Goal: Task Accomplishment & Management: Use online tool/utility

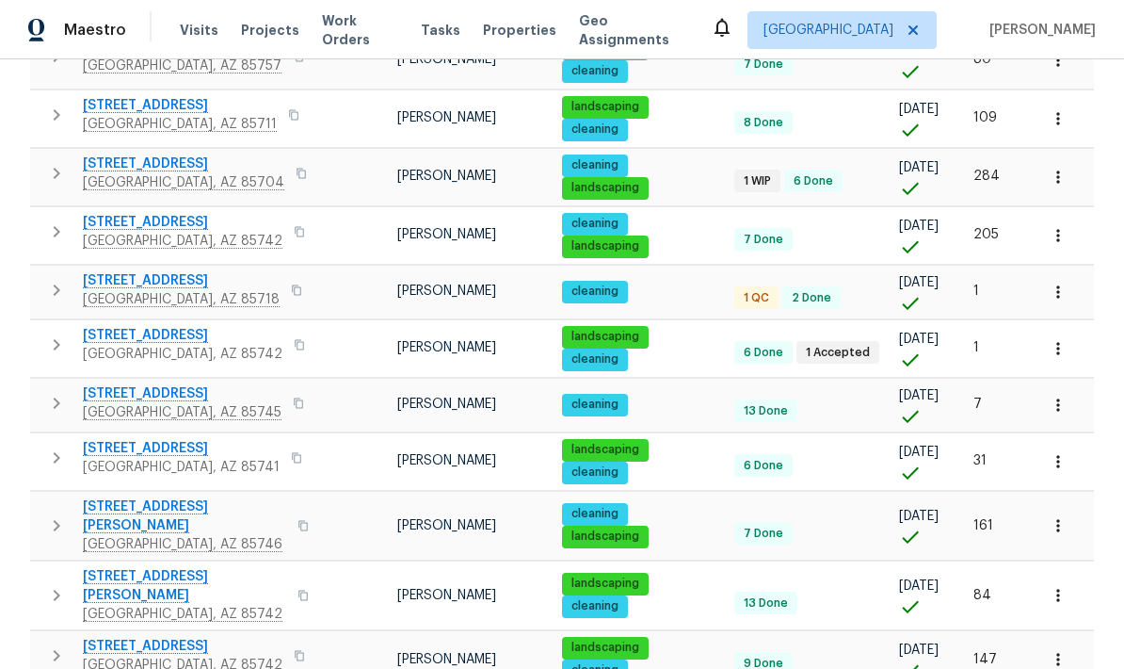
scroll to position [402, 0]
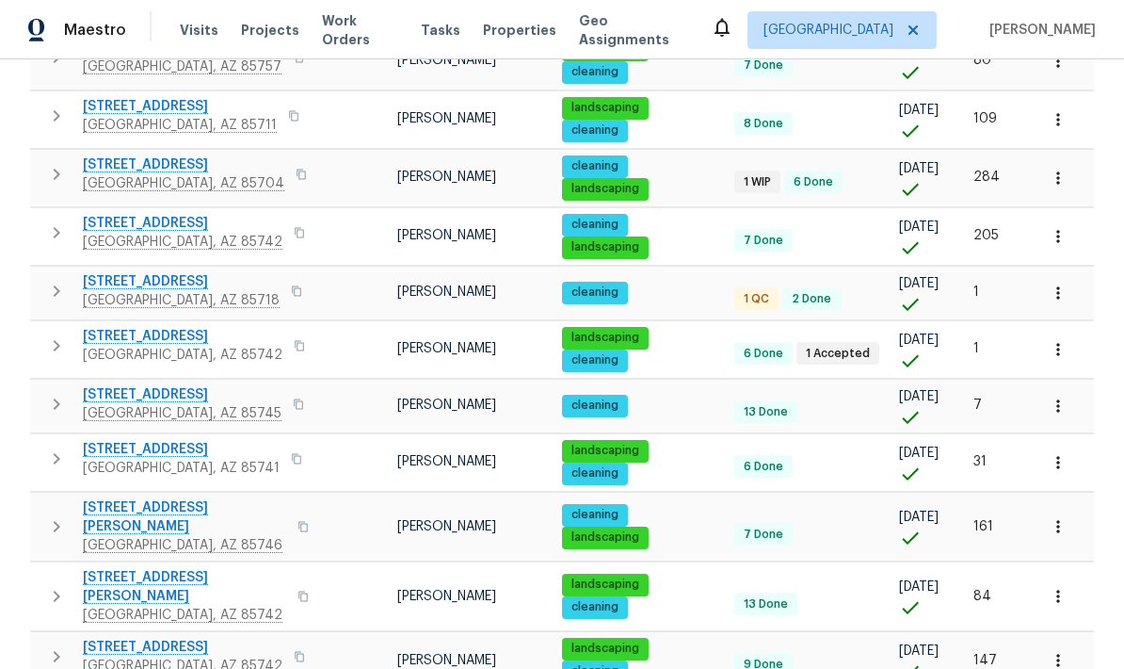
click at [19, 313] on div "Properties Hide filters Tucson John Perkins Clear Filters Address Address Marke…" at bounding box center [562, 211] width 1124 height 1108
click at [133, 385] on span "350 N Silverbell Rd Apt 8" at bounding box center [182, 394] width 199 height 19
click at [1067, 396] on icon "button" at bounding box center [1058, 405] width 19 height 19
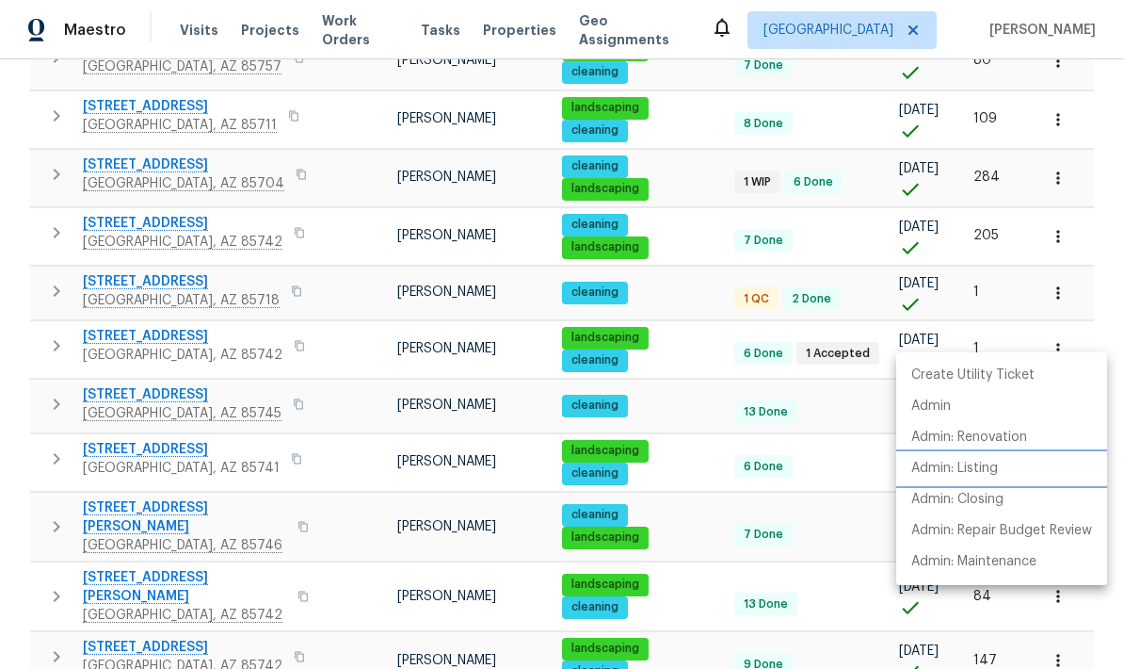
click at [993, 475] on p "Admin: Listing" at bounding box center [955, 469] width 87 height 20
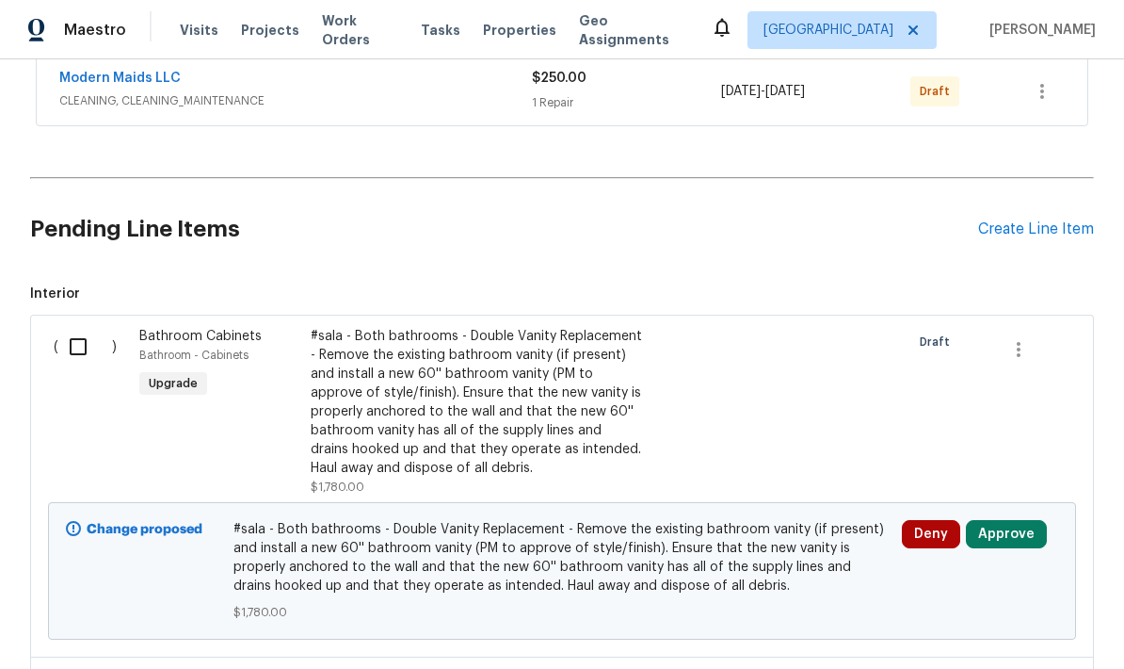
scroll to position [440, 0]
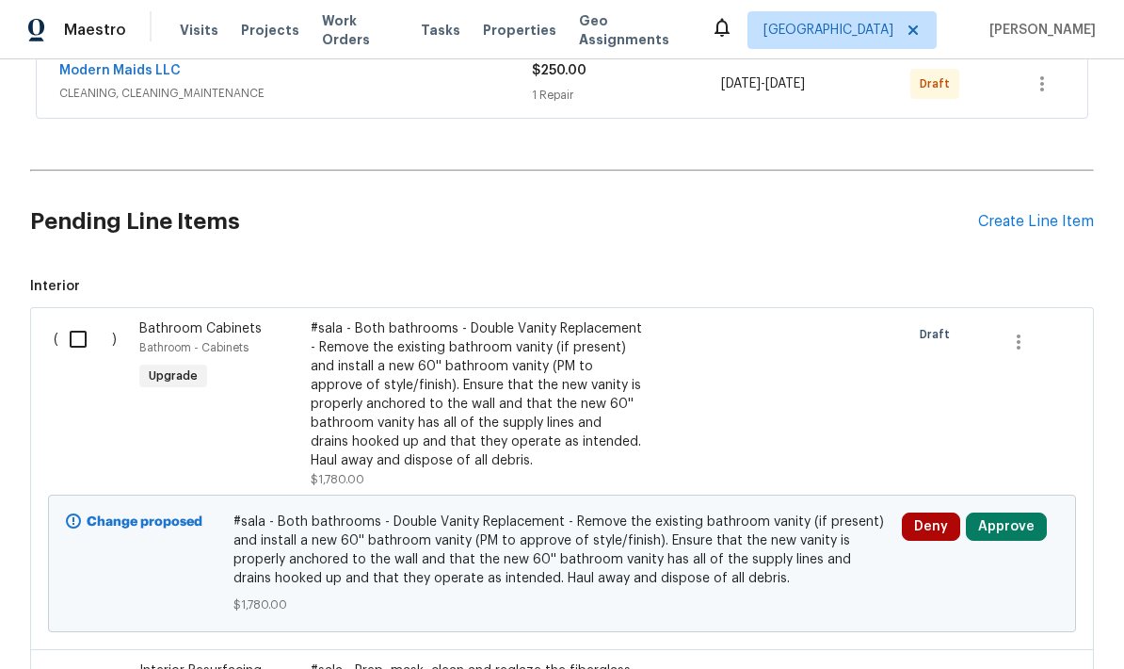
click at [495, 320] on div "#sala - Both bathrooms - Double Vanity Replacement - Remove the existing bathro…" at bounding box center [476, 394] width 331 height 151
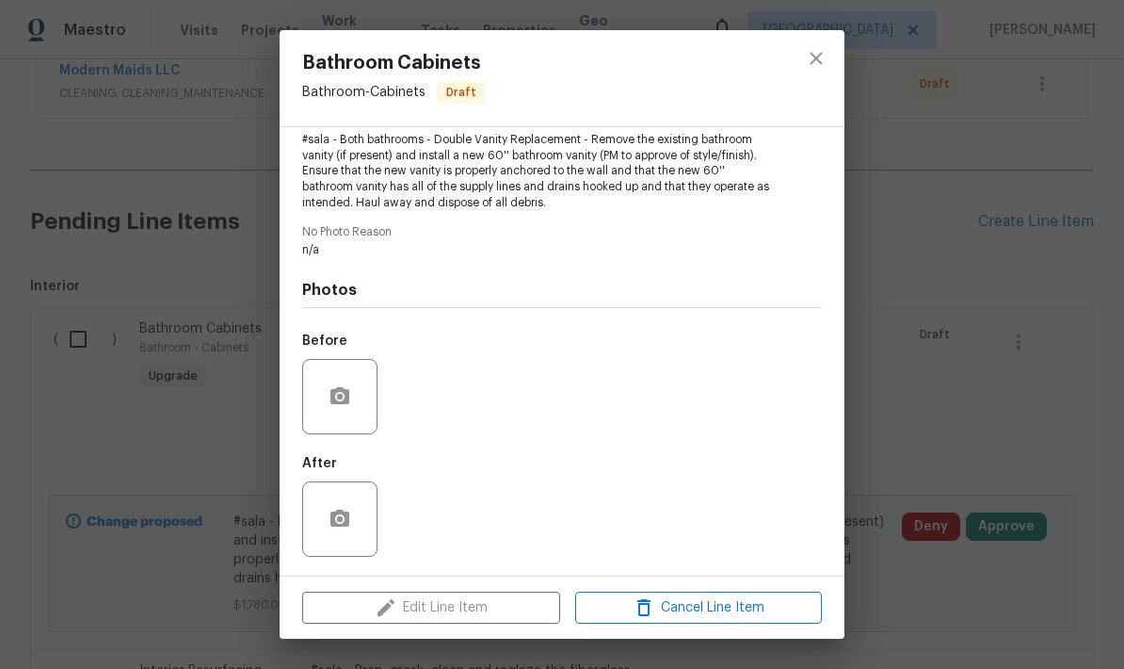
scroll to position [217, 0]
click at [816, 62] on icon "close" at bounding box center [816, 58] width 23 height 23
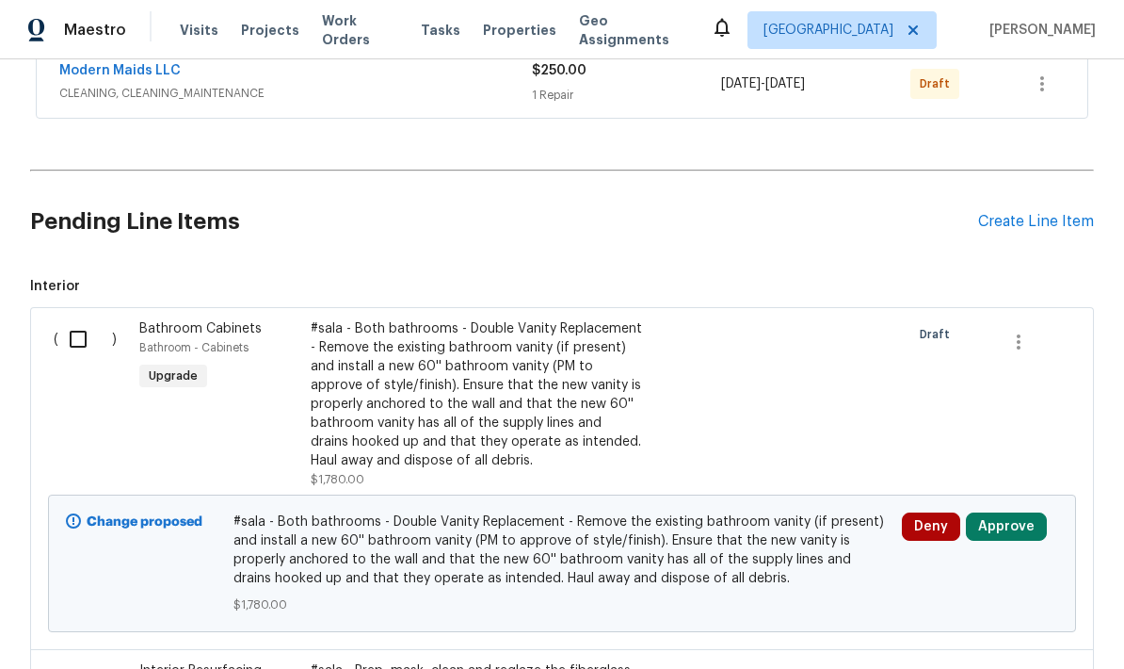
click at [1016, 512] on button "Approve" at bounding box center [1006, 526] width 81 height 28
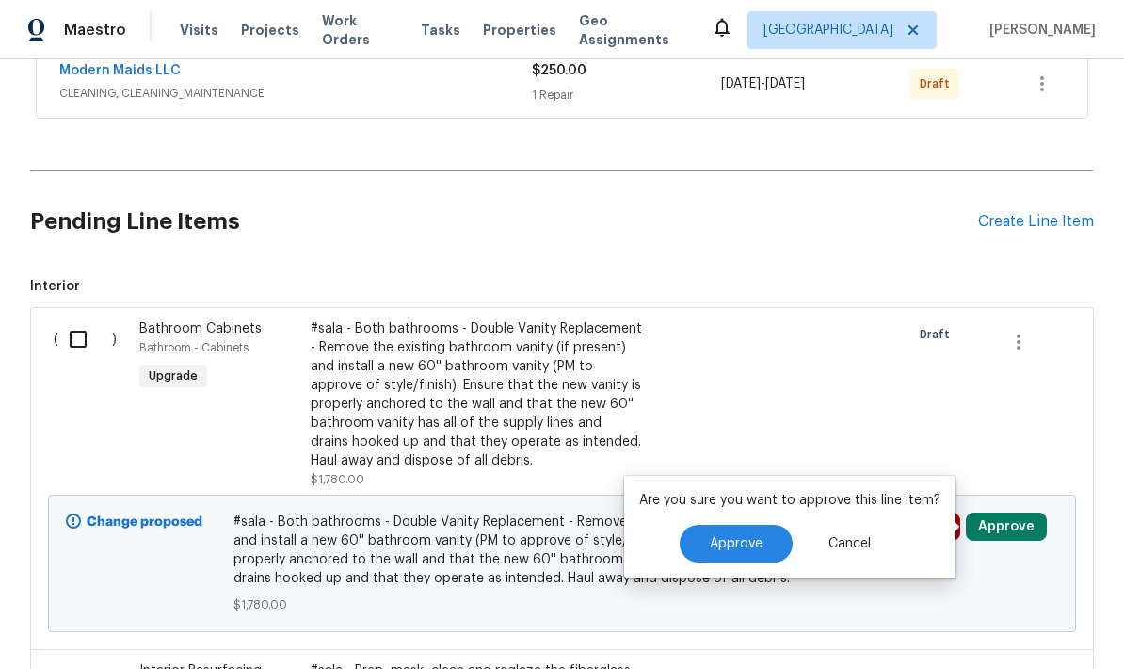
click at [745, 537] on span "Approve" at bounding box center [736, 544] width 53 height 14
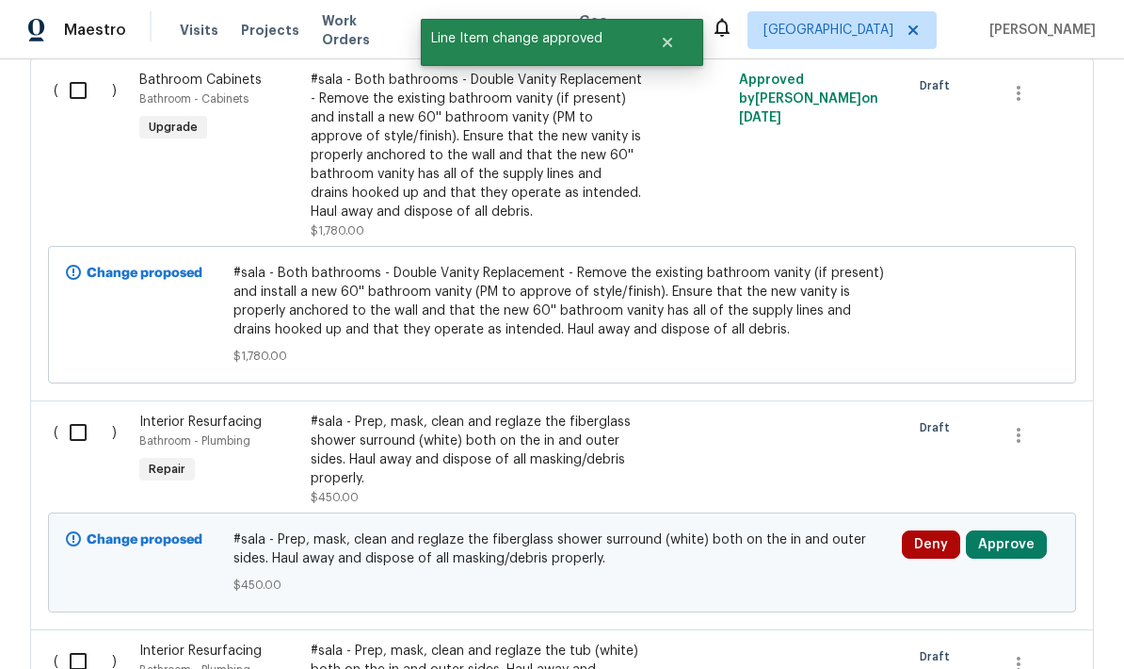
scroll to position [690, 0]
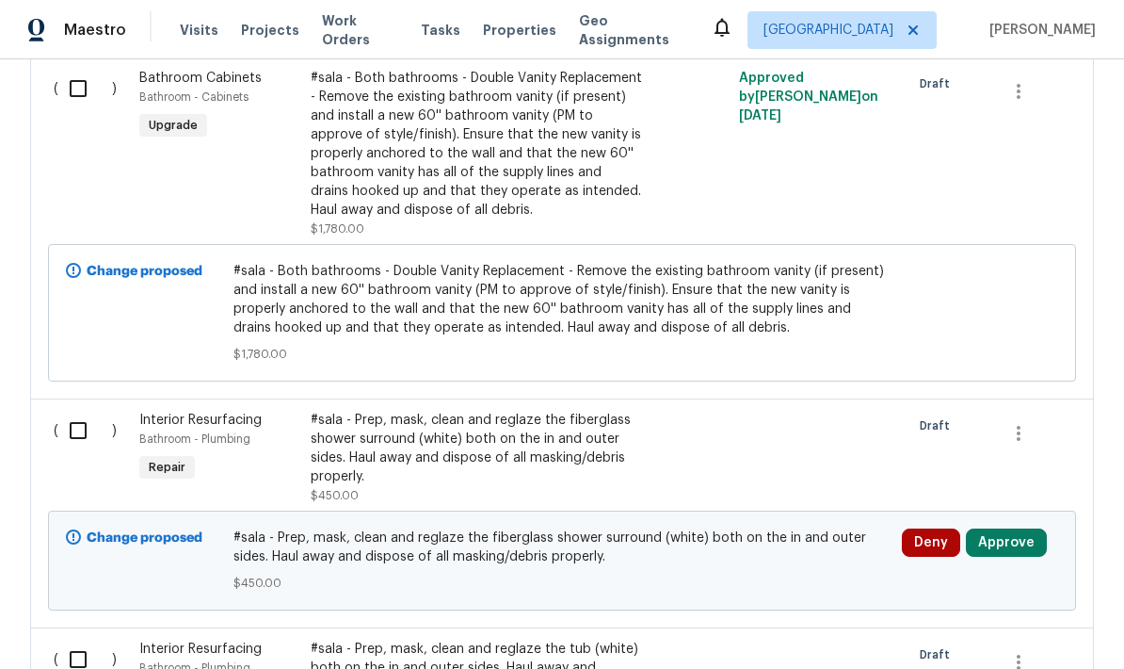
click at [1012, 528] on button "Approve" at bounding box center [1006, 542] width 81 height 28
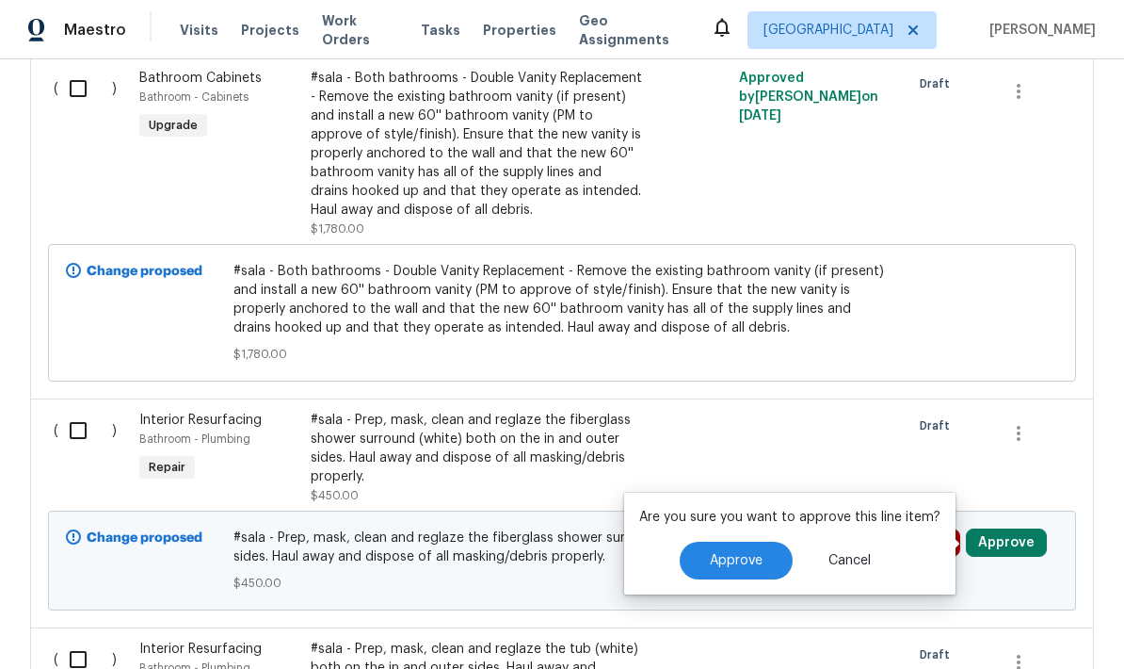
click at [737, 554] on span "Approve" at bounding box center [736, 561] width 53 height 14
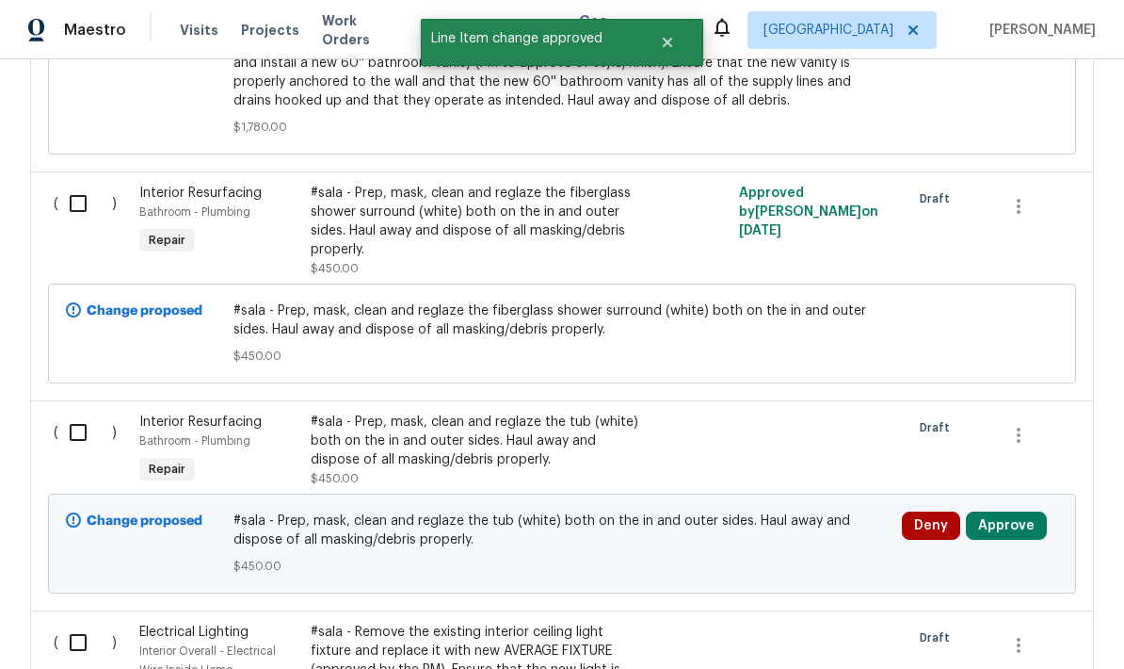
scroll to position [935, 0]
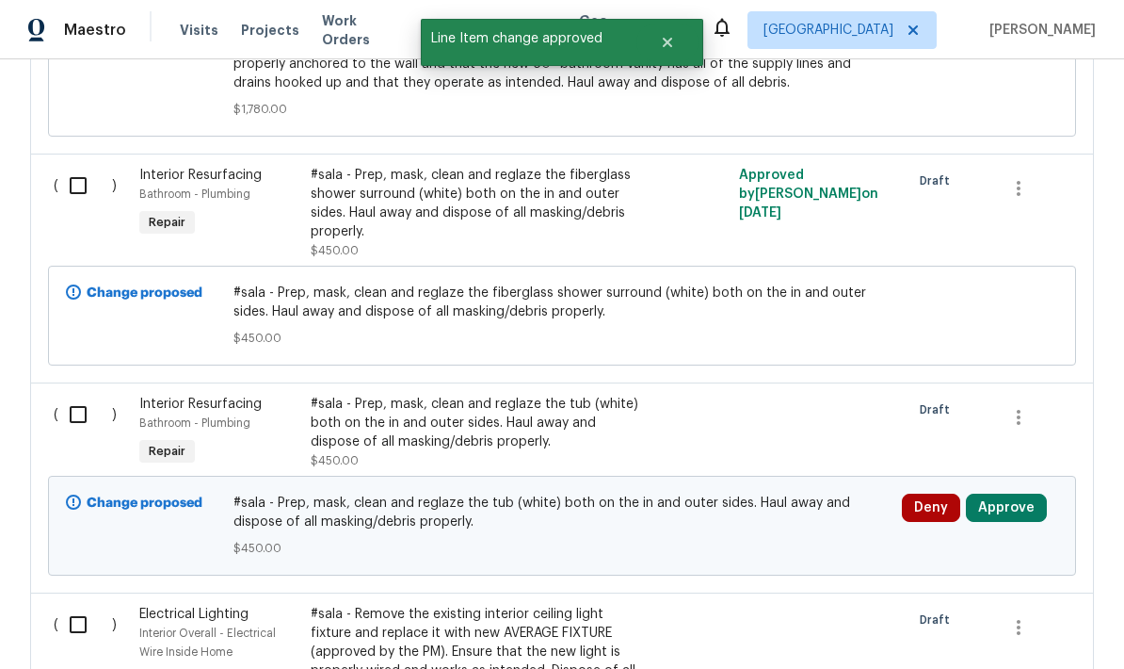
click at [1012, 493] on button "Approve" at bounding box center [1006, 507] width 81 height 28
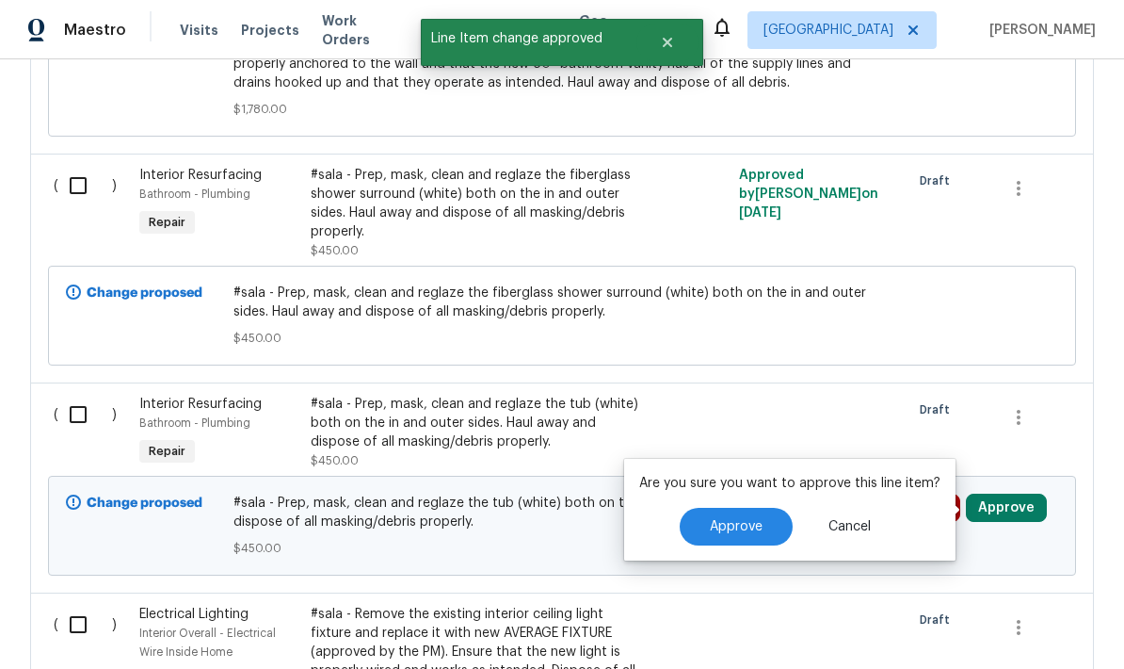
click at [746, 520] on span "Approve" at bounding box center [736, 527] width 53 height 14
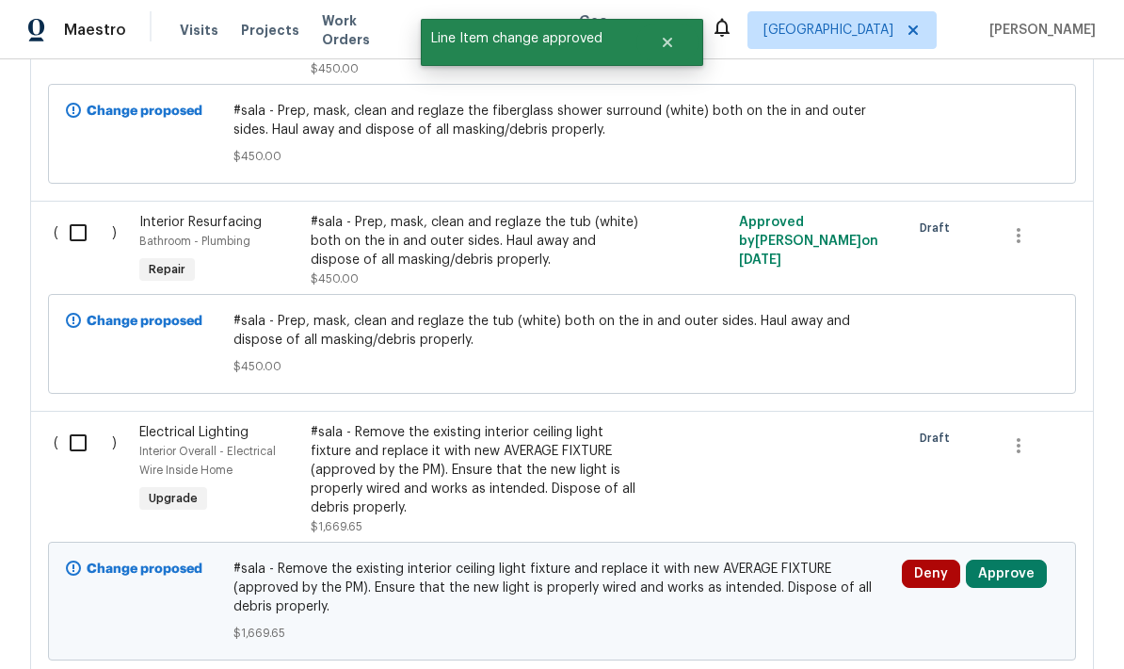
scroll to position [1118, 0]
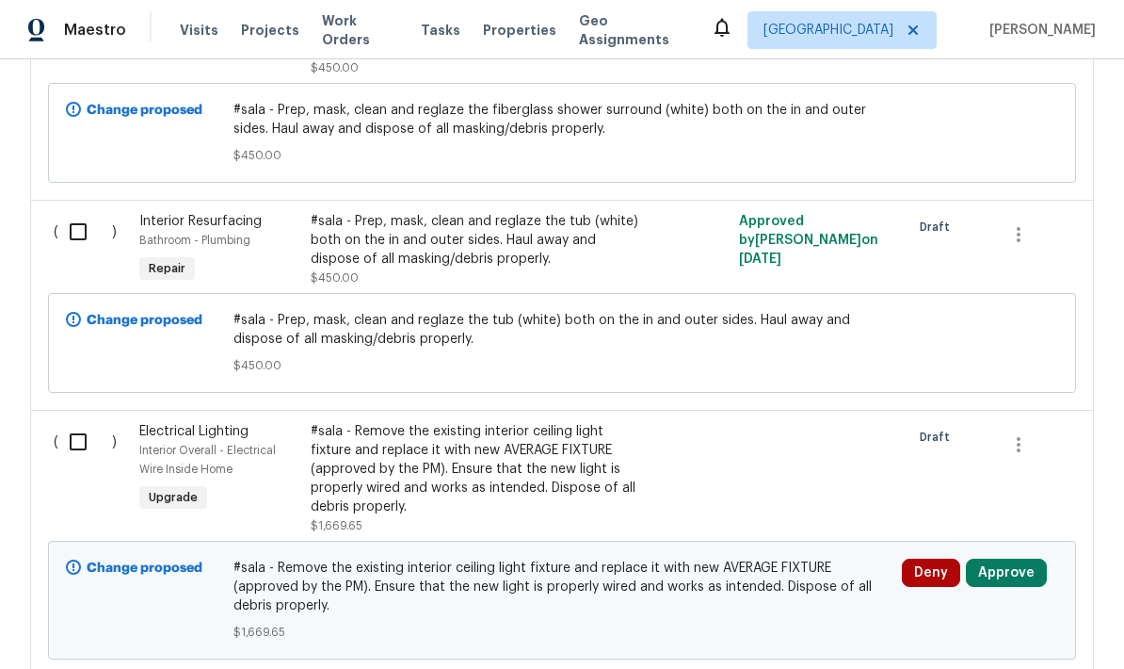
click at [530, 422] on div "#sala - Remove the existing interior ceiling light fixture and replace it with …" at bounding box center [476, 469] width 331 height 94
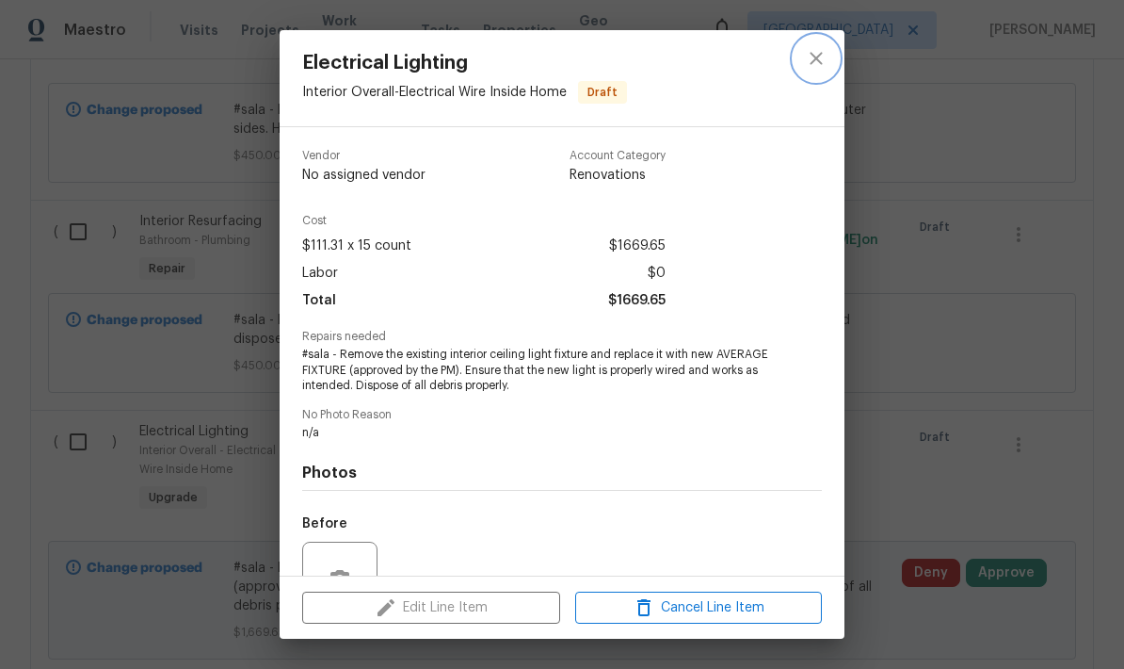
click at [820, 56] on icon "close" at bounding box center [816, 58] width 12 height 12
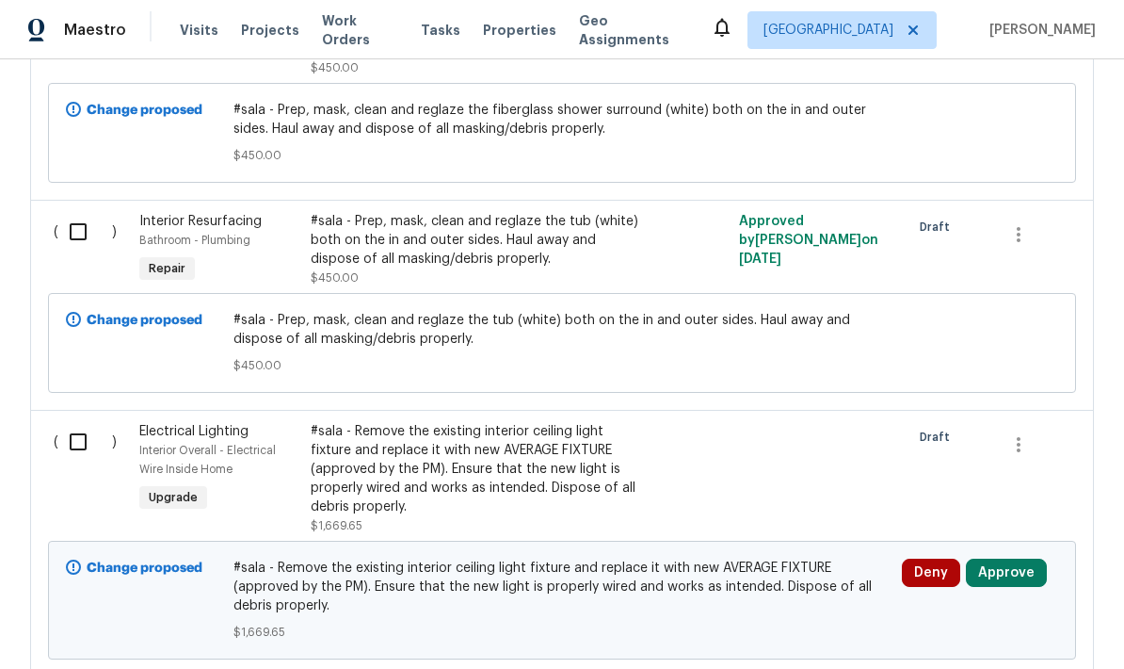
click at [516, 558] on span "#sala - Remove the existing interior ceiling light fixture and replace it with …" at bounding box center [563, 586] width 658 height 57
click at [632, 422] on div "#sala - Remove the existing interior ceiling light fixture and replace it with …" at bounding box center [476, 469] width 331 height 94
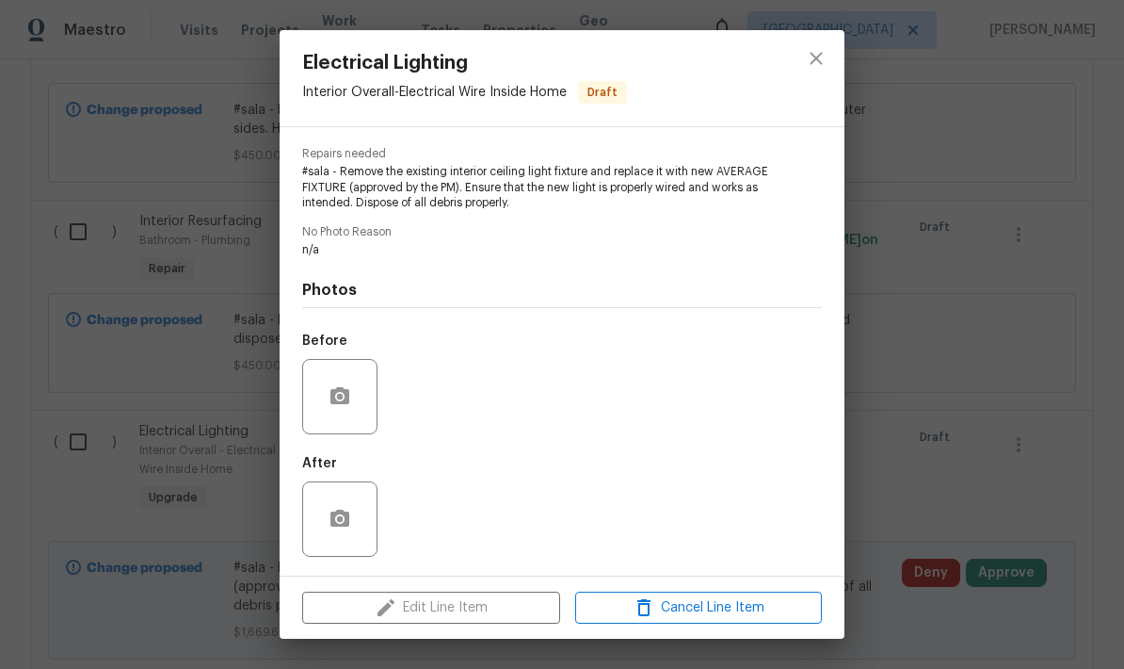
scroll to position [186, 0]
click at [465, 615] on div "Edit Line Item Cancel Line Item" at bounding box center [562, 607] width 565 height 63
click at [469, 603] on div "Edit Line Item Cancel Line Item" at bounding box center [562, 607] width 565 height 63
click at [827, 63] on icon "close" at bounding box center [816, 58] width 23 height 23
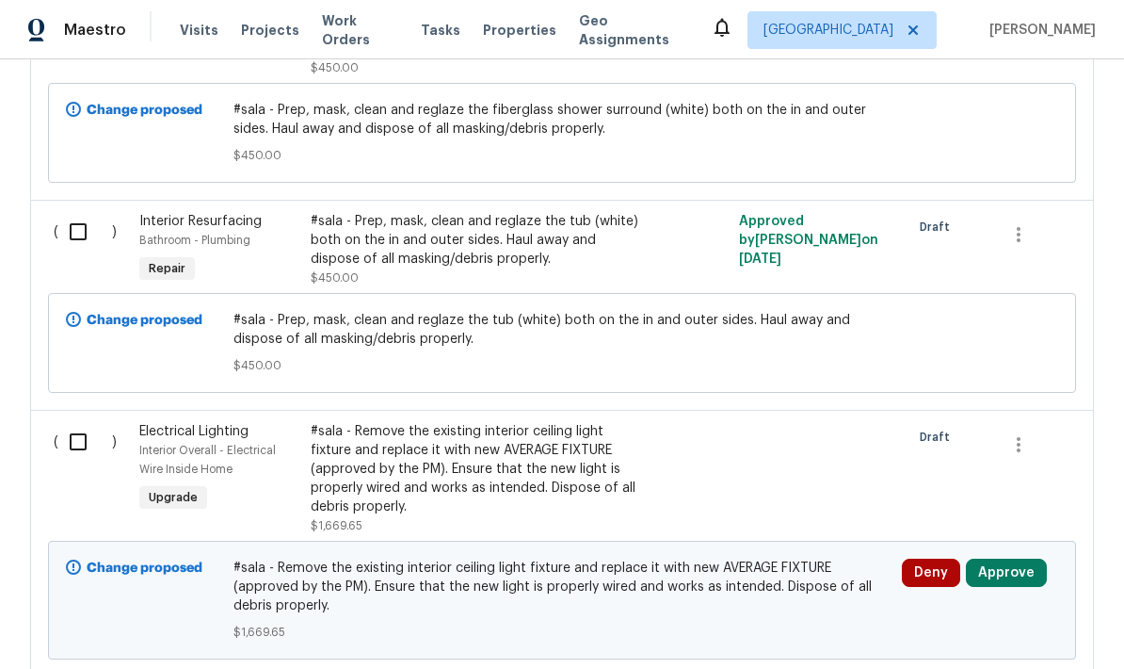
click at [1017, 558] on button "Approve" at bounding box center [1006, 572] width 81 height 28
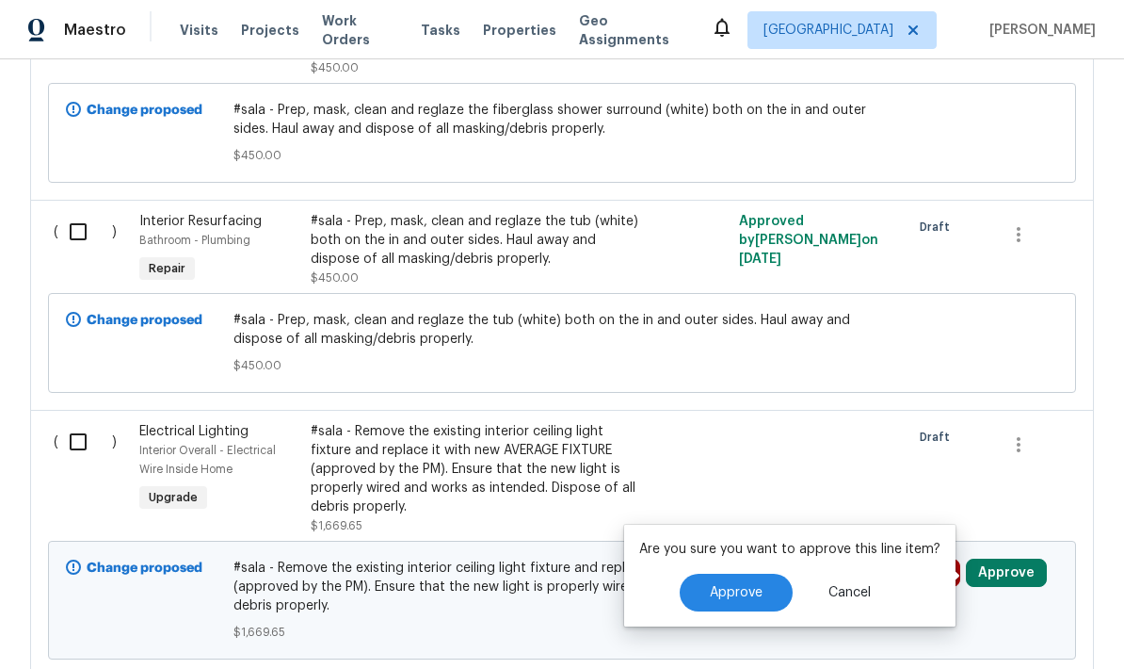
click at [739, 574] on button "Approve" at bounding box center [736, 593] width 113 height 38
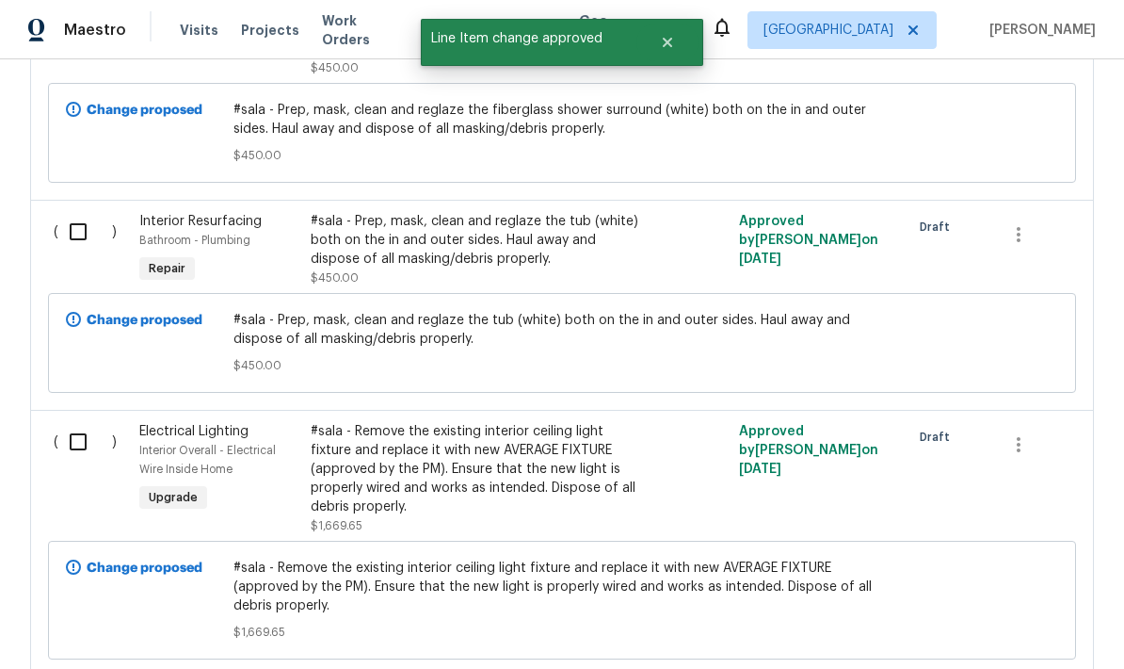
click at [474, 422] on div "#sala - Remove the existing interior ceiling light fixture and replace it with …" at bounding box center [476, 469] width 331 height 94
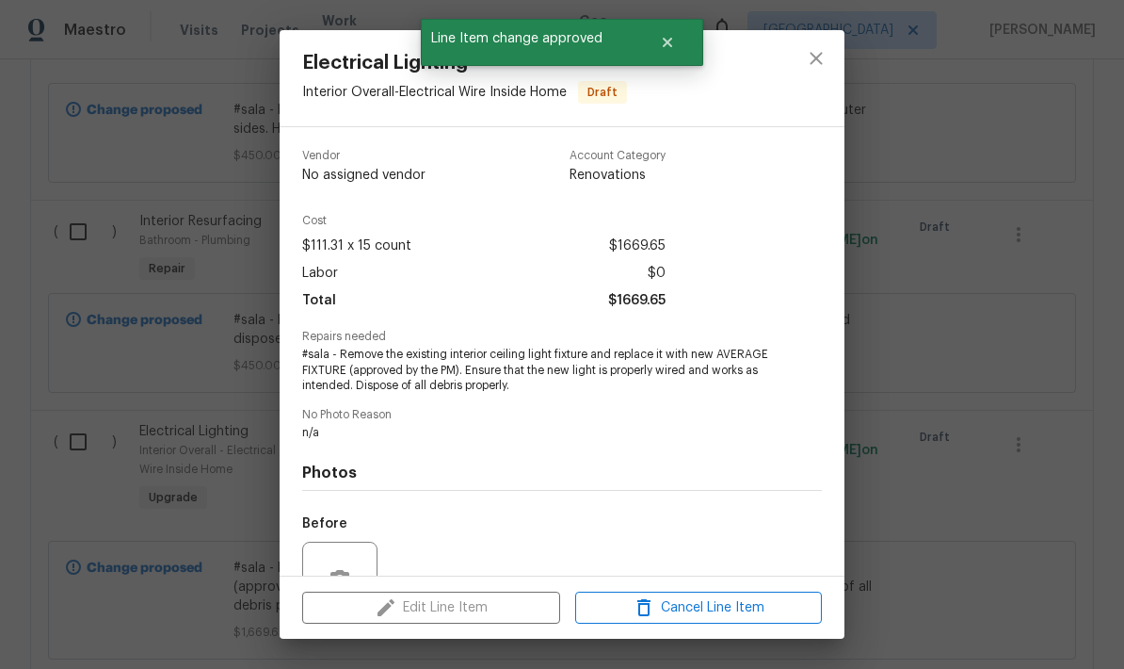
scroll to position [0, 0]
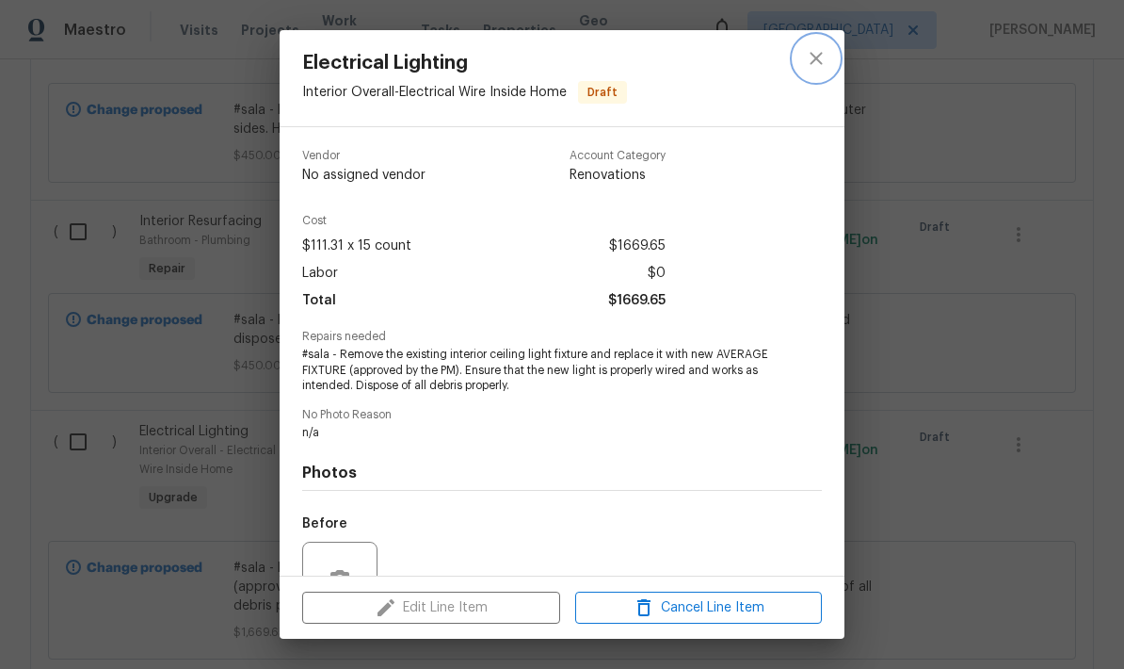
click at [818, 57] on icon "close" at bounding box center [816, 58] width 12 height 12
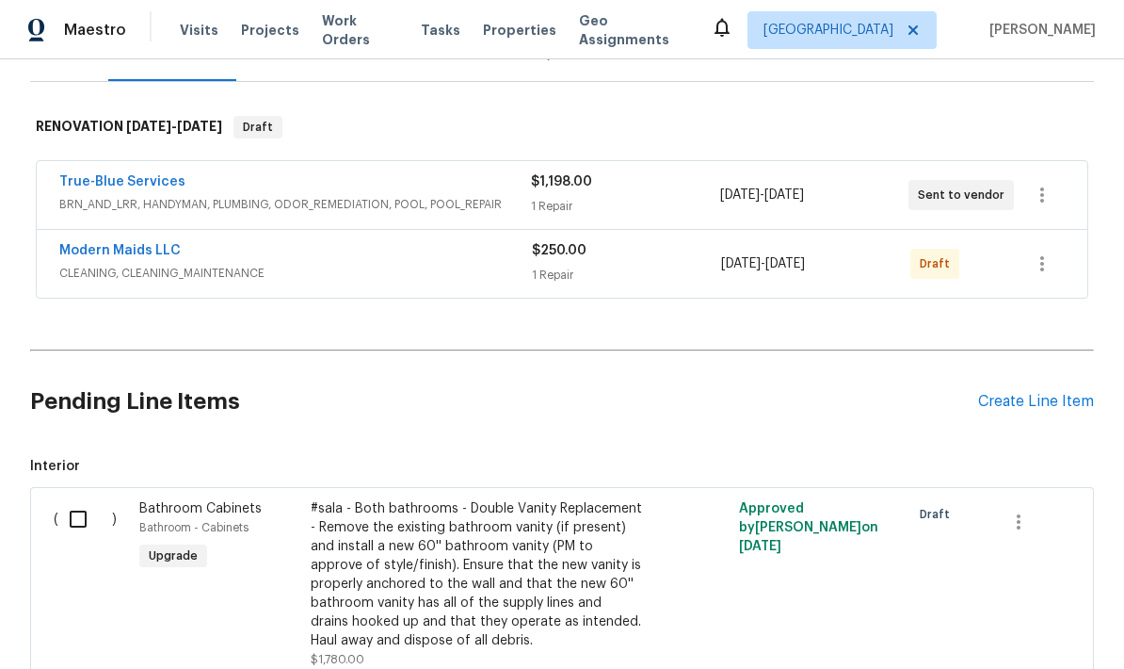
scroll to position [253, 0]
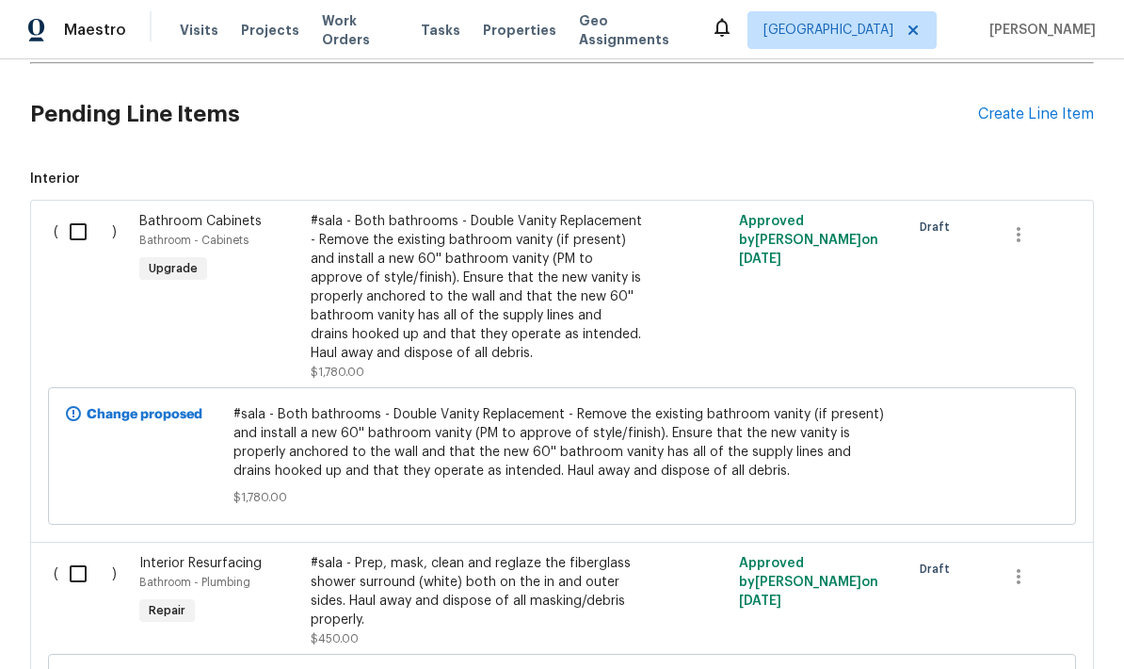
scroll to position [559, 0]
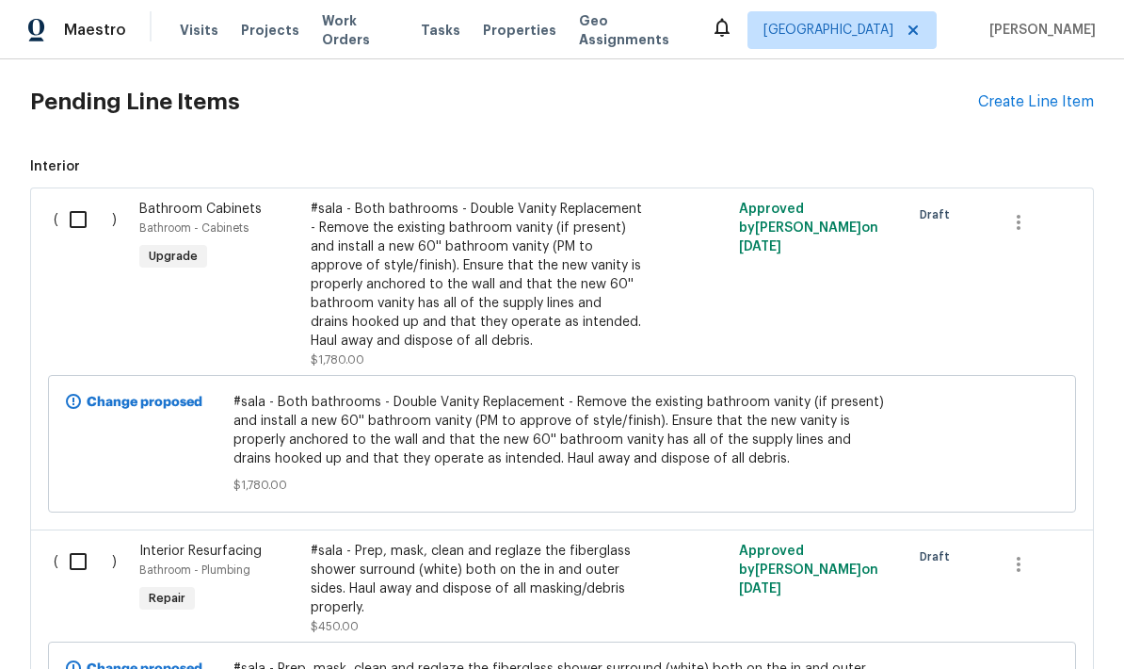
click at [502, 310] on div "#sala - Both bathrooms - Double Vanity Replacement - Remove the existing bathro…" at bounding box center [476, 275] width 331 height 151
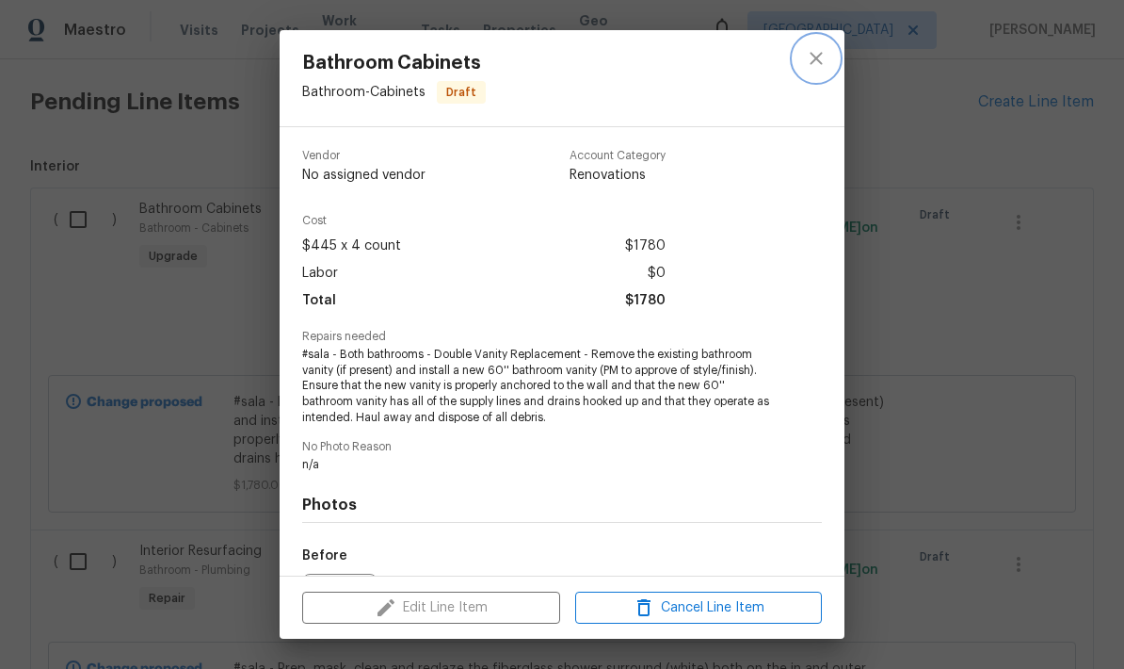
click at [814, 74] on button "close" at bounding box center [816, 58] width 45 height 45
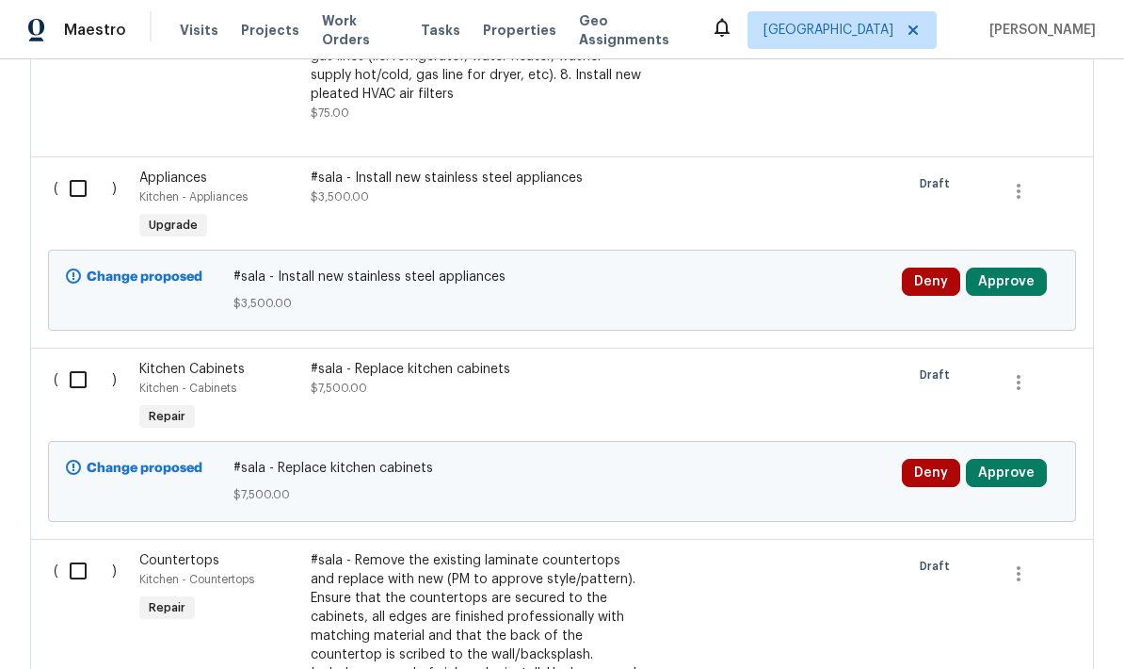
scroll to position [2065, 0]
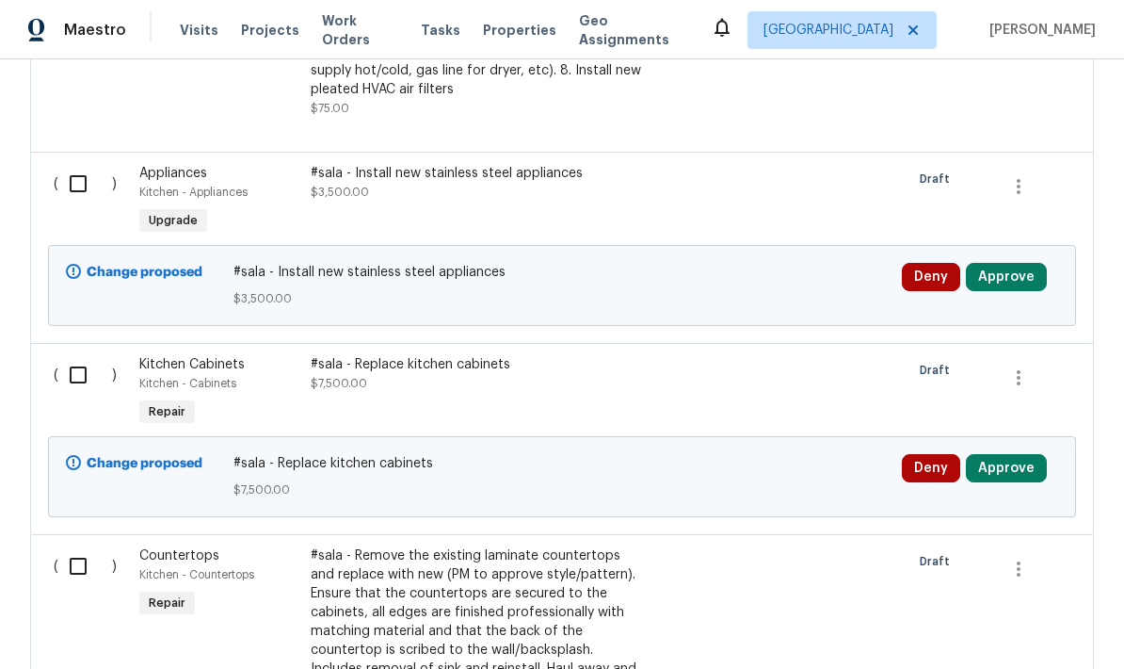
click at [1018, 480] on button "Approve" at bounding box center [1006, 468] width 81 height 28
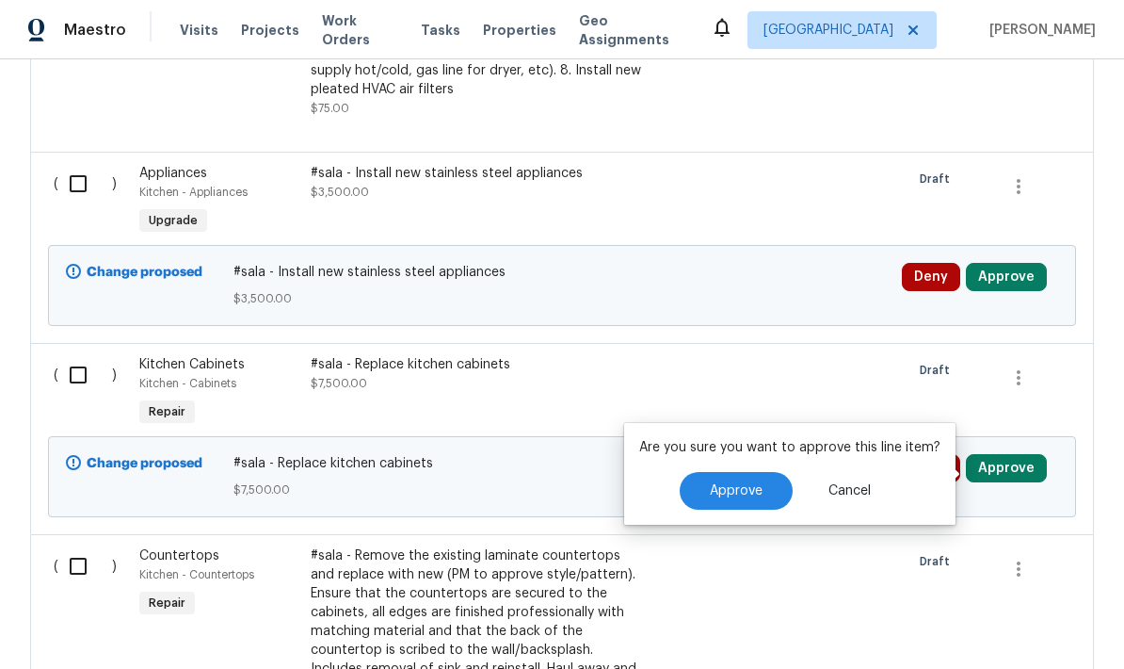
click at [710, 493] on span "Approve" at bounding box center [736, 491] width 53 height 14
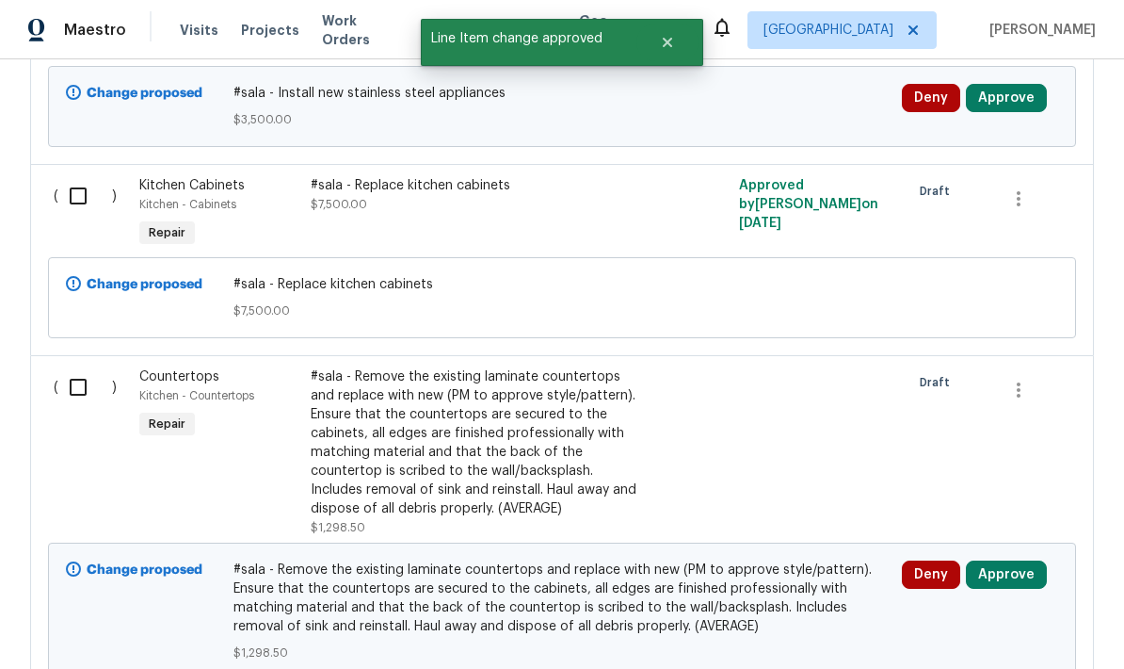
scroll to position [2249, 0]
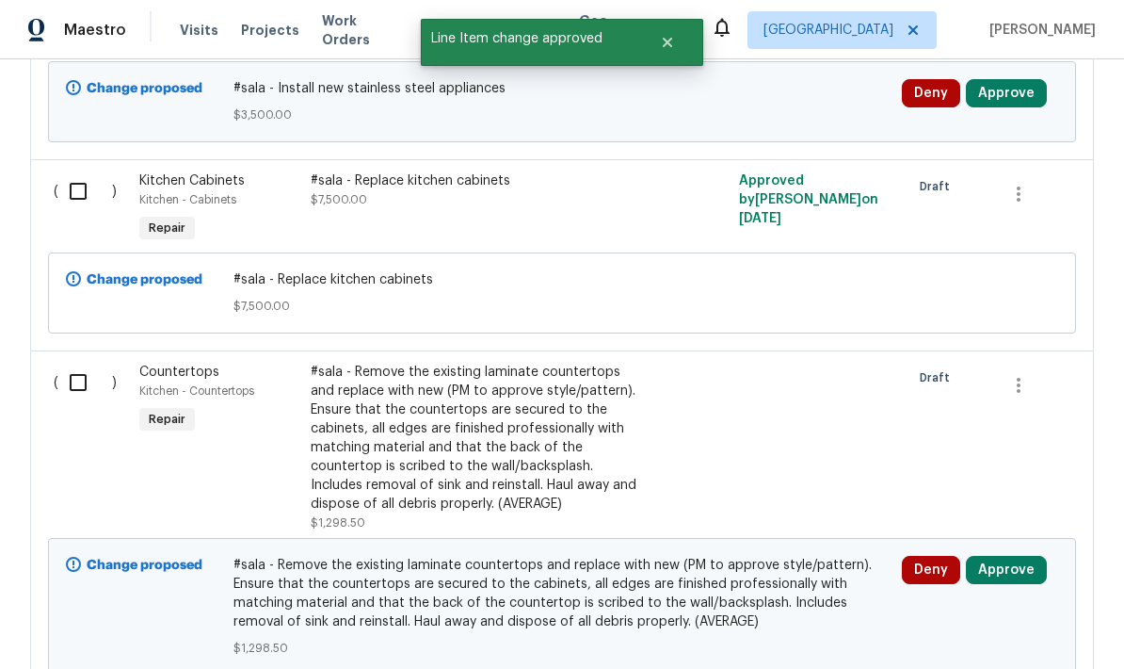
click at [1011, 574] on button "Approve" at bounding box center [1006, 570] width 81 height 28
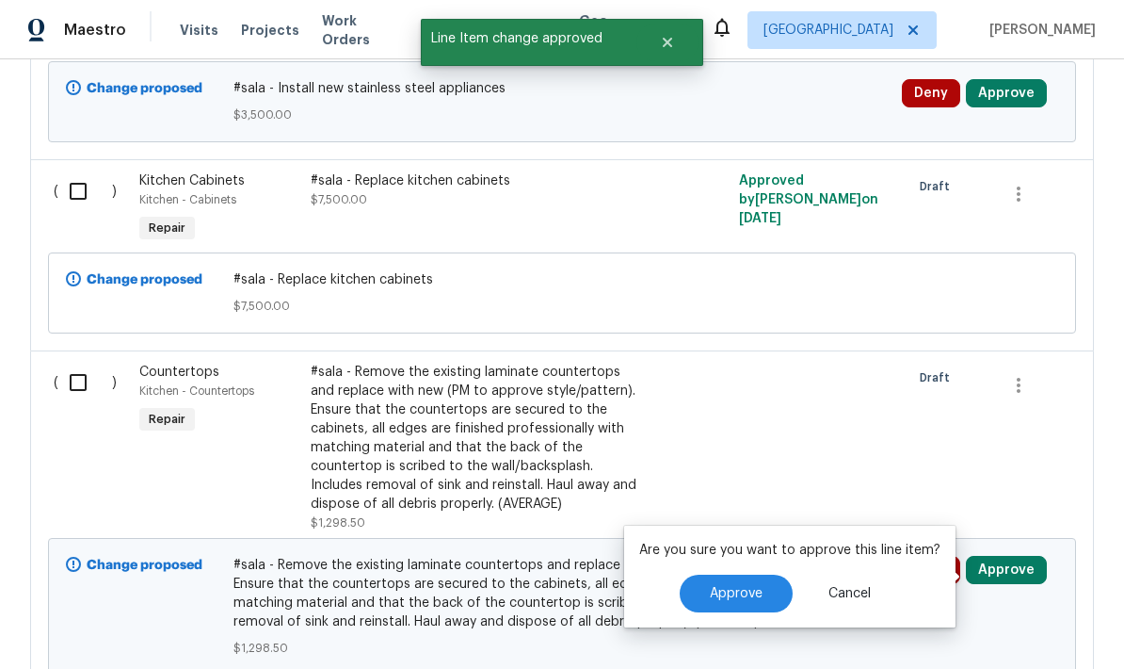
click at [724, 593] on span "Approve" at bounding box center [736, 594] width 53 height 14
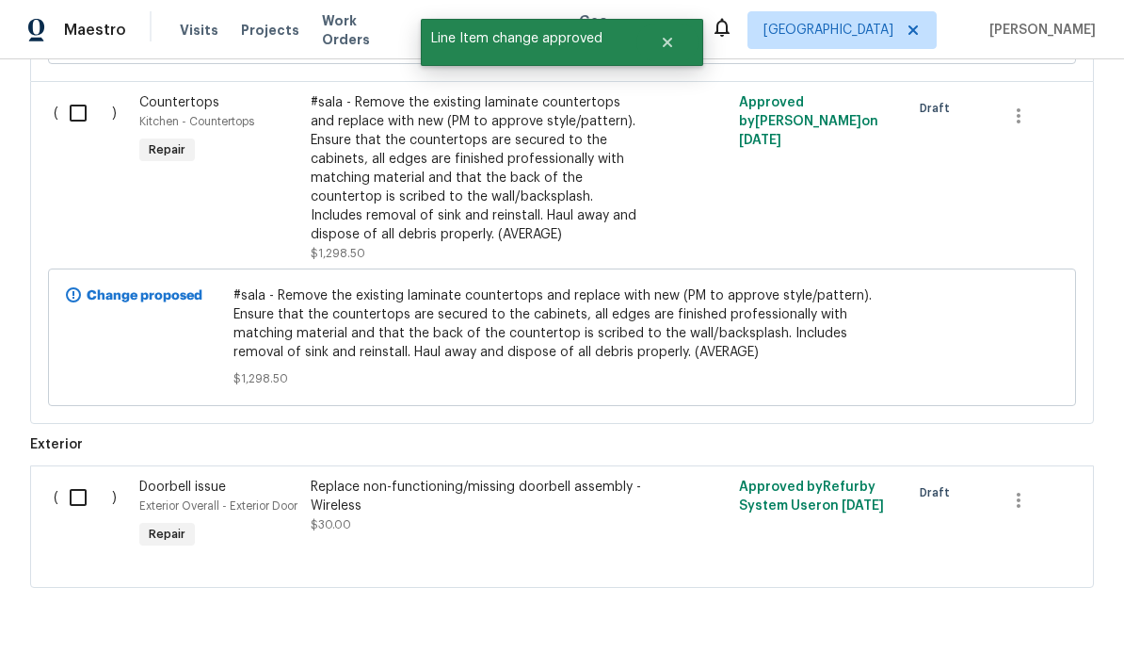
scroll to position [2517, 0]
click at [76, 502] on input "checkbox" at bounding box center [85, 498] width 54 height 40
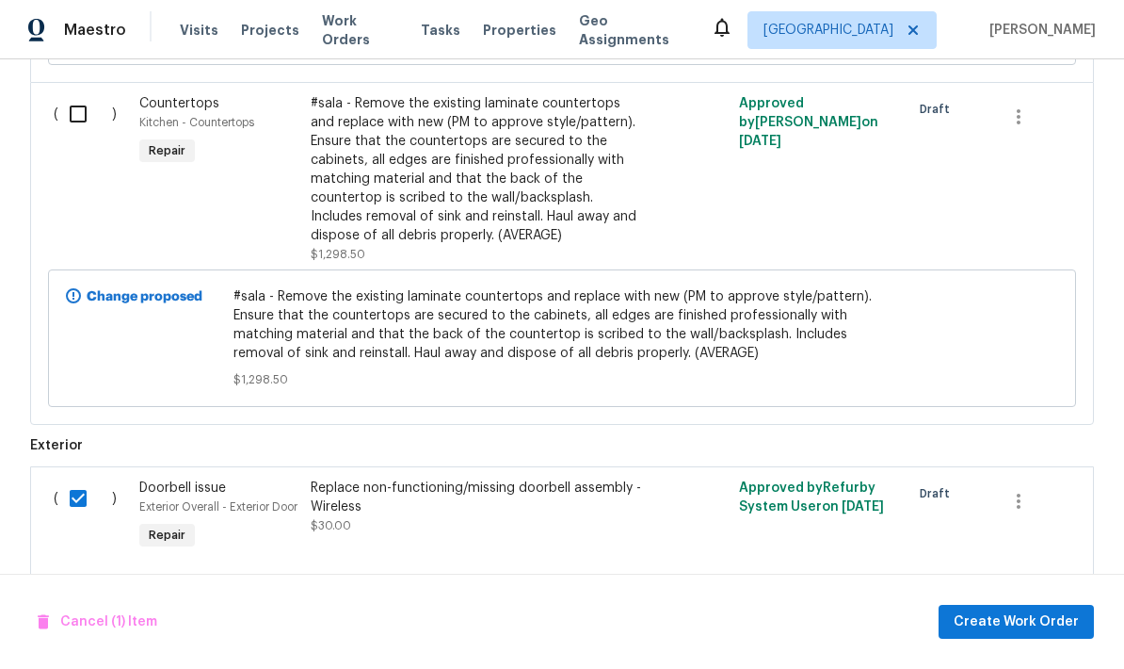
click at [991, 384] on div at bounding box center [981, 338] width 168 height 113
click at [83, 509] on input "checkbox" at bounding box center [85, 498] width 54 height 40
checkbox input "false"
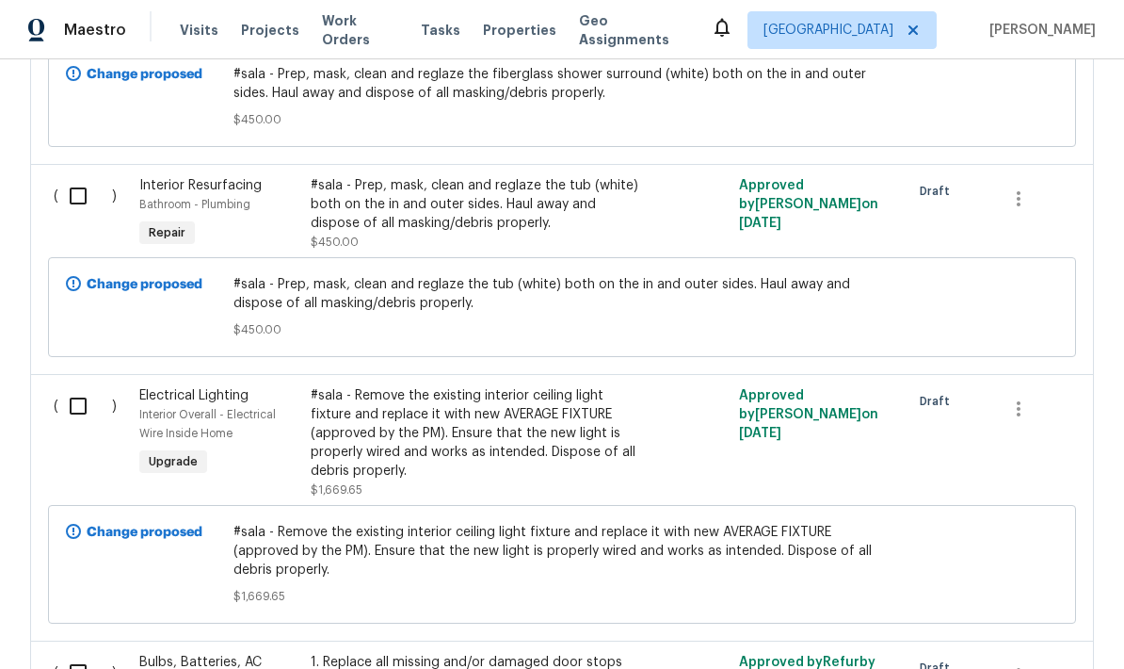
scroll to position [1150, 0]
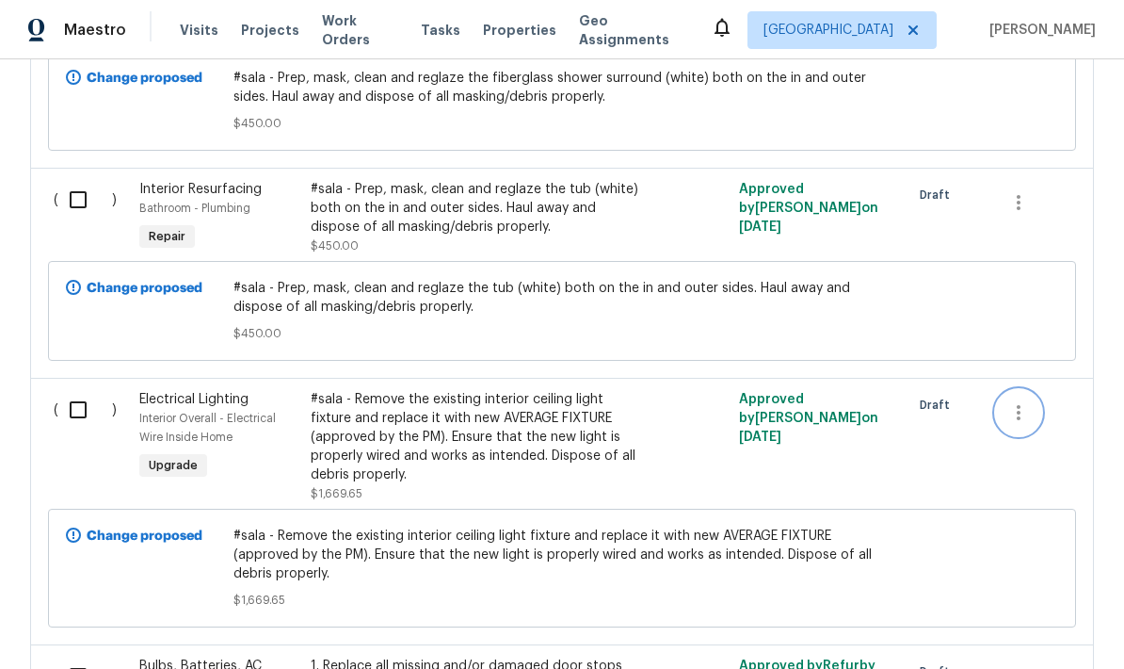
click at [1025, 412] on icon "button" at bounding box center [1019, 412] width 23 height 23
click at [516, 438] on div at bounding box center [562, 334] width 1124 height 669
click at [442, 455] on div "#sala - Remove the existing interior ceiling light fixture and replace it with …" at bounding box center [476, 437] width 331 height 94
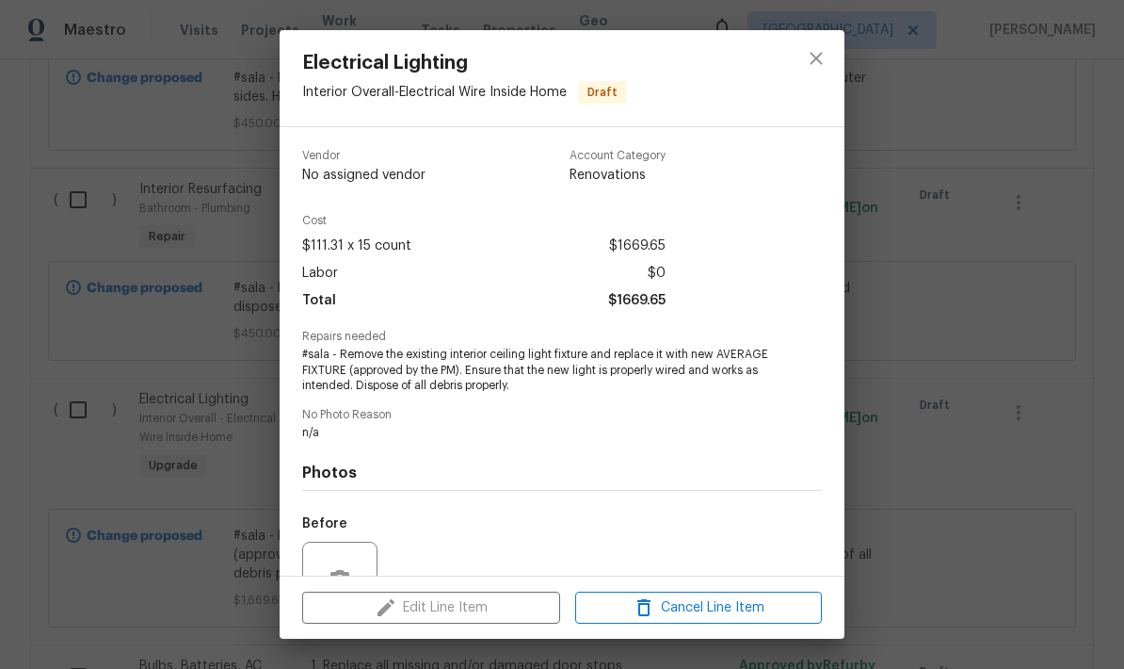
scroll to position [0, 0]
click at [815, 50] on icon "close" at bounding box center [816, 58] width 23 height 23
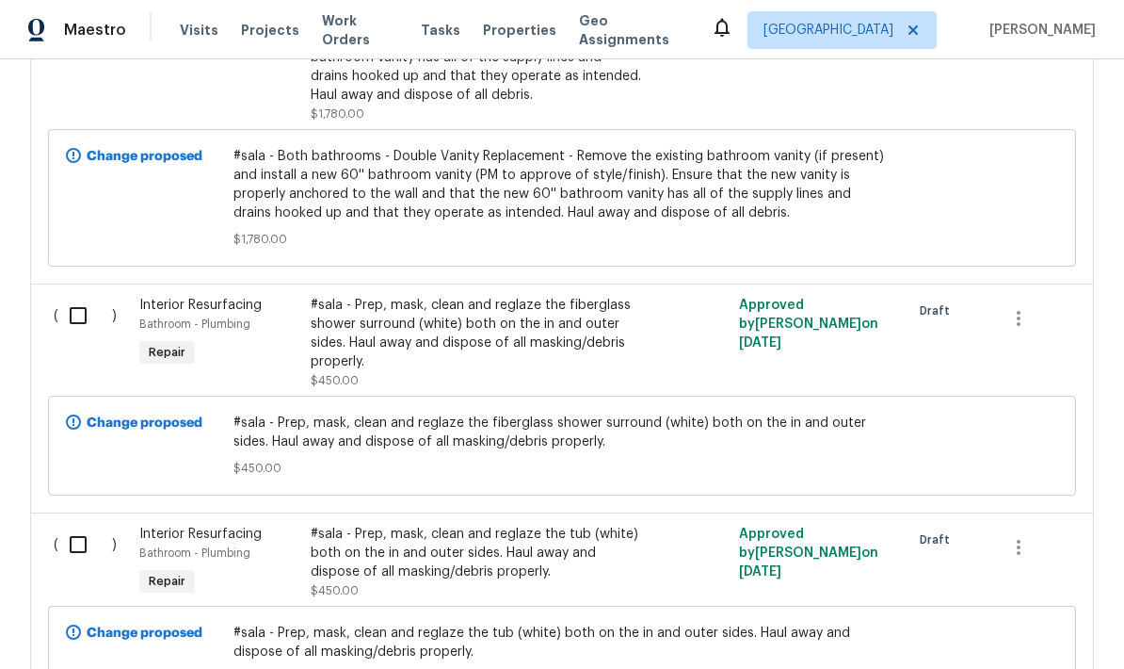
scroll to position [817, 0]
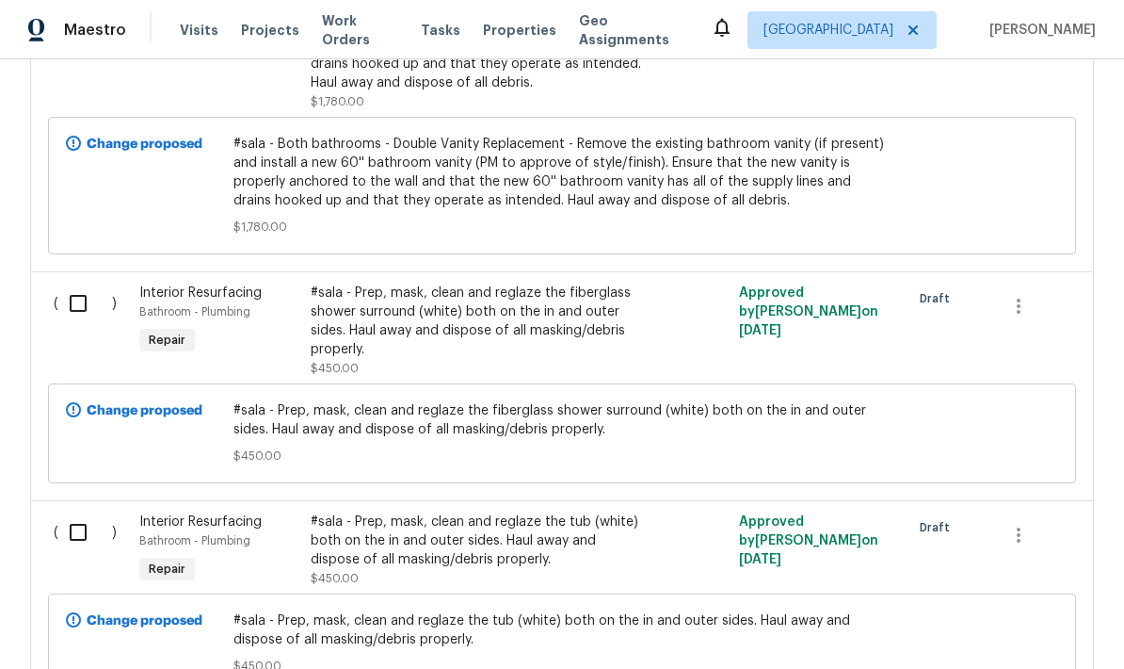
click at [74, 535] on input "checkbox" at bounding box center [85, 532] width 54 height 40
checkbox input "true"
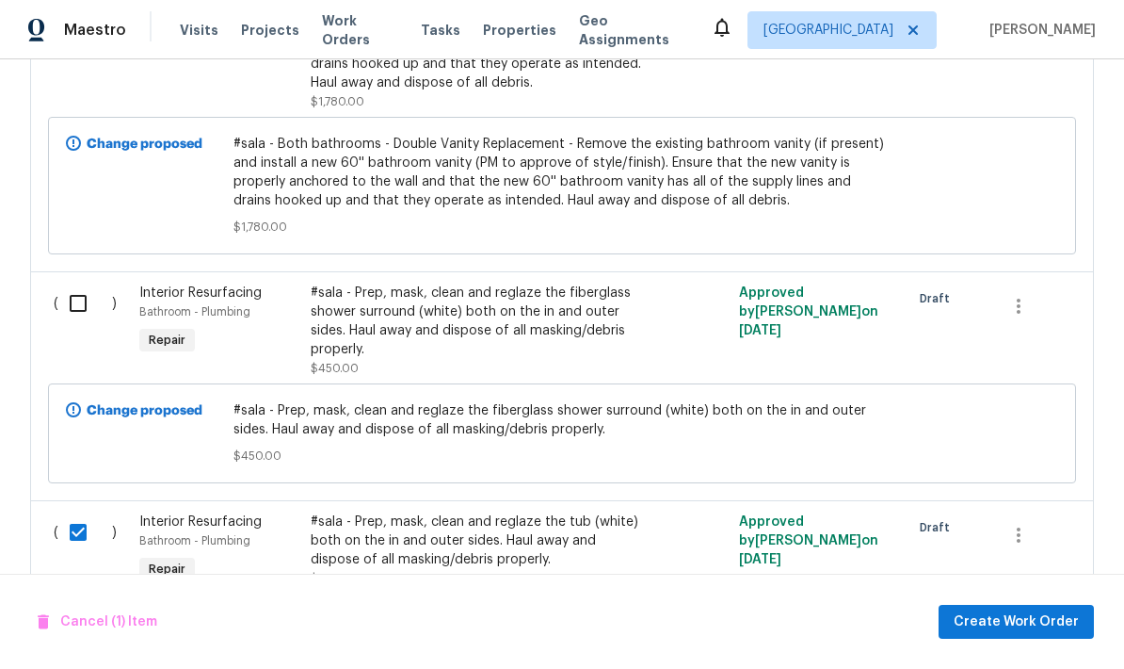
click at [71, 310] on input "checkbox" at bounding box center [85, 303] width 54 height 40
checkbox input "true"
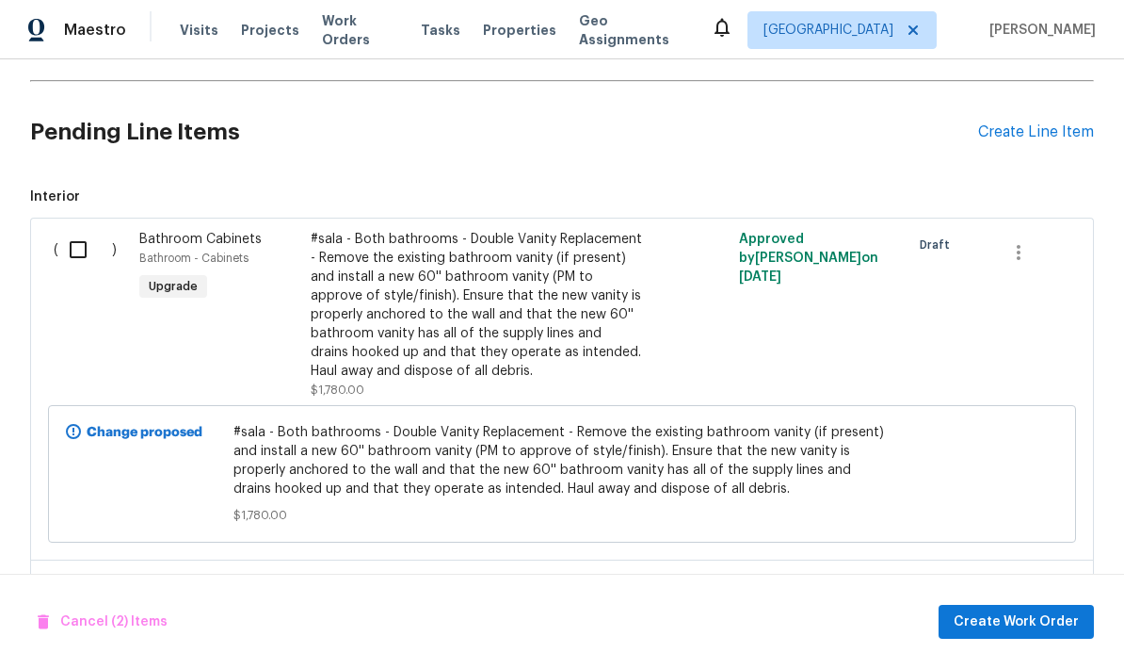
scroll to position [528, 0]
click at [67, 256] on input "checkbox" at bounding box center [85, 251] width 54 height 40
checkbox input "true"
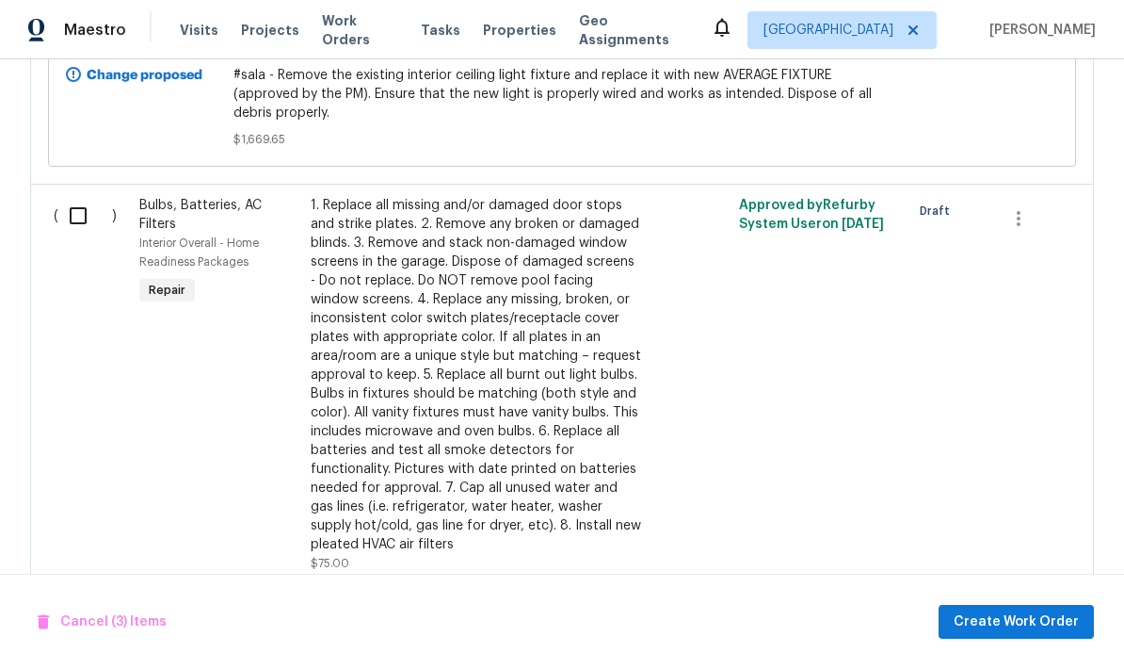
scroll to position [1604, 0]
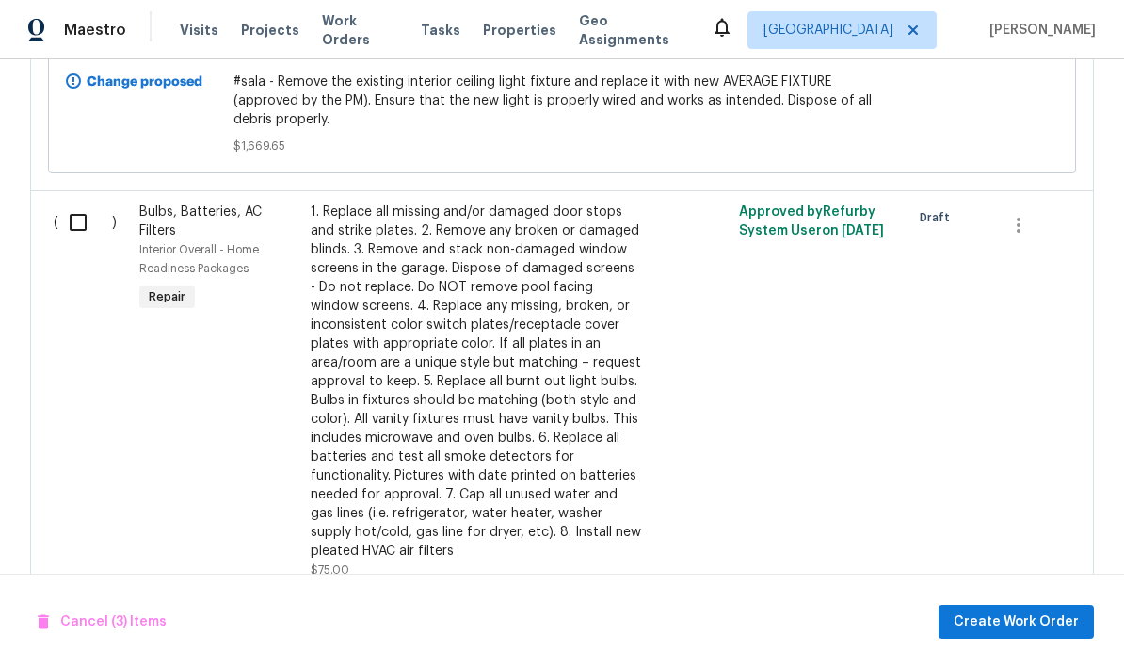
click at [75, 231] on input "checkbox" at bounding box center [85, 222] width 54 height 40
checkbox input "true"
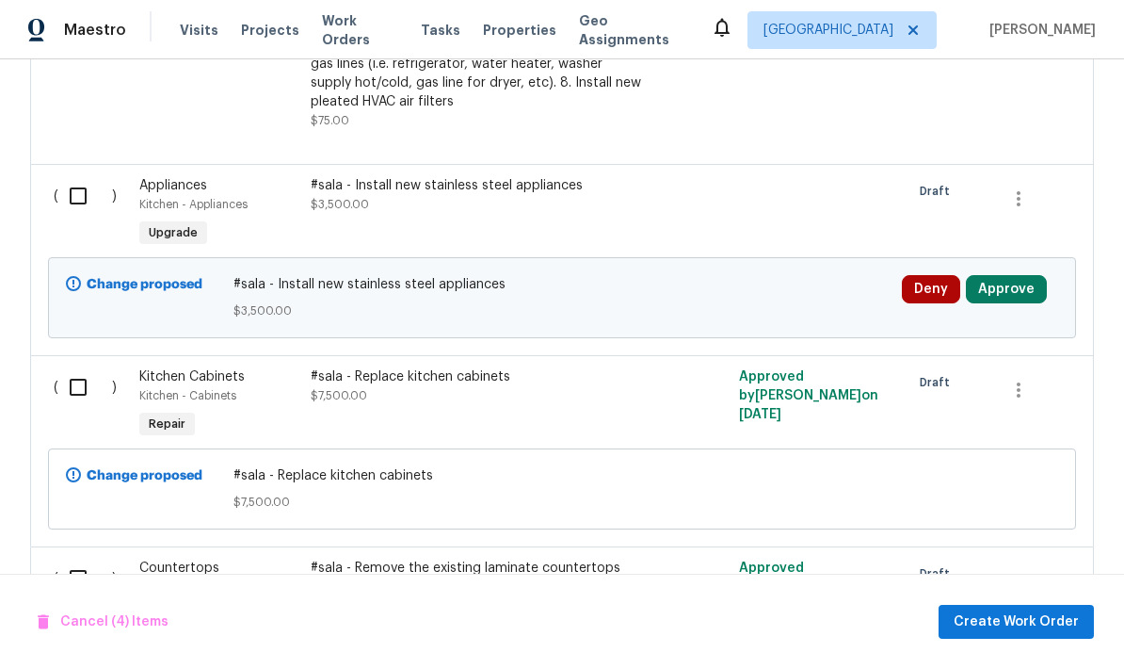
scroll to position [2066, 0]
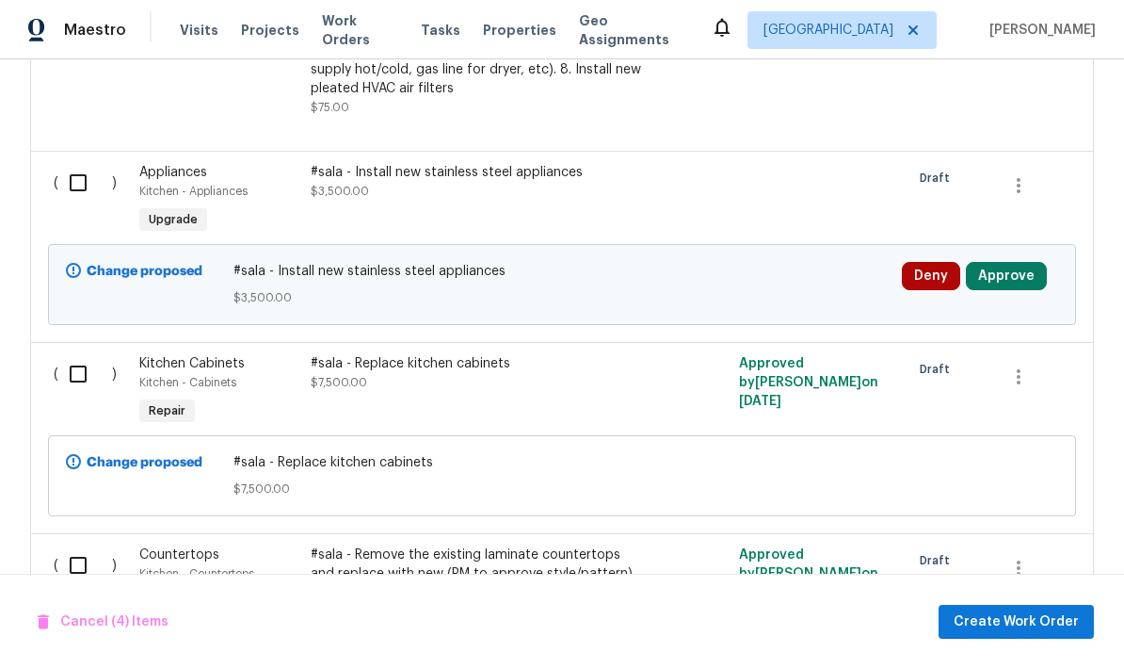
click at [84, 392] on input "checkbox" at bounding box center [85, 374] width 54 height 40
checkbox input "true"
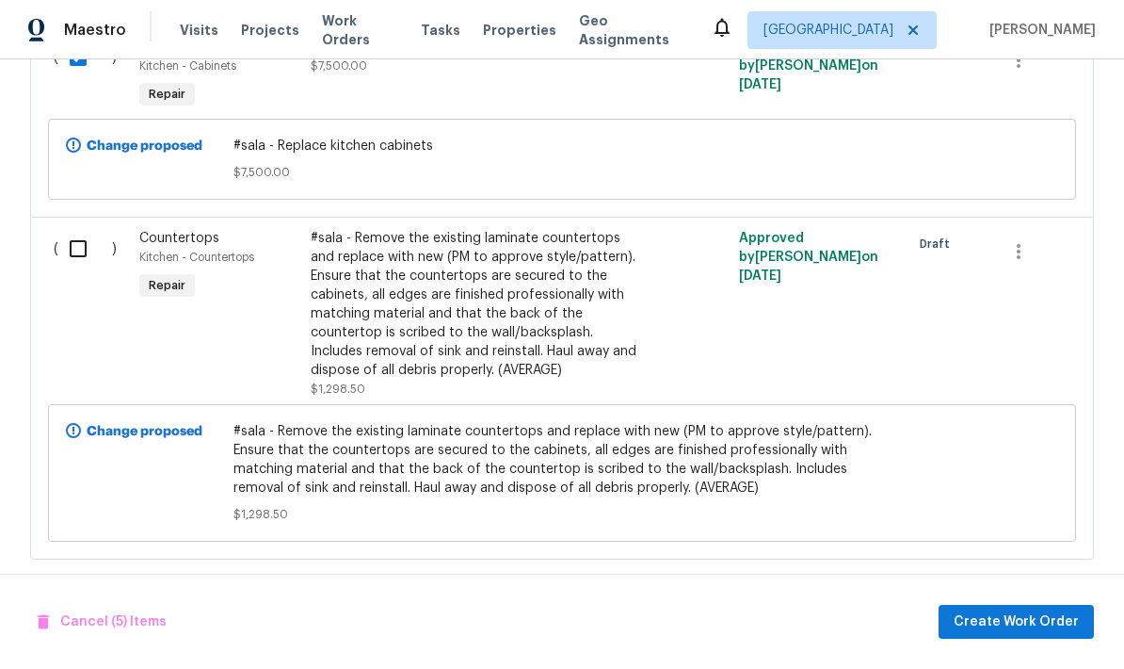
scroll to position [2380, 0]
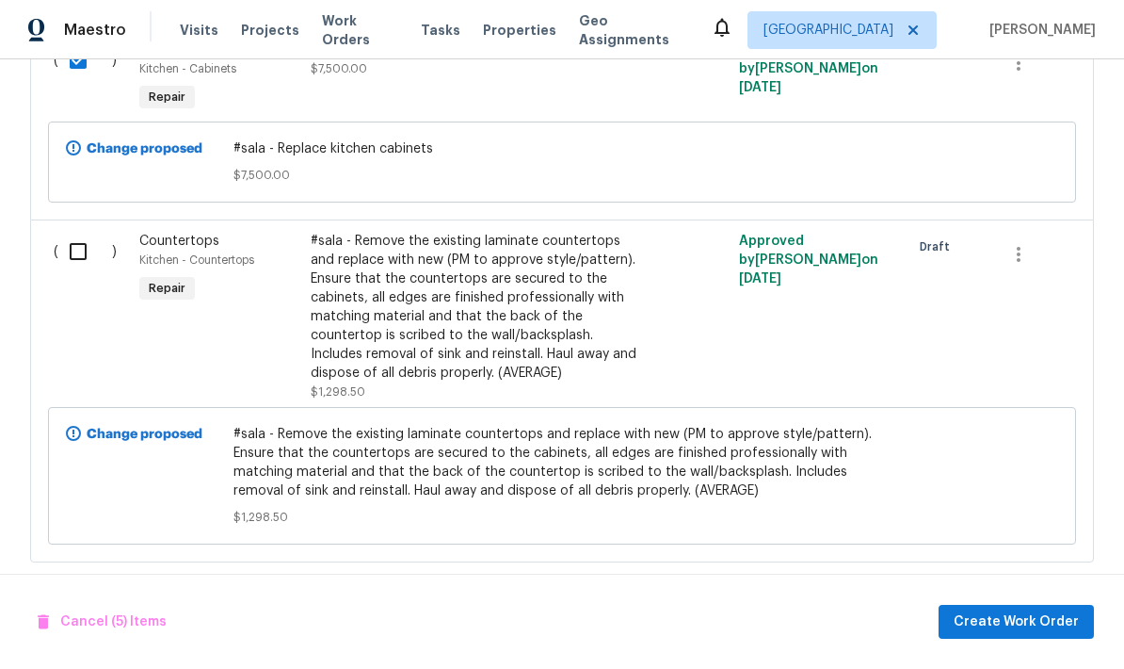
click at [69, 262] on input "checkbox" at bounding box center [85, 252] width 54 height 40
checkbox input "true"
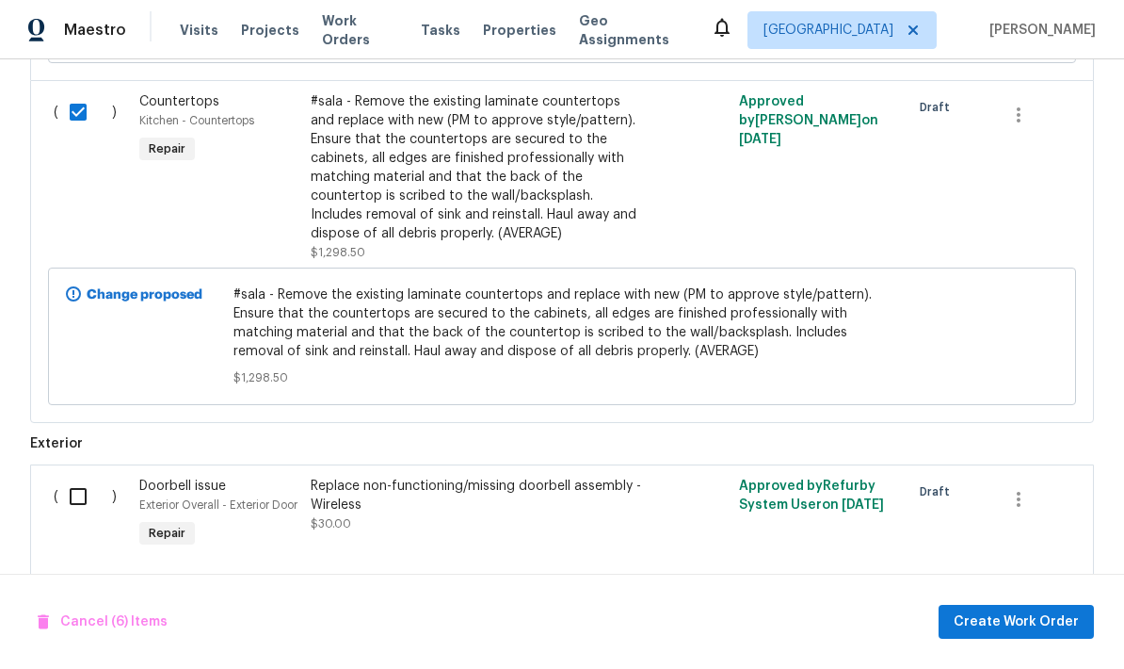
scroll to position [2517, 0]
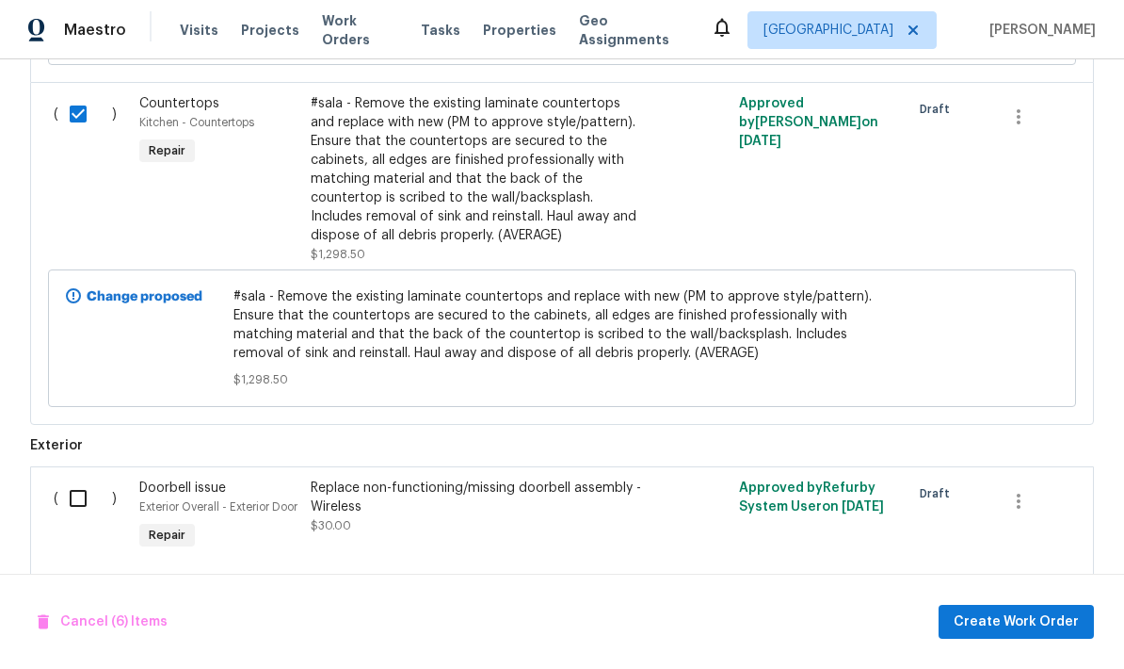
click at [78, 504] on input "checkbox" at bounding box center [85, 498] width 54 height 40
checkbox input "true"
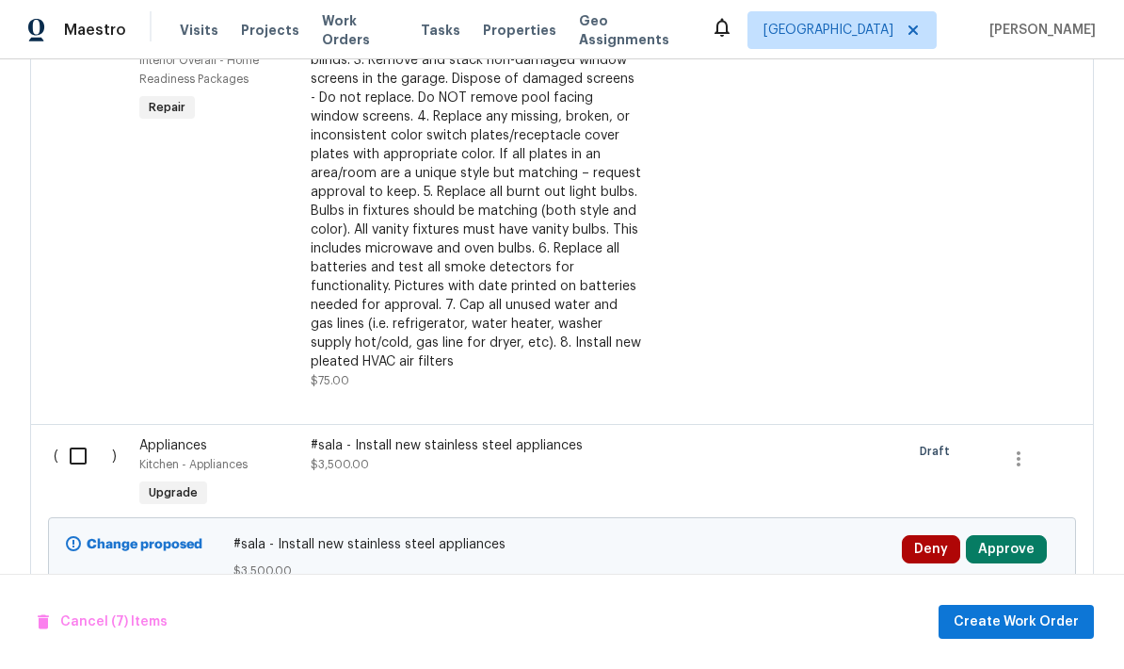
scroll to position [1792, 0]
click at [1017, 622] on span "Create Work Order" at bounding box center [1016, 622] width 125 height 24
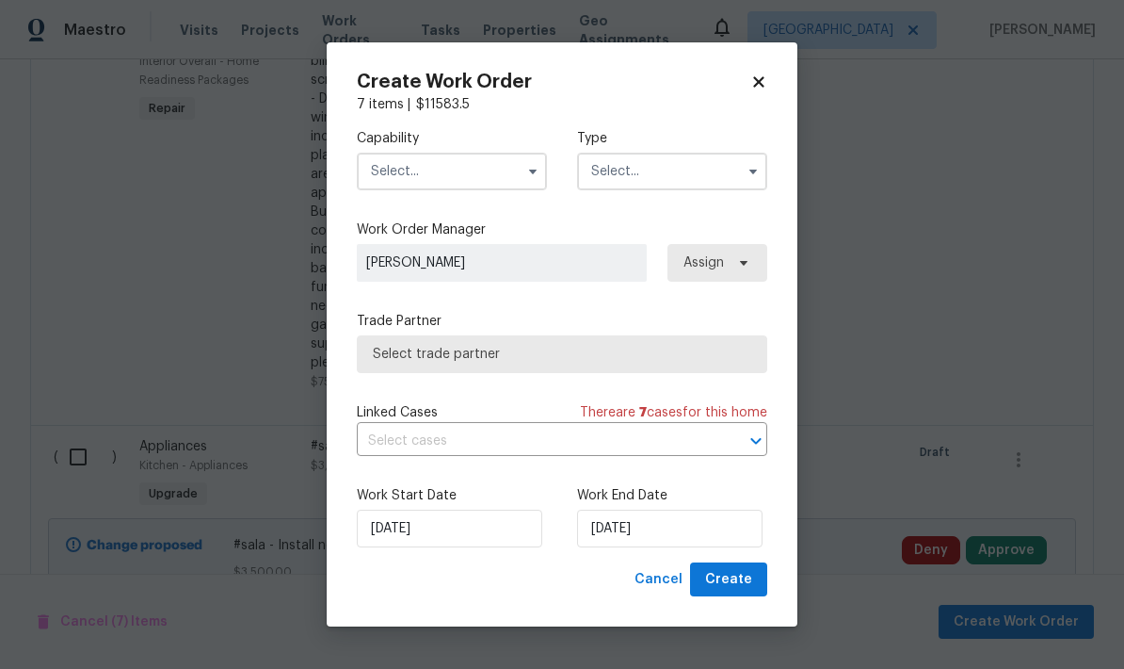
click at [470, 183] on input "text" at bounding box center [452, 172] width 190 height 38
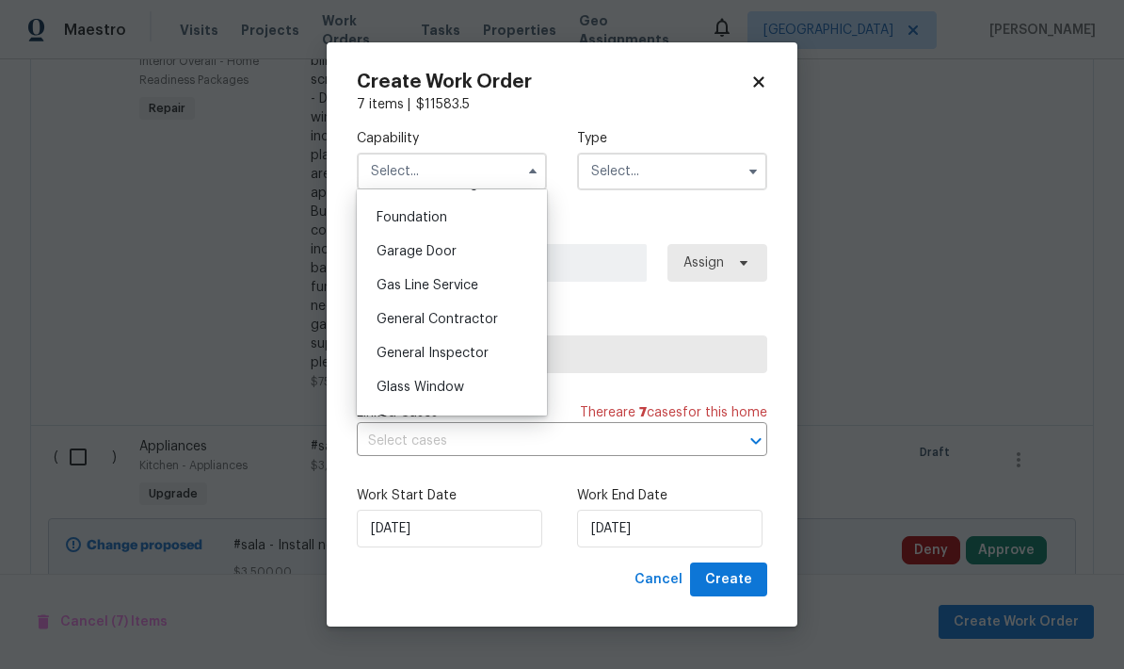
scroll to position [795, 0]
click at [478, 326] on div "General Contractor" at bounding box center [452, 316] width 181 height 34
type input "General Contractor"
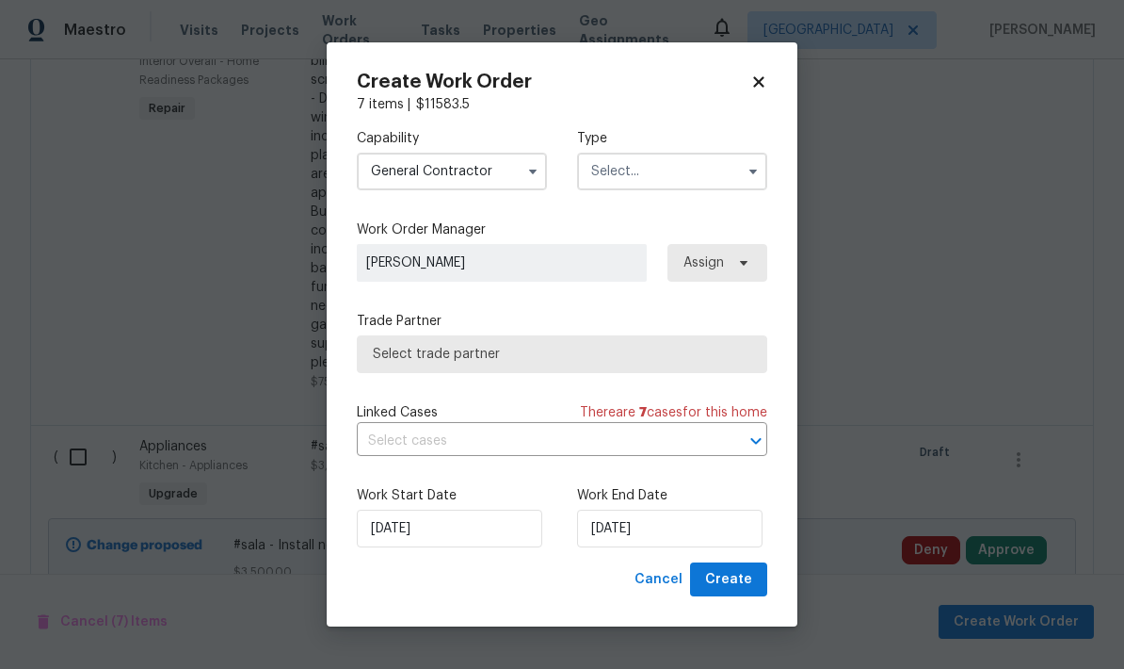
click at [660, 181] on input "text" at bounding box center [672, 172] width 190 height 38
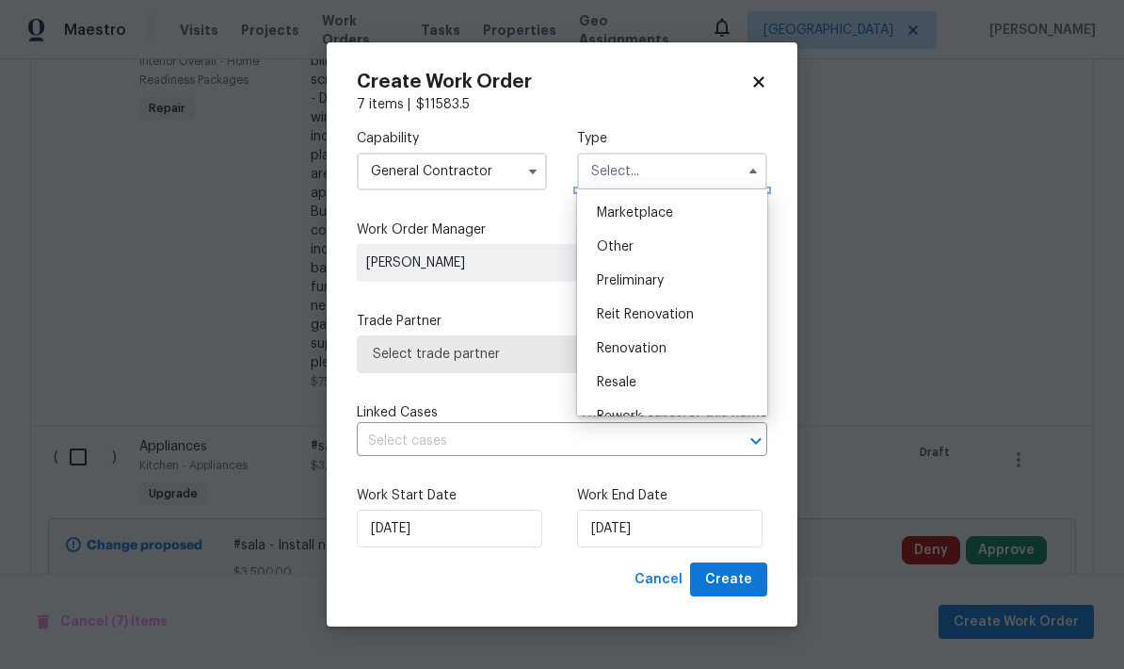
scroll to position [347, 0]
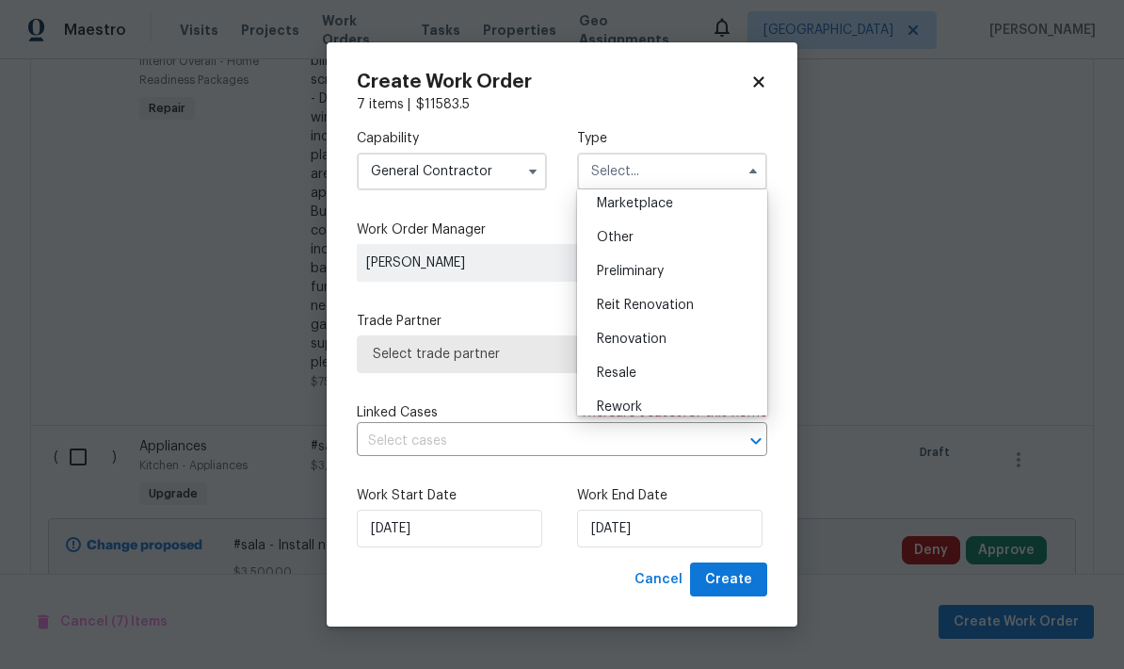
click at [674, 338] on div "Renovation" at bounding box center [672, 339] width 181 height 34
type input "Renovation"
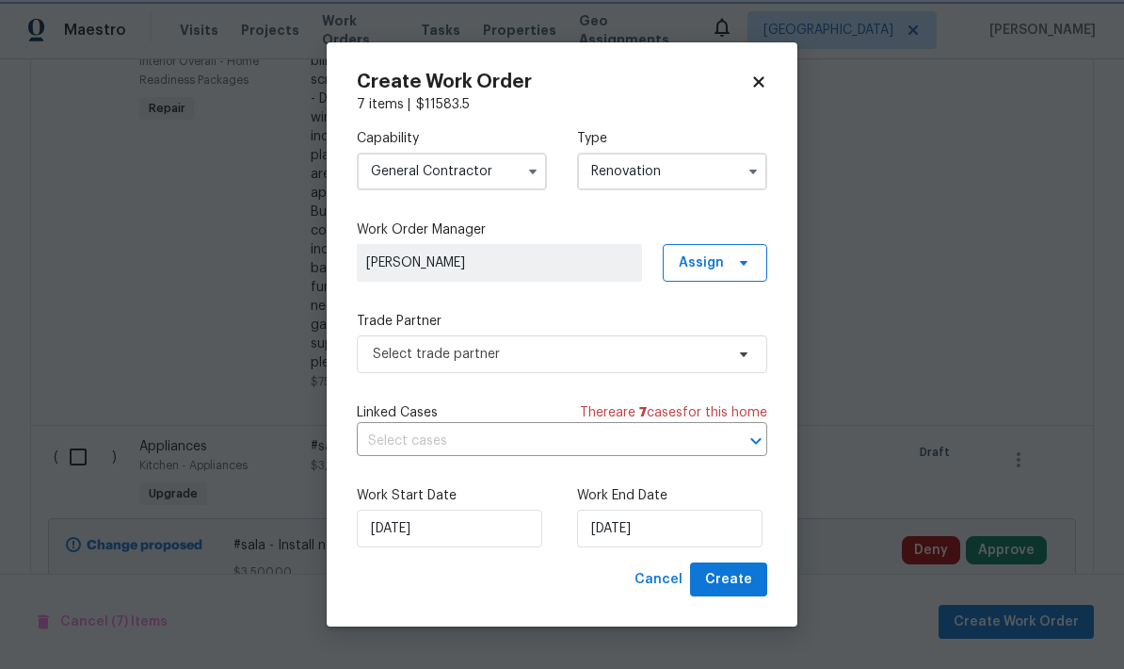
scroll to position [0, 0]
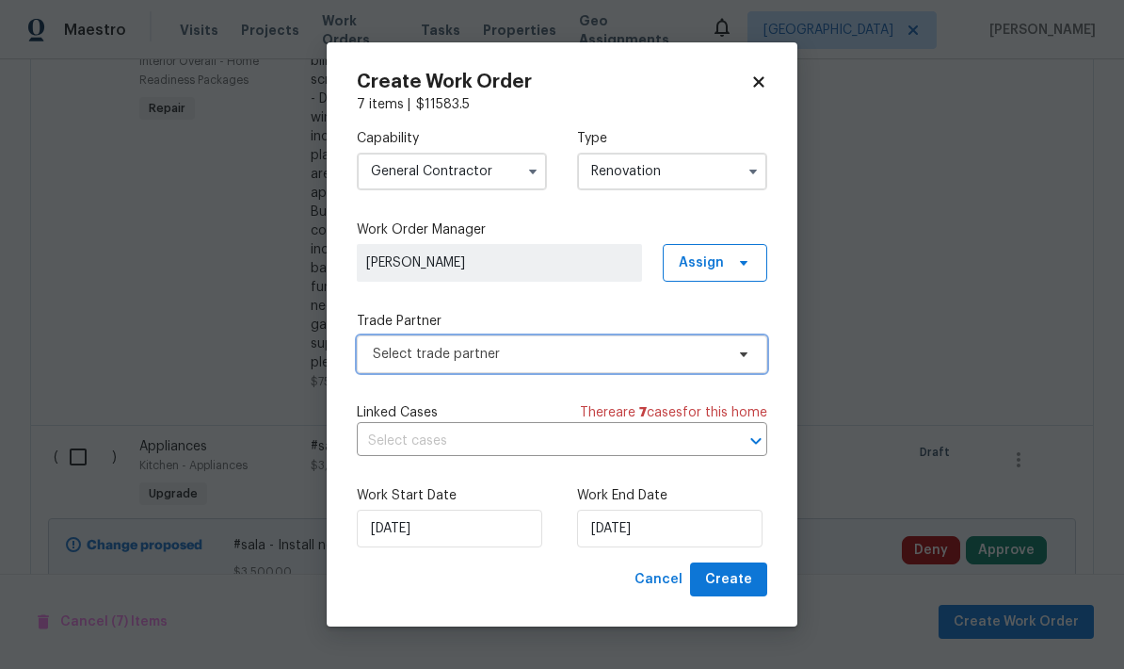
click at [616, 360] on span "Select trade partner" at bounding box center [548, 354] width 351 height 19
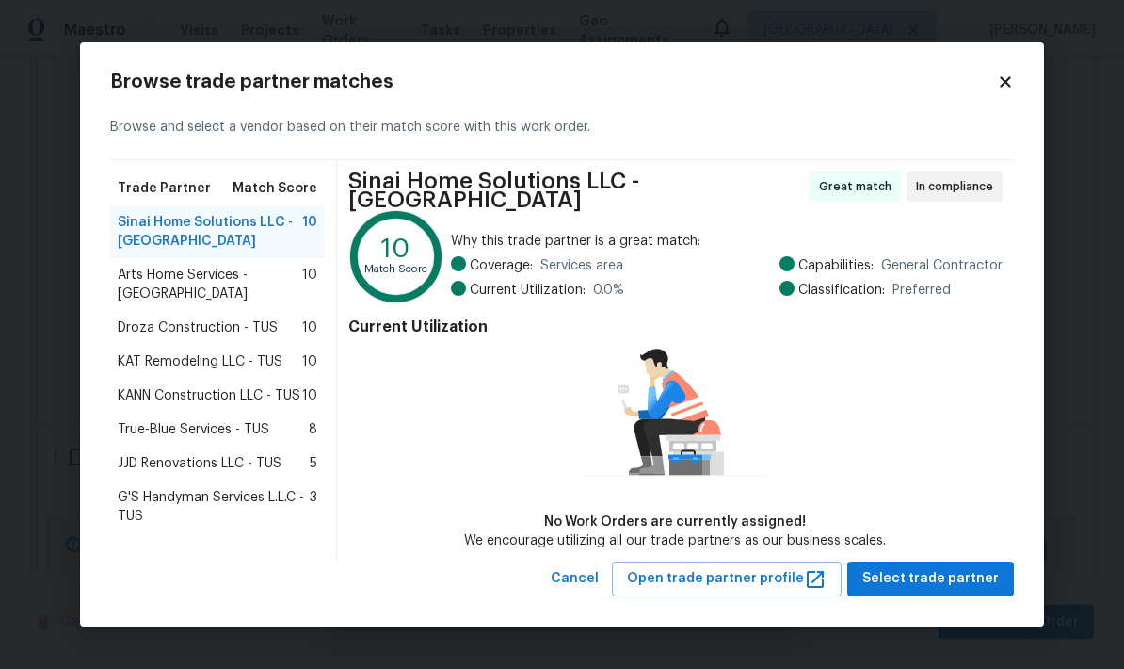
click at [139, 318] on span "Droza Construction - TUS" at bounding box center [198, 327] width 160 height 19
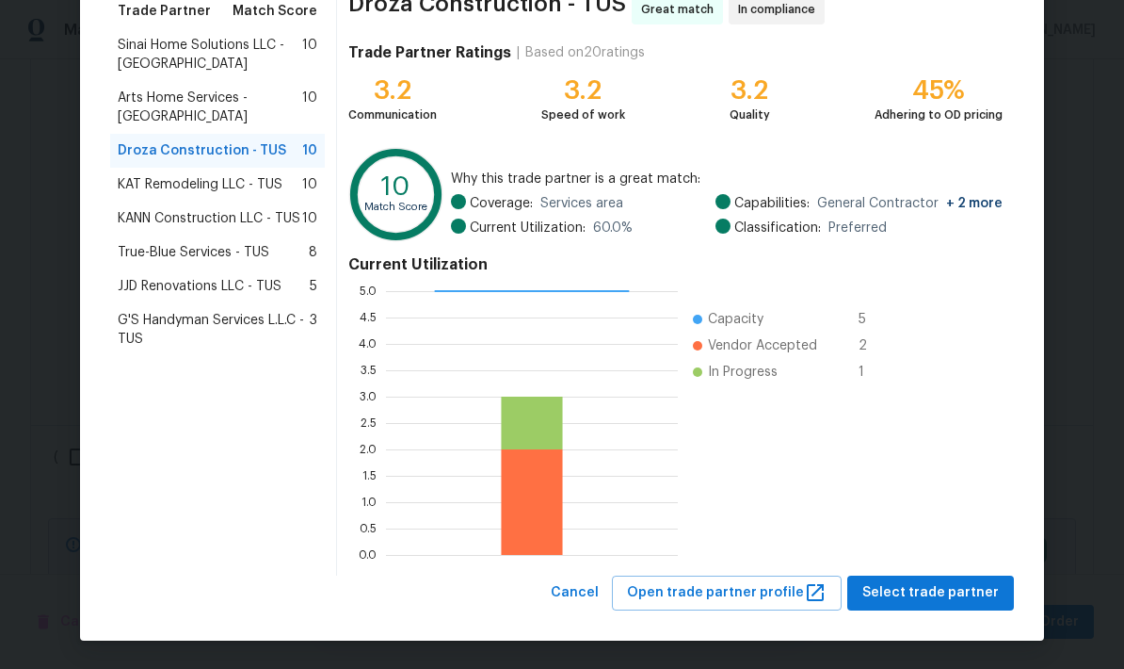
scroll to position [162, 0]
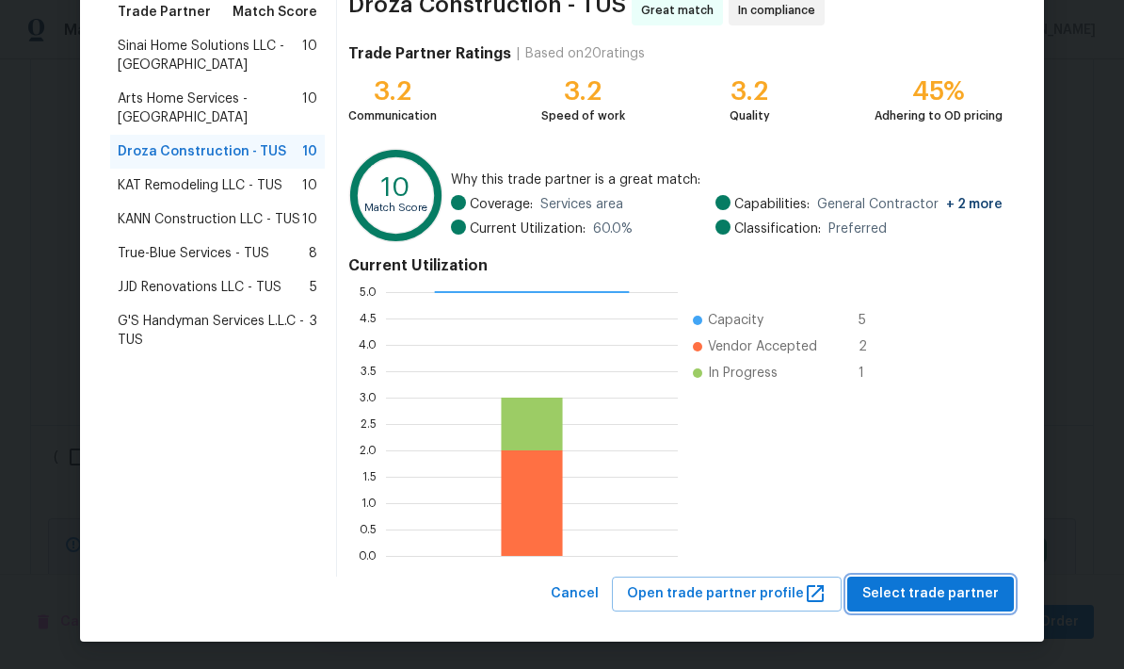
click at [937, 606] on button "Select trade partner" at bounding box center [931, 593] width 167 height 35
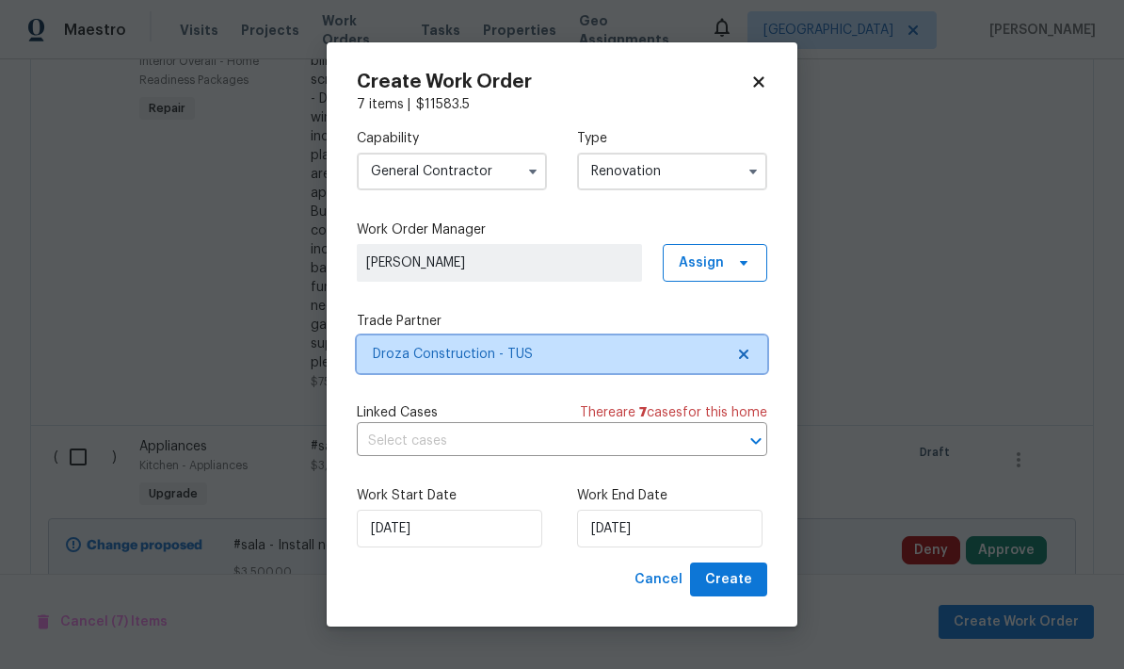
scroll to position [0, 0]
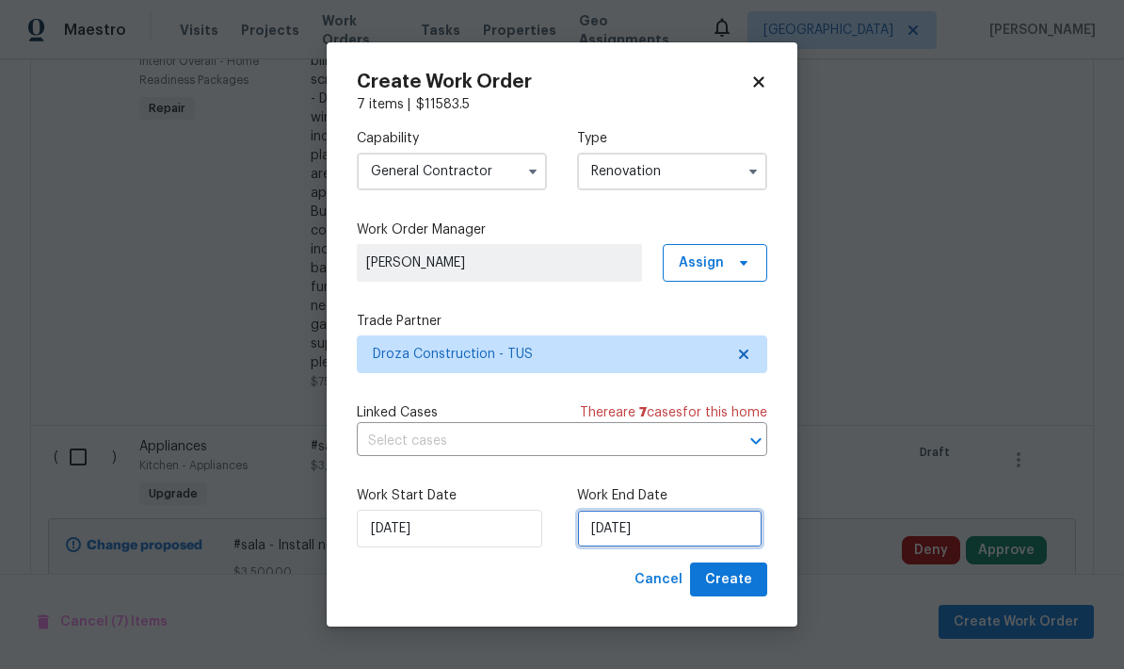
click at [672, 533] on input "[DATE]" at bounding box center [670, 528] width 186 height 38
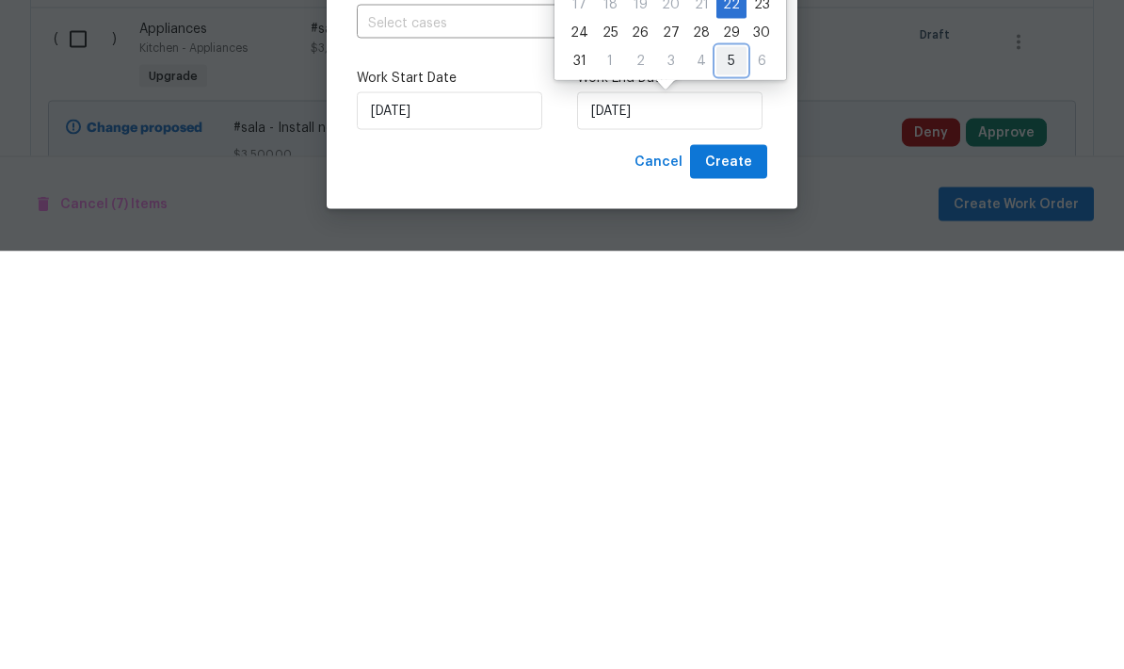
click at [719, 465] on div "5" at bounding box center [732, 478] width 30 height 26
type input "[DATE]"
select select "8"
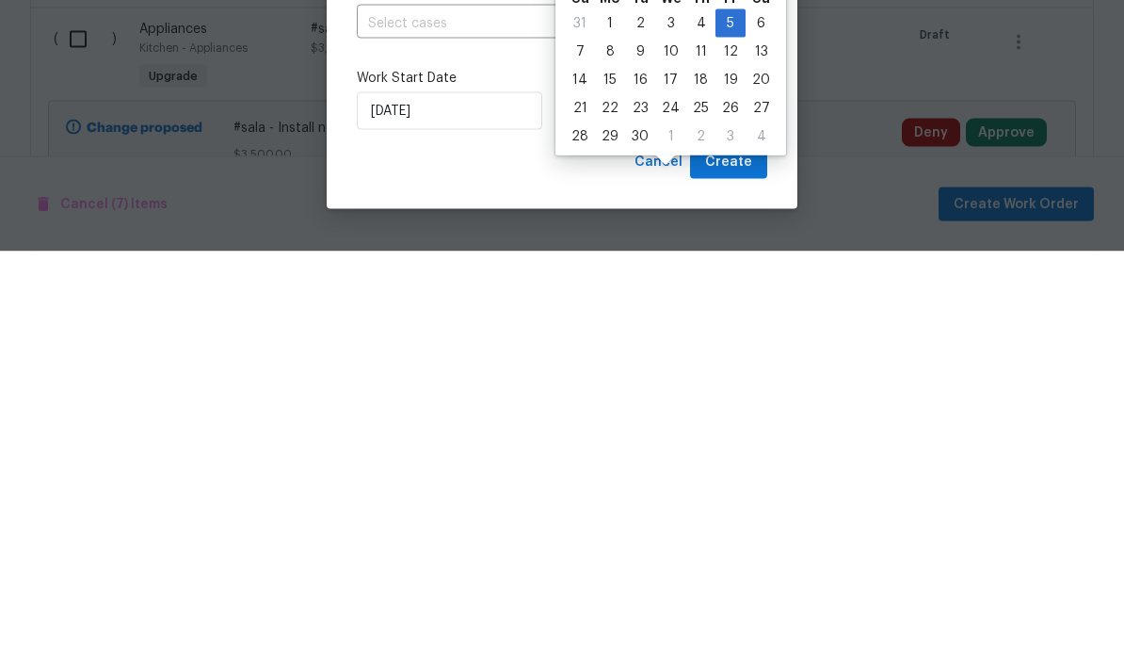
scroll to position [75, 0]
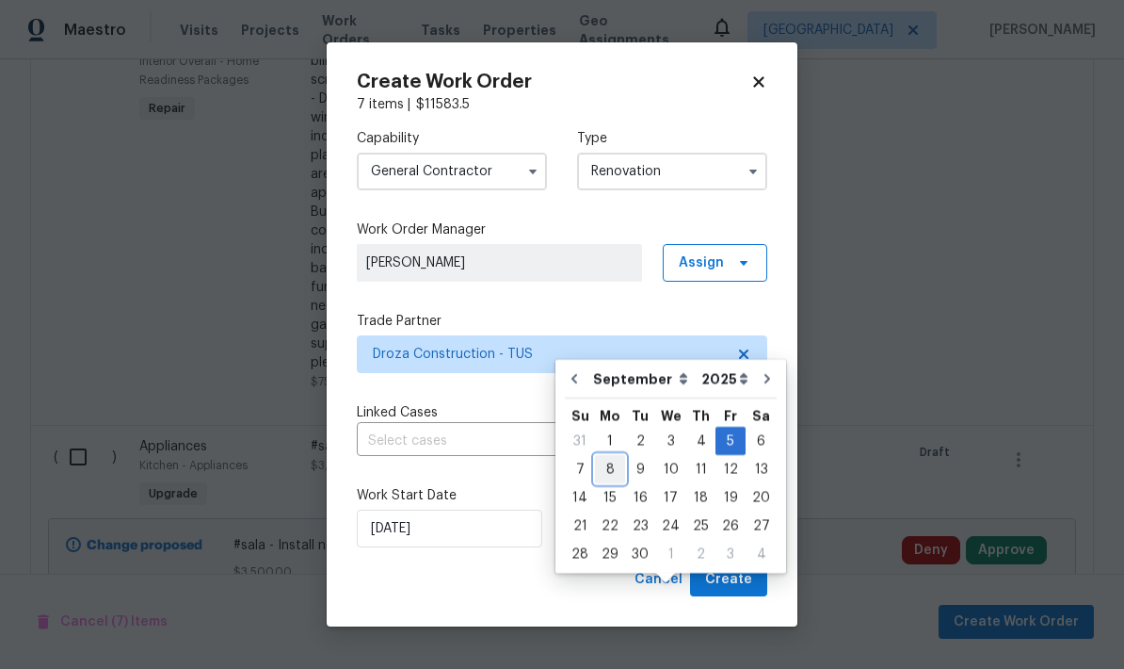
click at [607, 456] on div "8" at bounding box center [610, 469] width 30 height 26
type input "[DATE]"
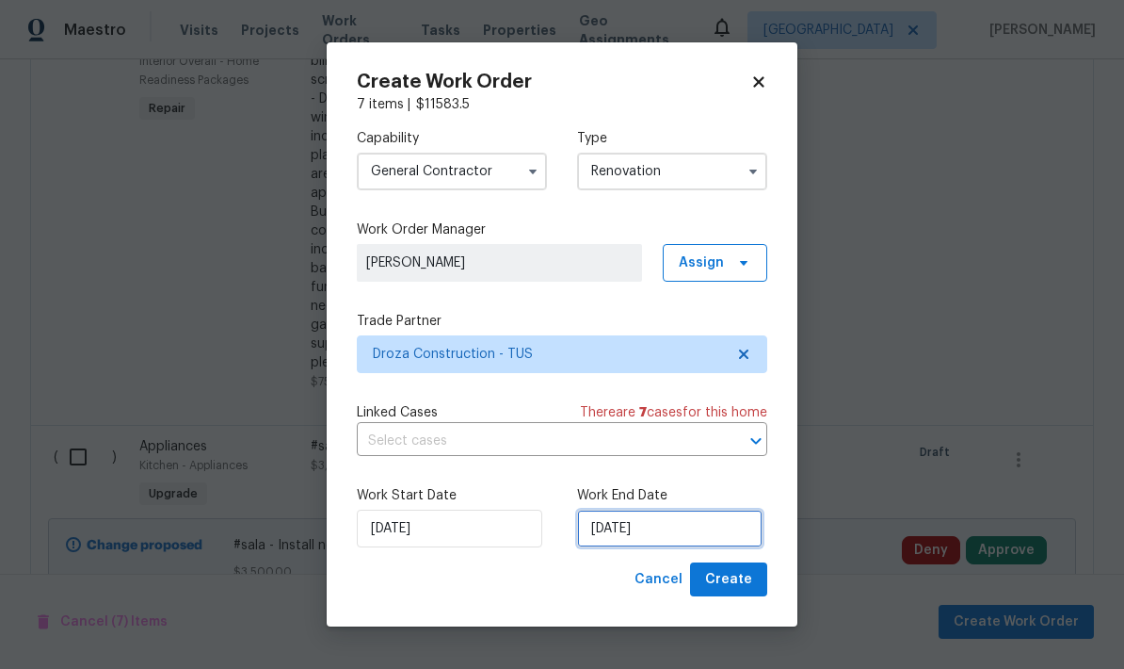
click at [679, 536] on input "[DATE]" at bounding box center [670, 528] width 186 height 38
select select "8"
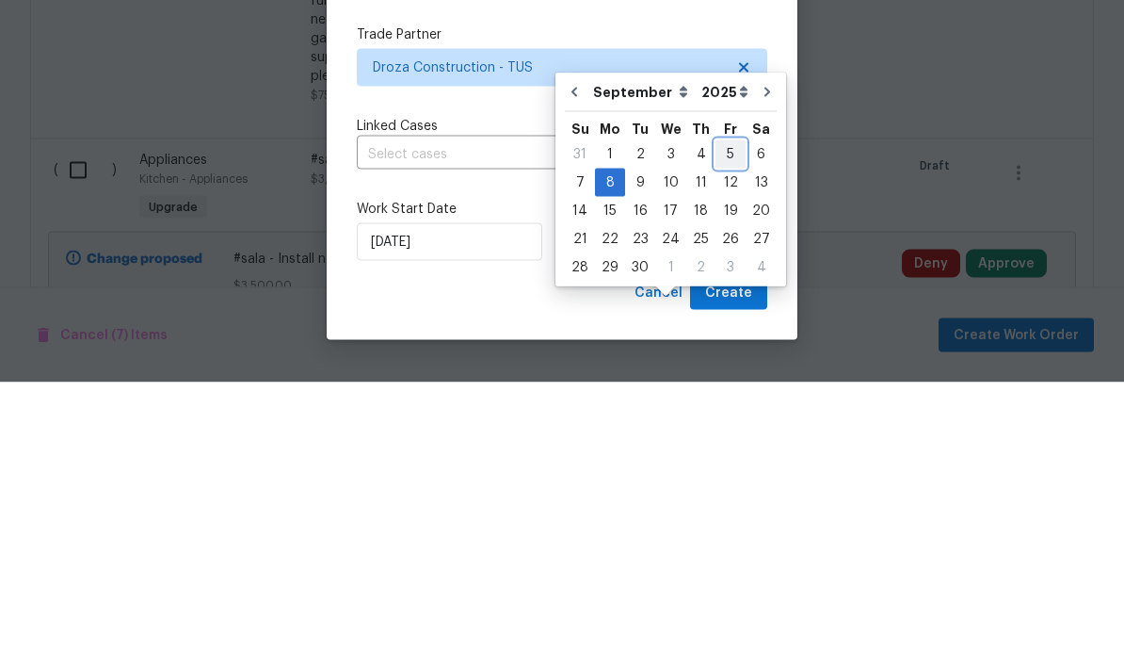
click at [725, 428] on div "5" at bounding box center [731, 441] width 30 height 26
type input "[DATE]"
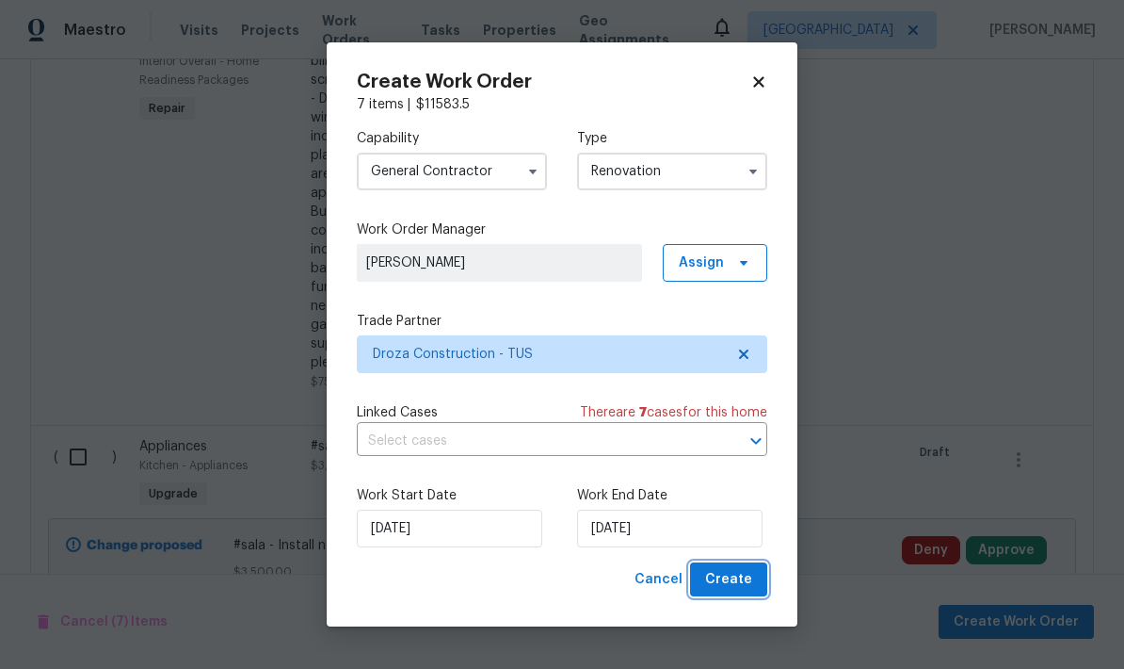
click at [725, 585] on span "Create" at bounding box center [728, 580] width 47 height 24
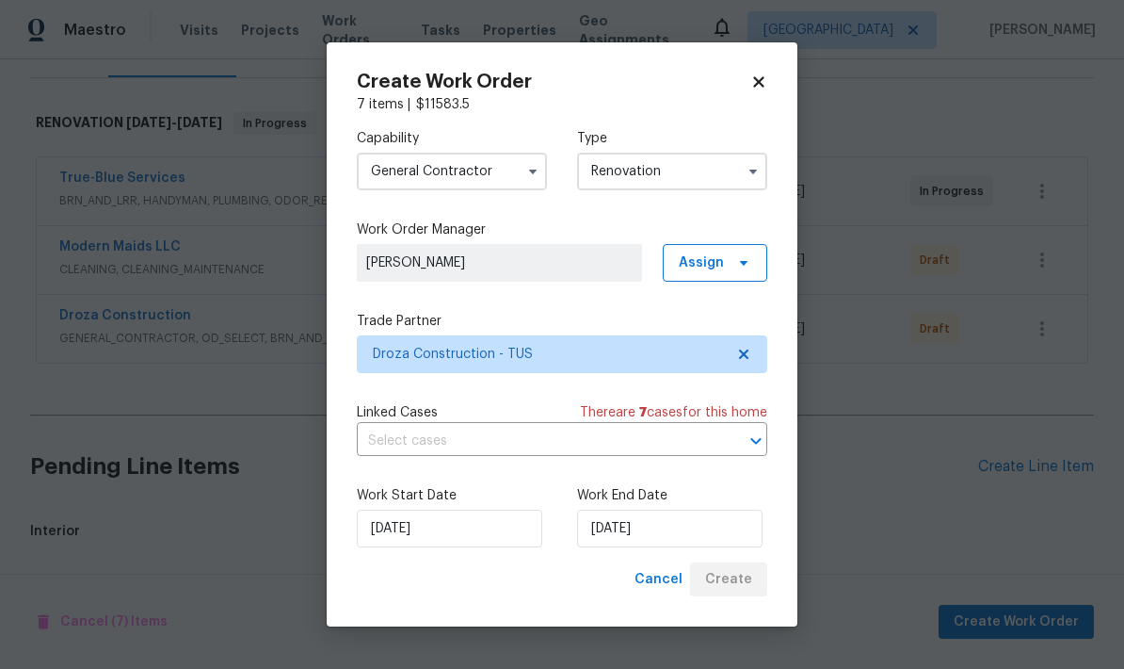
scroll to position [187, 0]
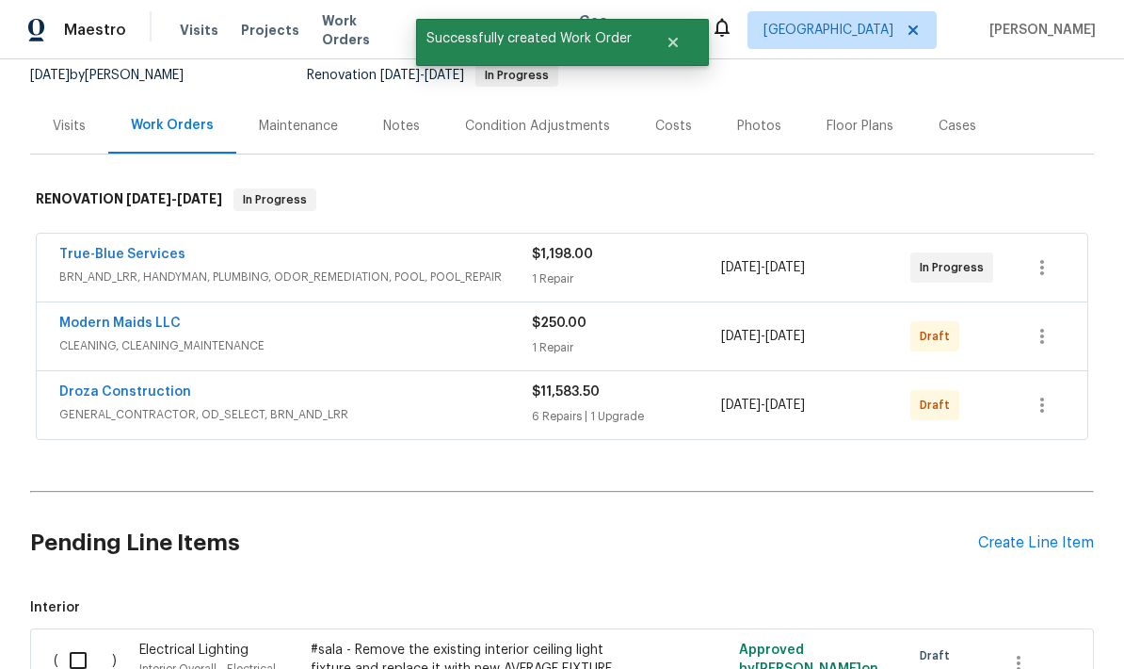
click at [164, 405] on span "GENERAL_CONTRACTOR, OD_SELECT, BRN_AND_LRR" at bounding box center [295, 414] width 473 height 19
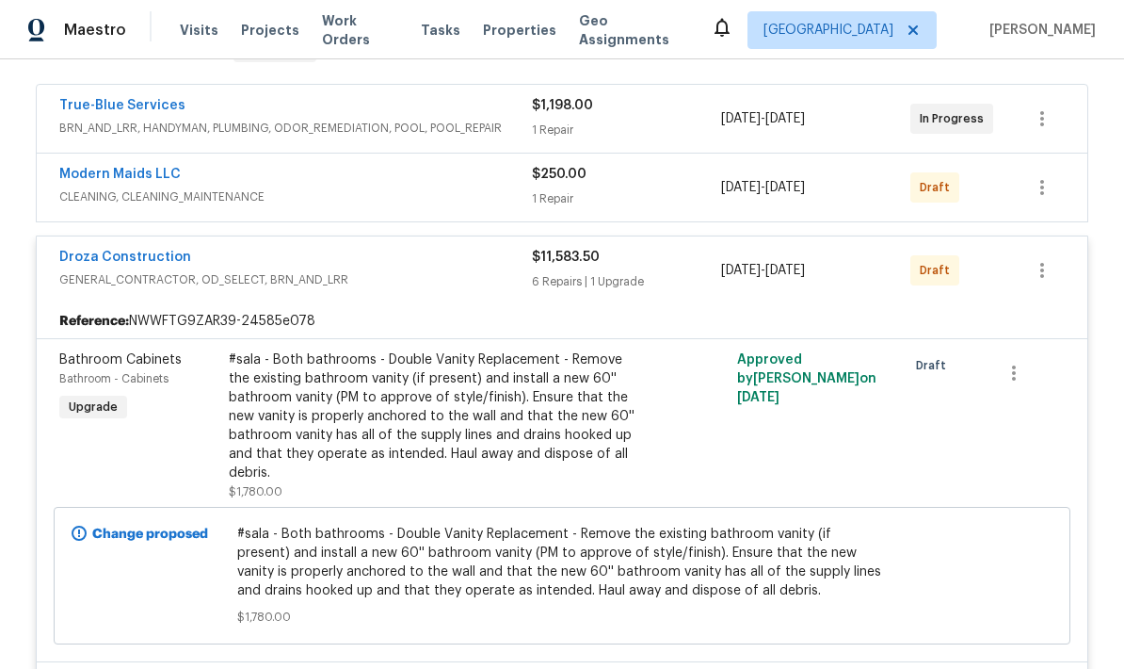
scroll to position [330, 0]
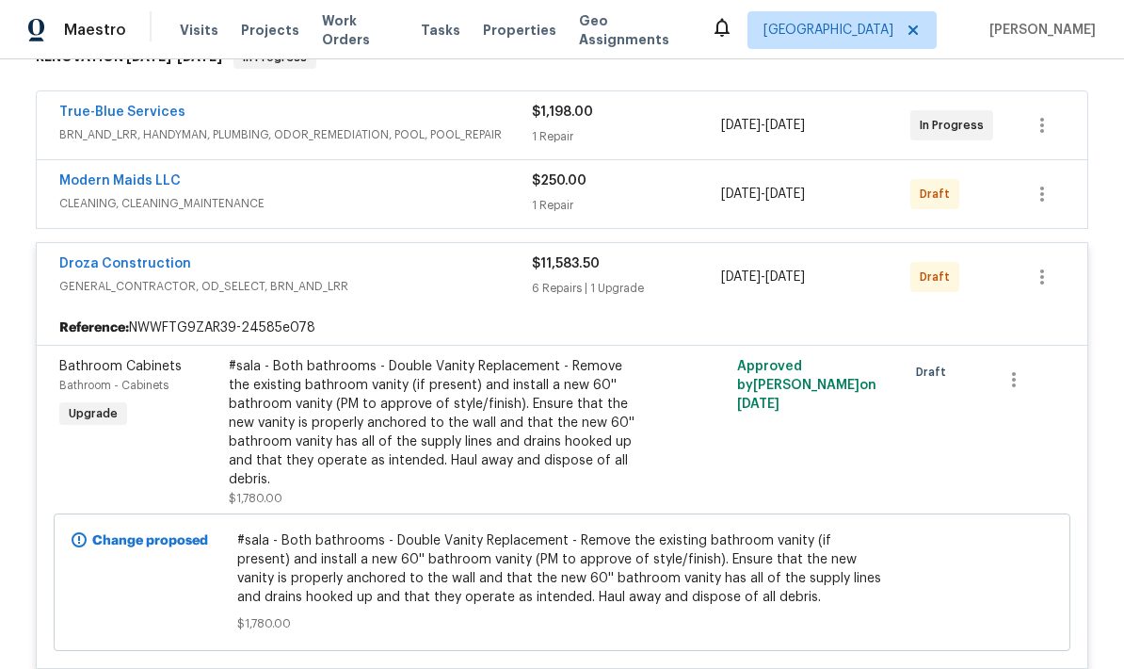
click at [344, 378] on div "#sala - Both bathrooms - Double Vanity Replacement - Remove the existing bathro…" at bounding box center [435, 423] width 412 height 132
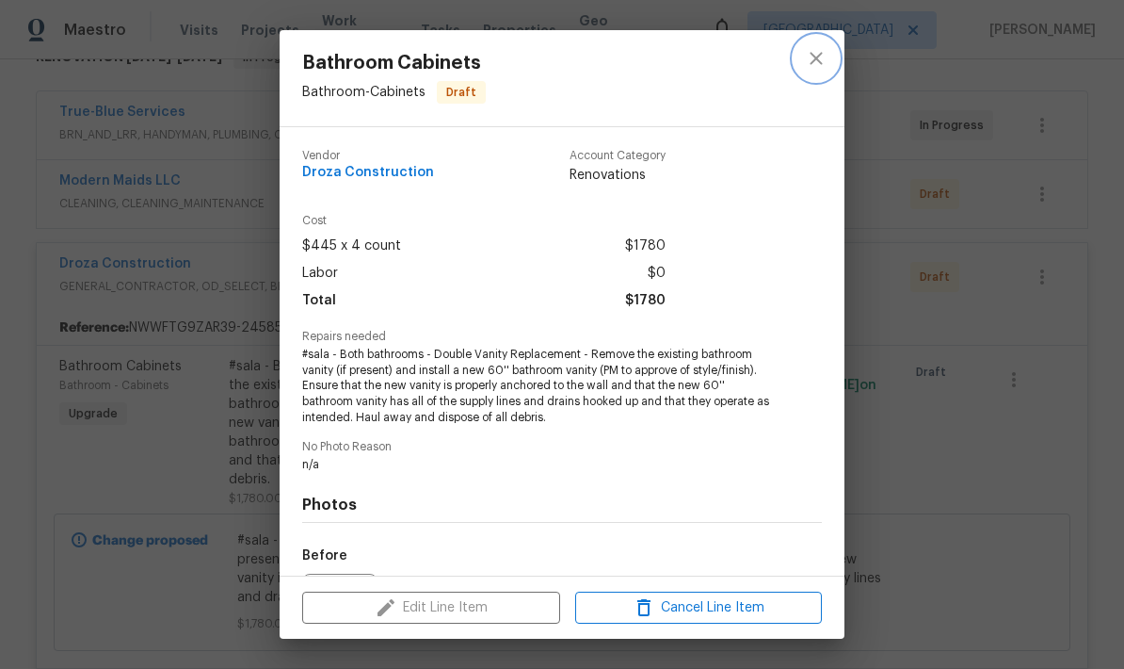
click at [813, 68] on icon "close" at bounding box center [816, 58] width 23 height 23
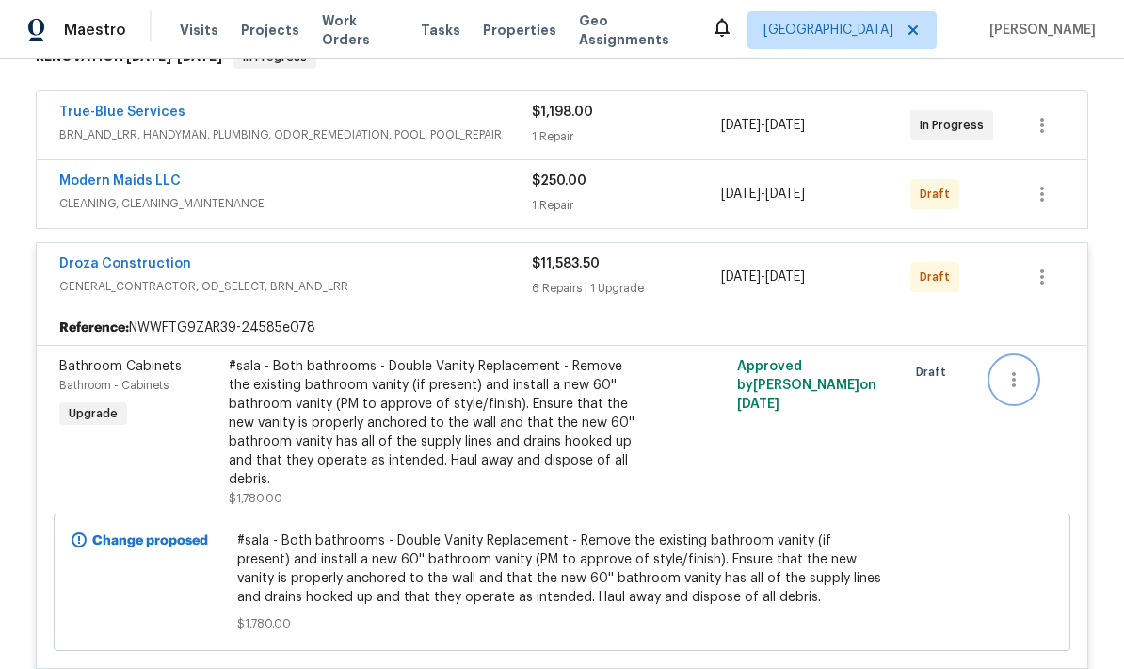
click at [1017, 368] on icon "button" at bounding box center [1014, 379] width 23 height 23
click at [983, 427] on div at bounding box center [562, 334] width 1124 height 669
click at [521, 378] on div "#sala - Both bathrooms - Double Vanity Replacement - Remove the existing bathro…" at bounding box center [435, 423] width 412 height 132
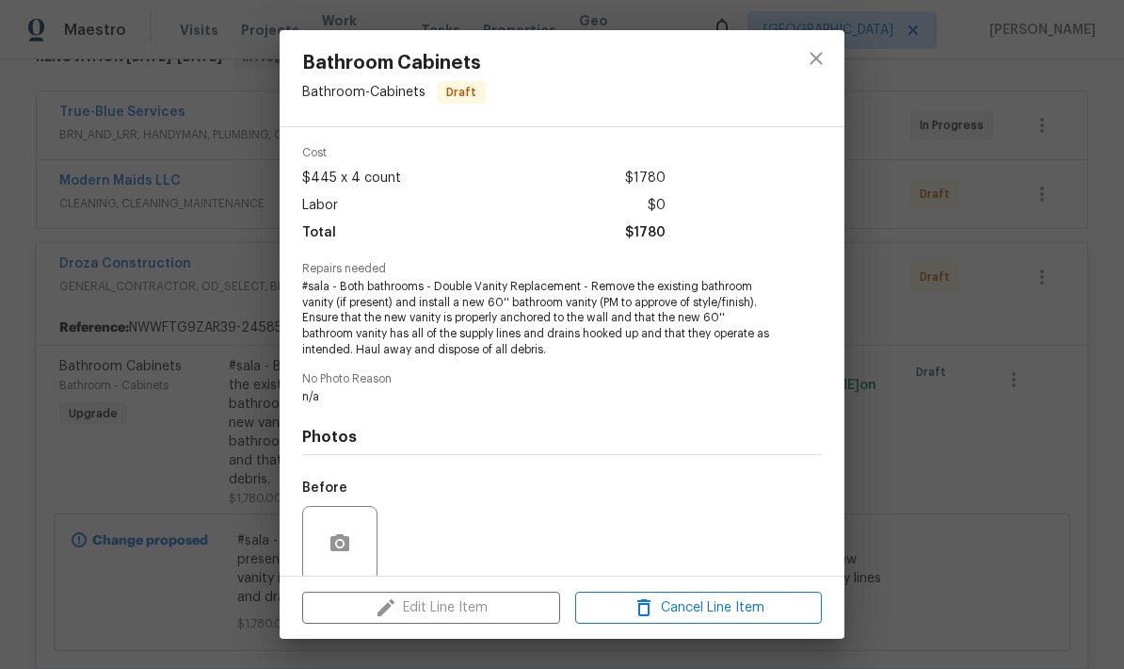
scroll to position [45, 0]
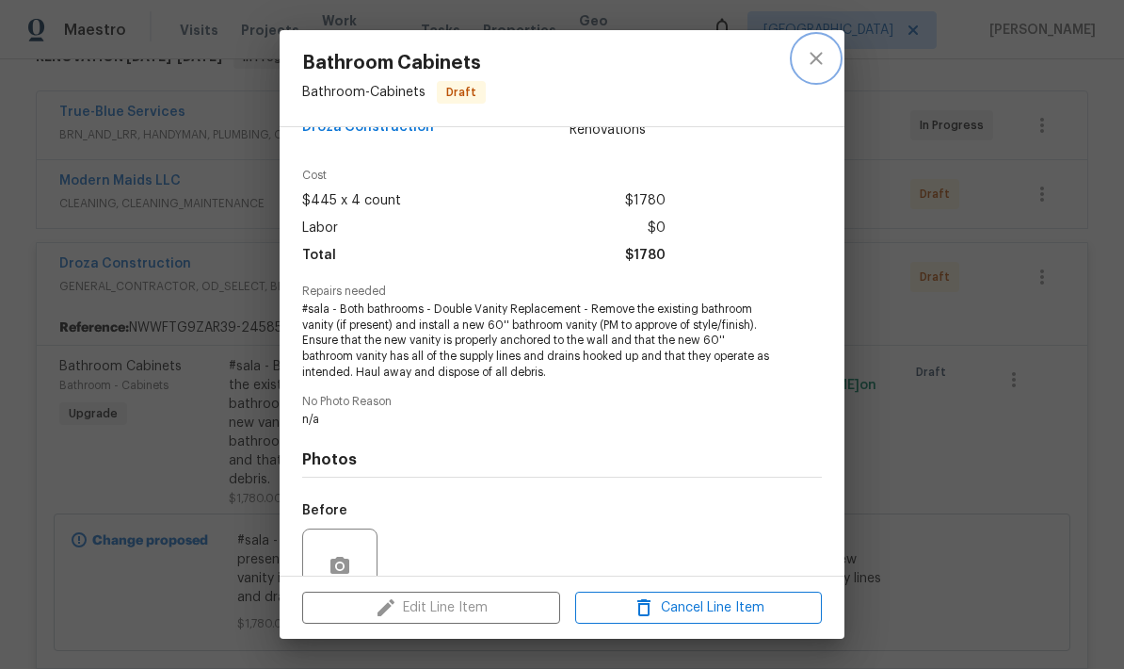
click at [821, 53] on icon "close" at bounding box center [816, 58] width 12 height 12
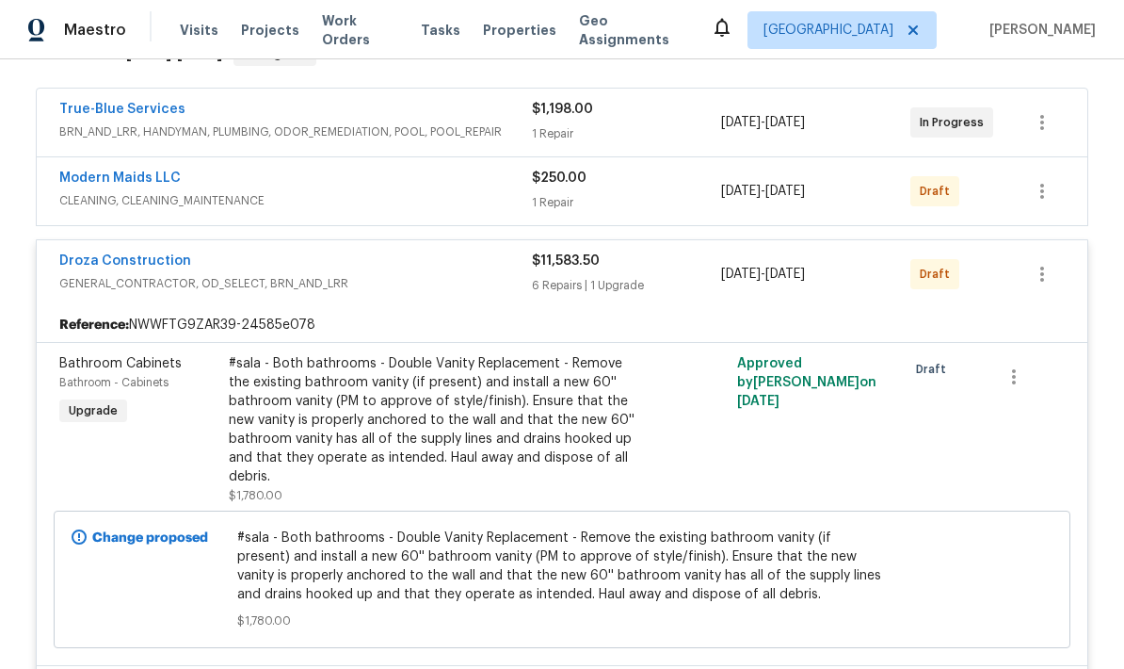
scroll to position [331, 0]
click at [91, 255] on link "Droza Construction" at bounding box center [125, 261] width 132 height 13
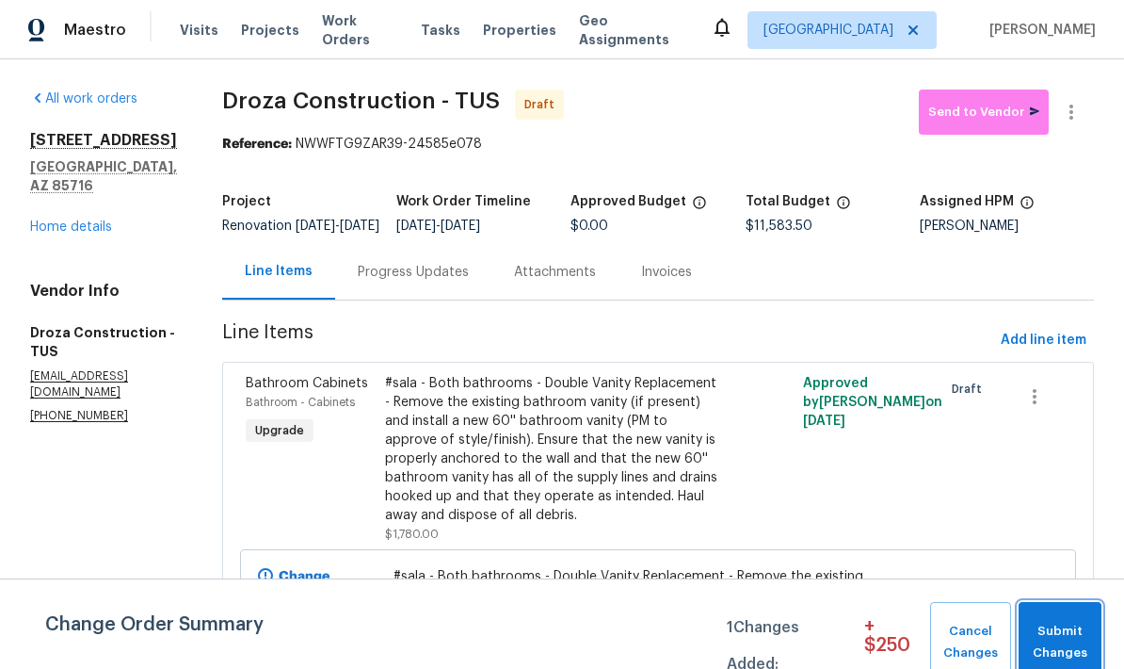
click at [1063, 647] on span "Submit Changes" at bounding box center [1060, 642] width 64 height 43
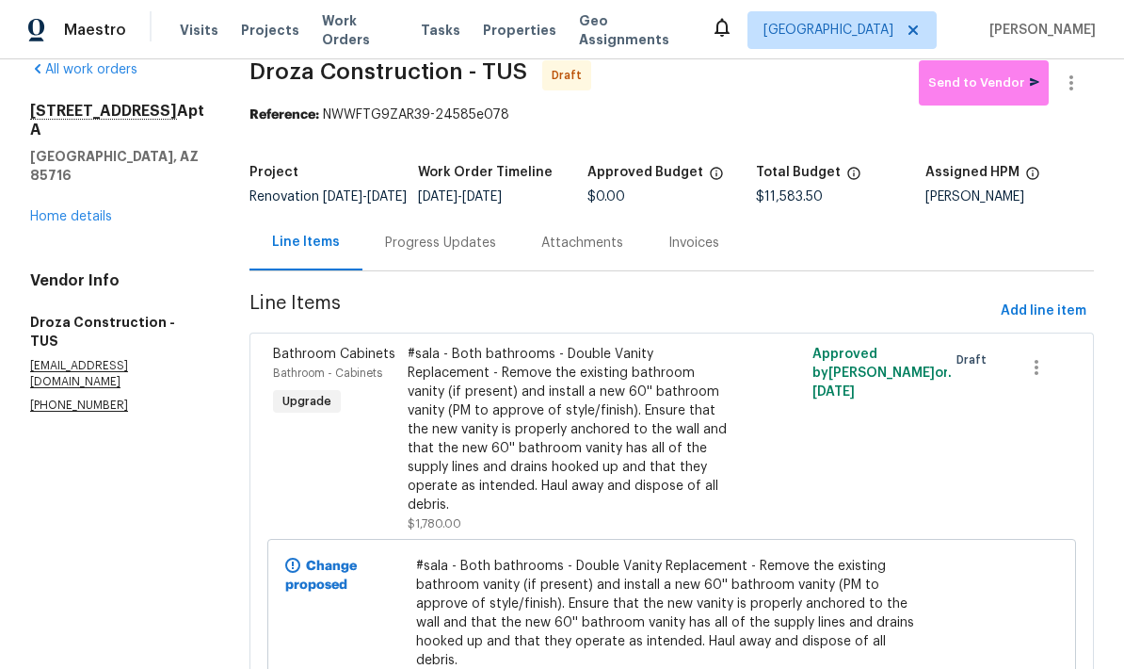
scroll to position [71, 0]
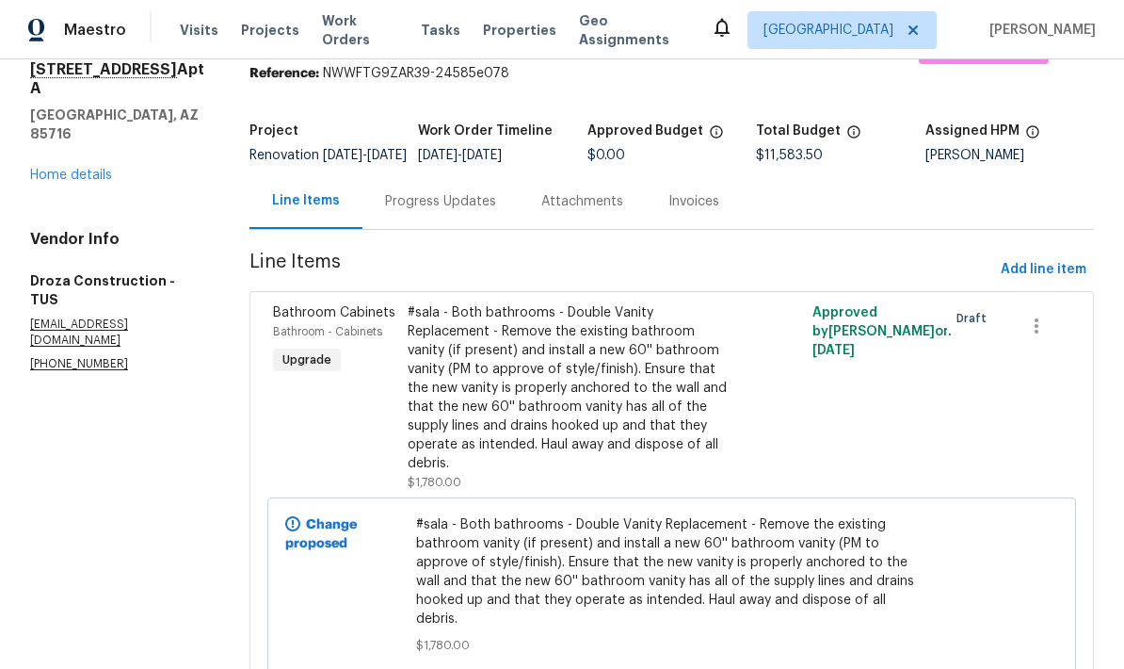
click at [477, 398] on div "#sala - Both bathrooms - Double Vanity Replacement - Remove the existing bathro…" at bounding box center [571, 388] width 326 height 170
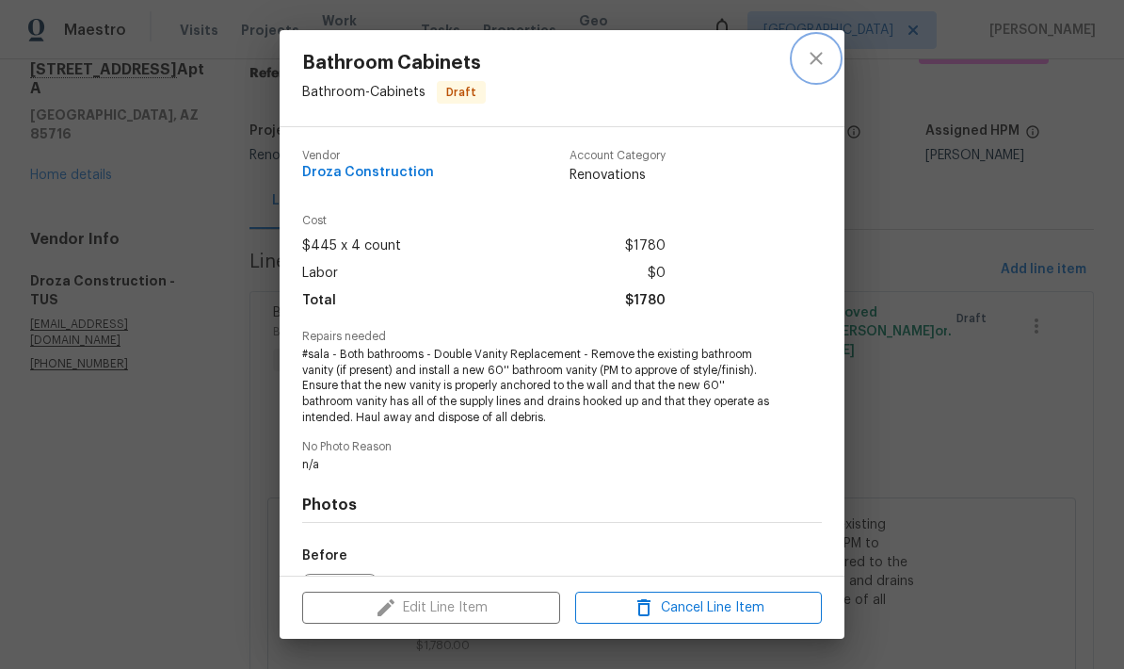
click at [817, 57] on icon "close" at bounding box center [816, 58] width 12 height 12
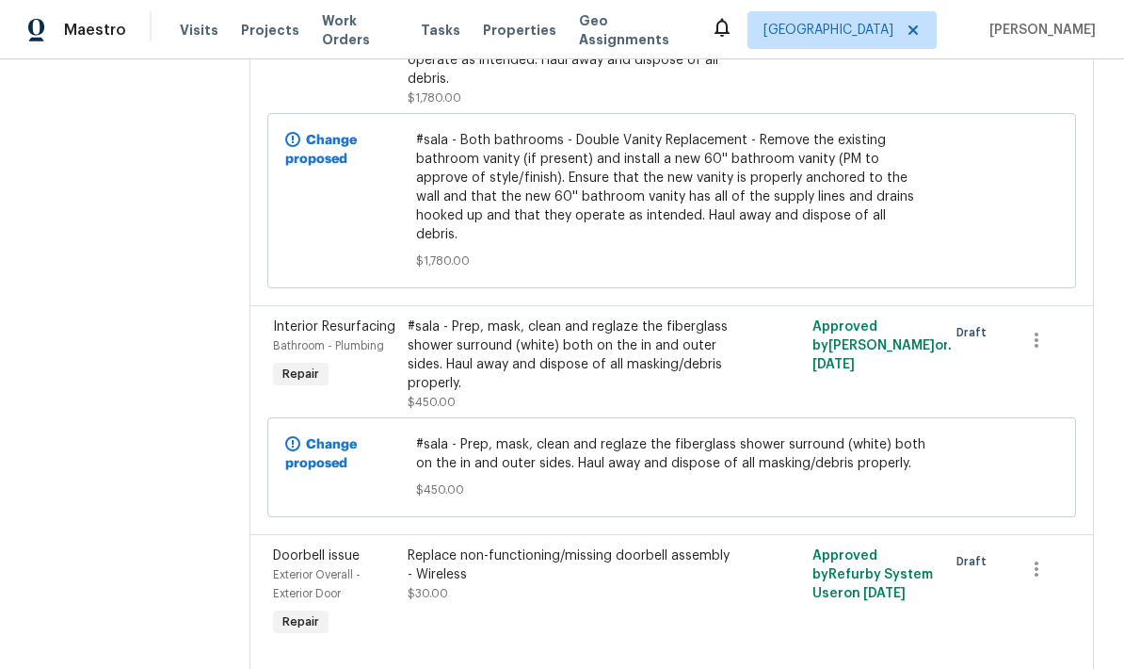
scroll to position [477, 0]
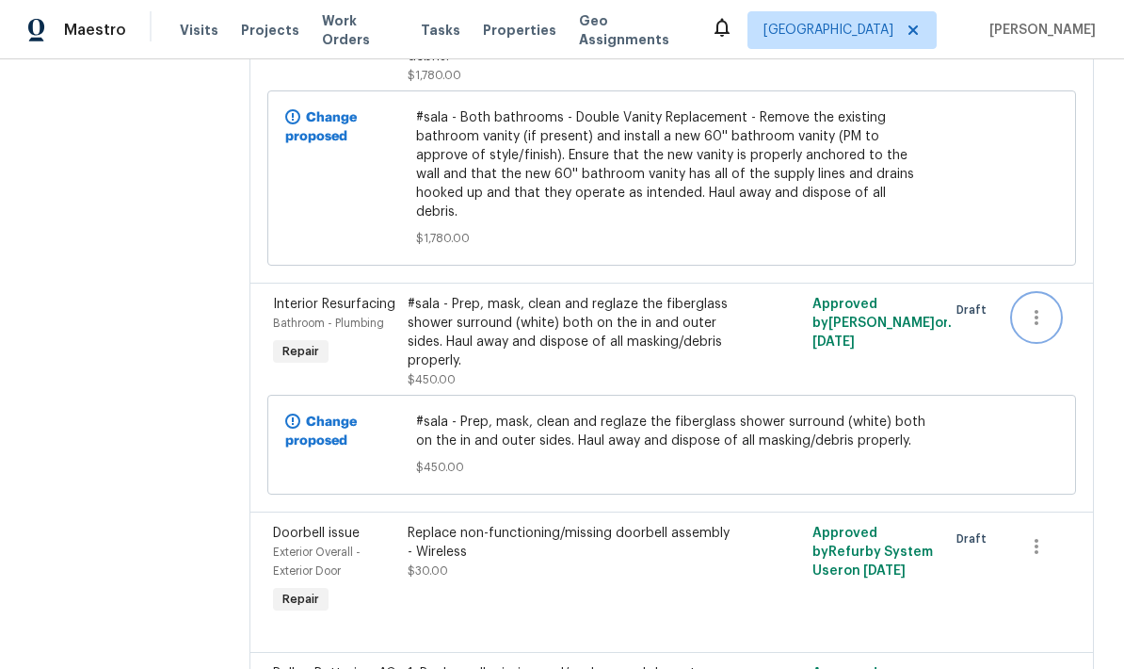
click at [1041, 306] on icon "button" at bounding box center [1037, 317] width 23 height 23
click at [1062, 301] on li "Cancel" at bounding box center [1049, 294] width 73 height 31
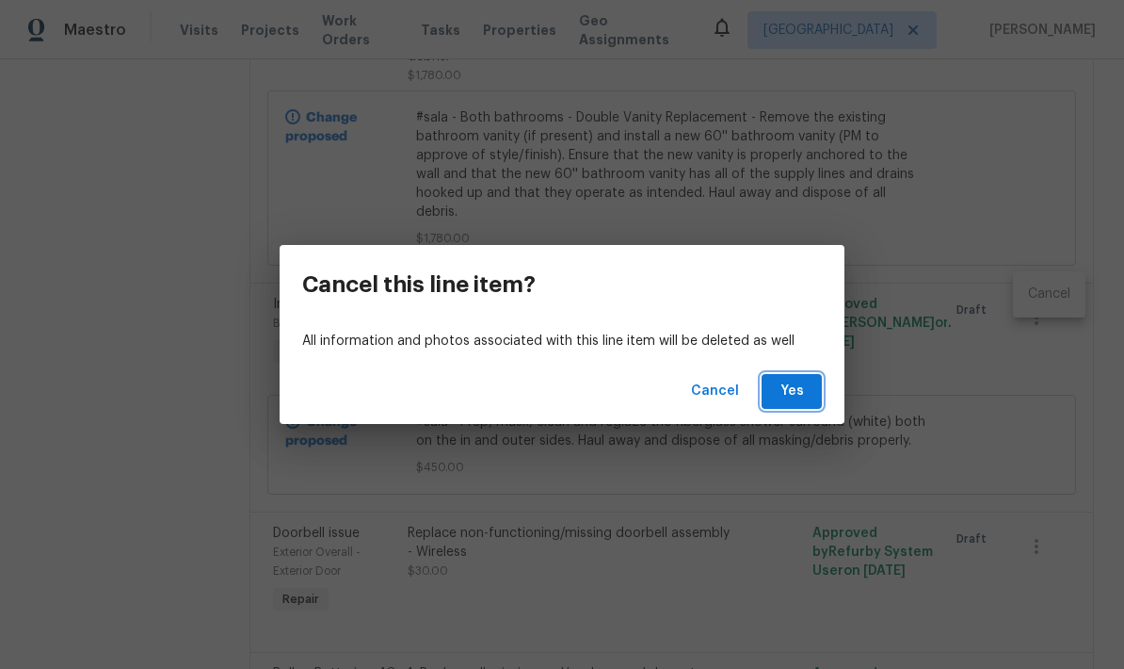
click at [783, 403] on button "Yes" at bounding box center [792, 391] width 60 height 35
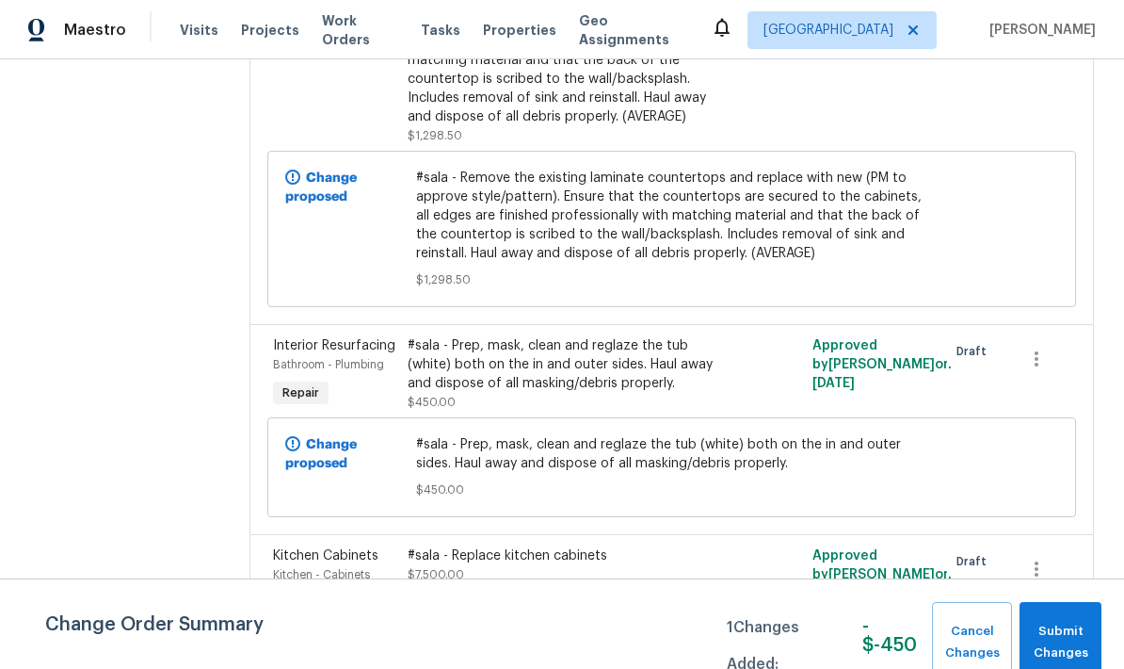
scroll to position [1377, 0]
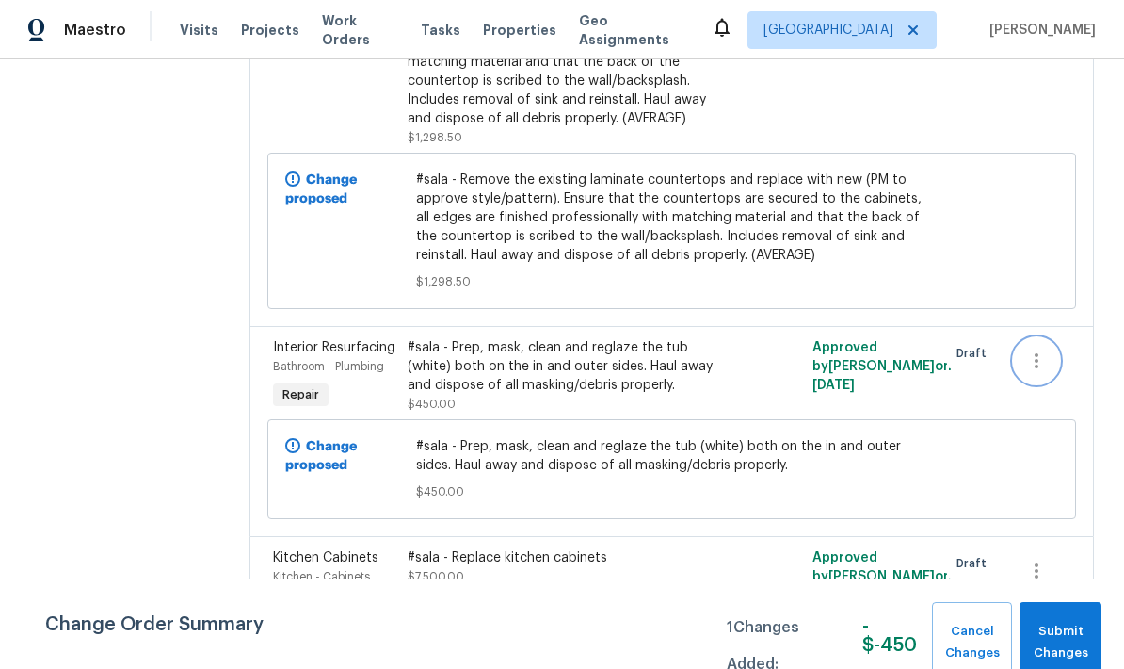
click at [1034, 349] on icon "button" at bounding box center [1037, 360] width 23 height 23
click at [1062, 321] on li "Cancel" at bounding box center [1049, 322] width 73 height 31
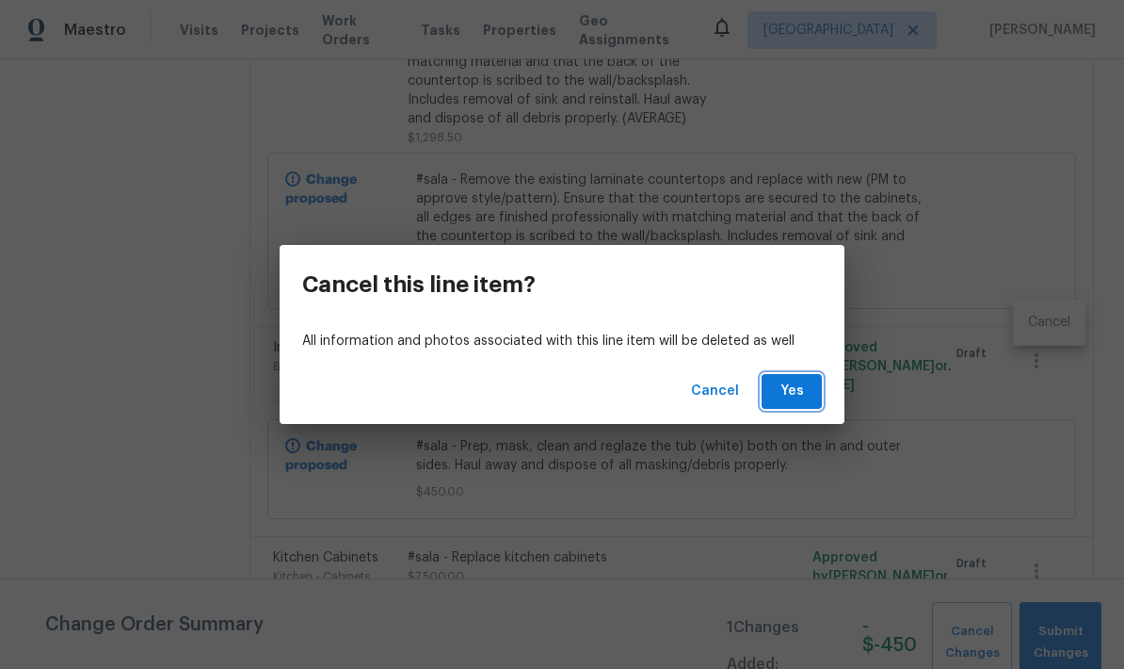
click at [794, 390] on span "Yes" at bounding box center [792, 392] width 30 height 24
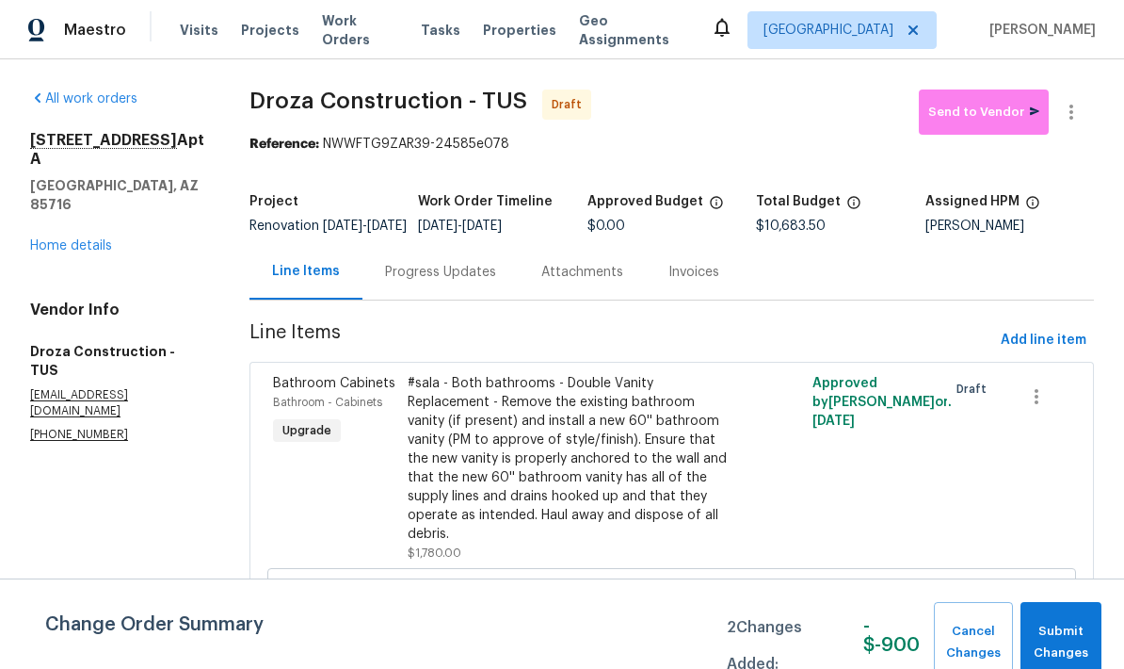
scroll to position [0, 0]
click at [1053, 329] on span "Add line item" at bounding box center [1044, 341] width 86 height 24
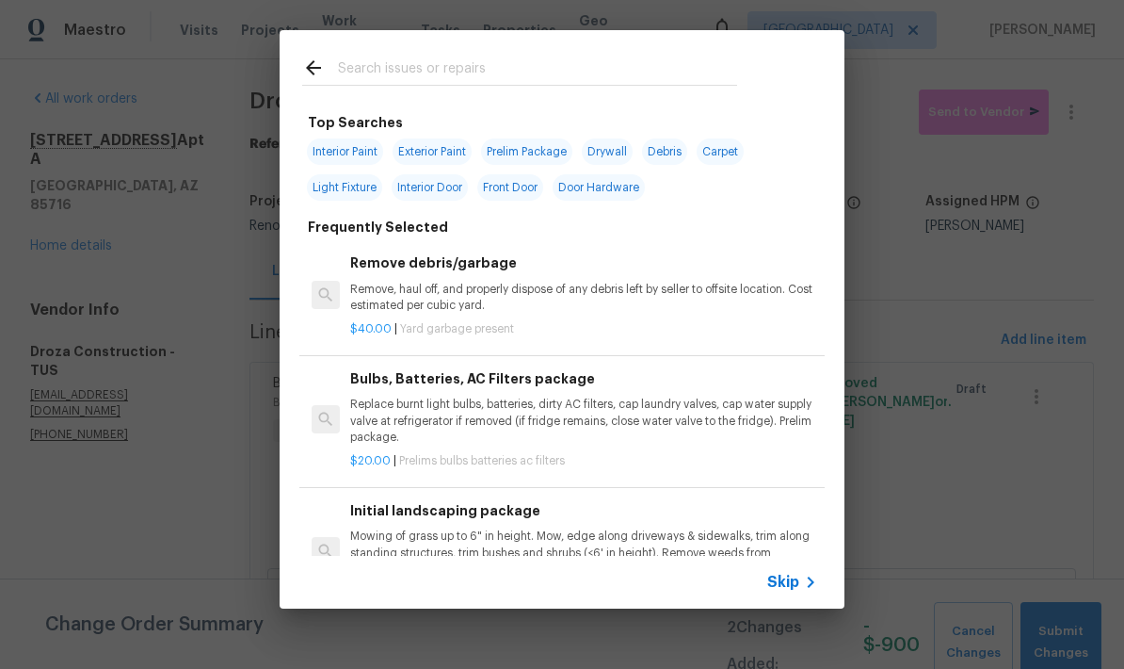
click at [352, 151] on span "Interior Paint" at bounding box center [345, 151] width 76 height 26
type input "Interior Paint"
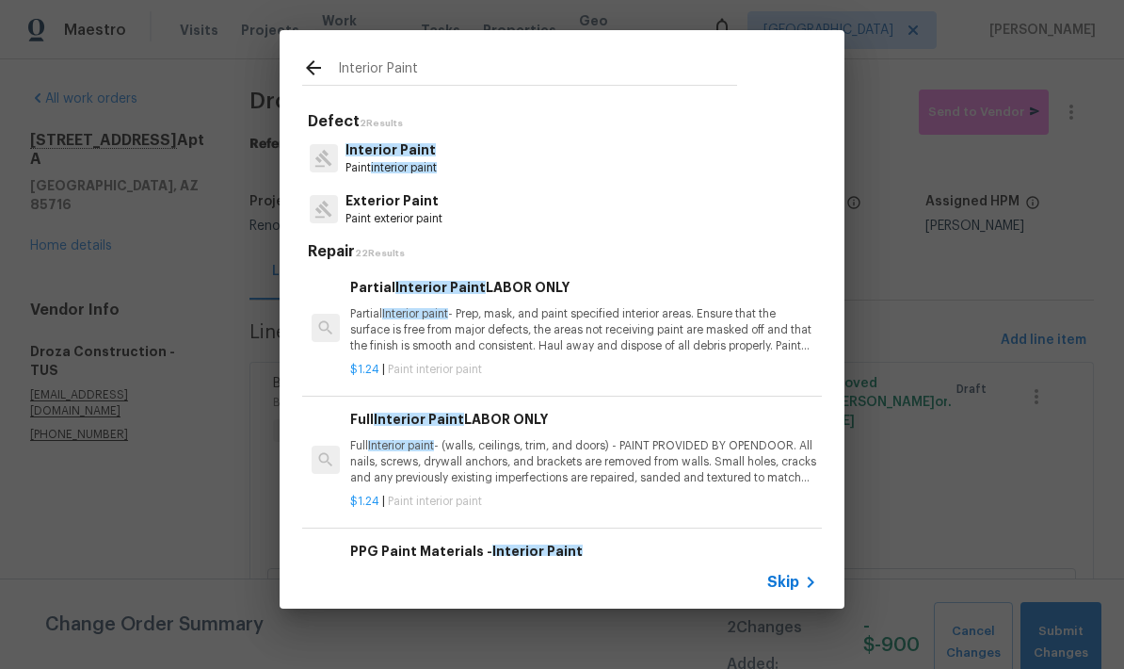
click at [622, 463] on p "Full Interior paint - (walls, ceilings, trim, and doors) - PAINT PROVIDED BY OP…" at bounding box center [583, 462] width 467 height 48
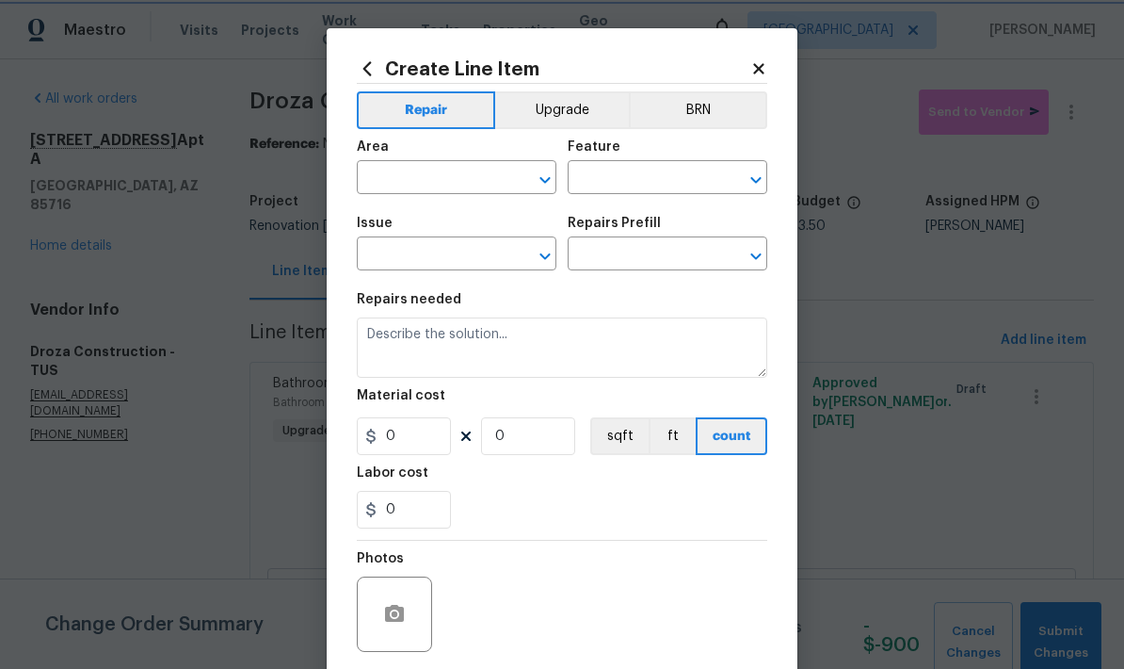
type input "Overall Paint"
type input "Interior Paint"
type input "Full Interior Paint LABOR ONLY $1.24"
type textarea "Full Interior paint - (walls, ceilings, trim, and doors) - PAINT PROVIDED BY OP…"
type input "1.24"
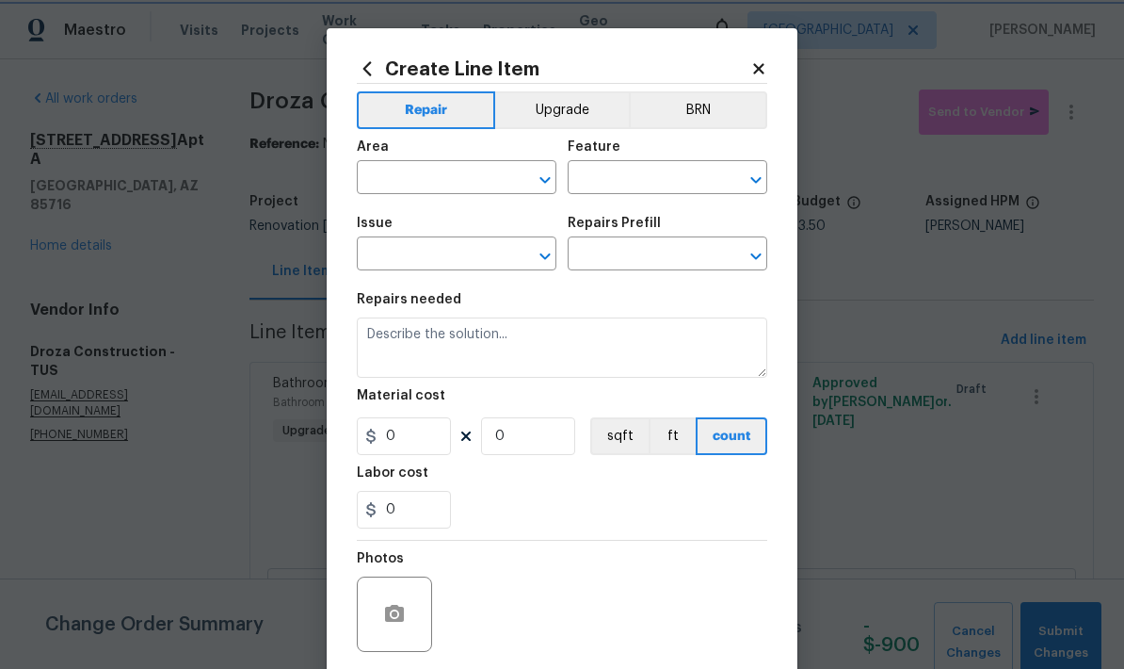
type input "1"
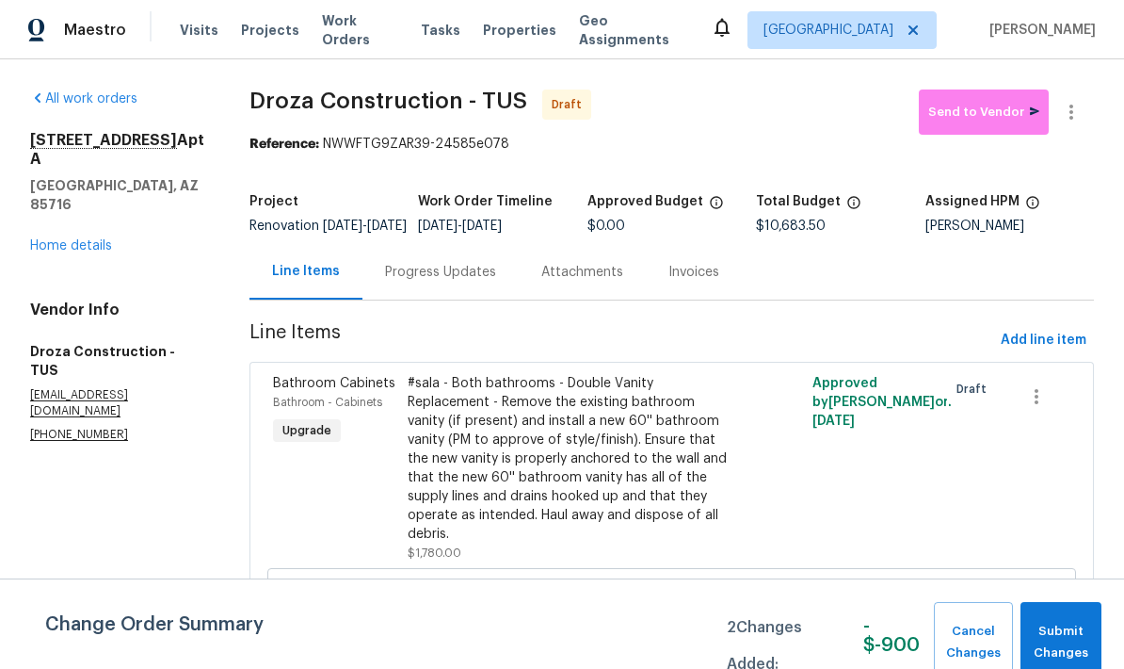
click at [52, 239] on link "Home details" at bounding box center [71, 245] width 82 height 13
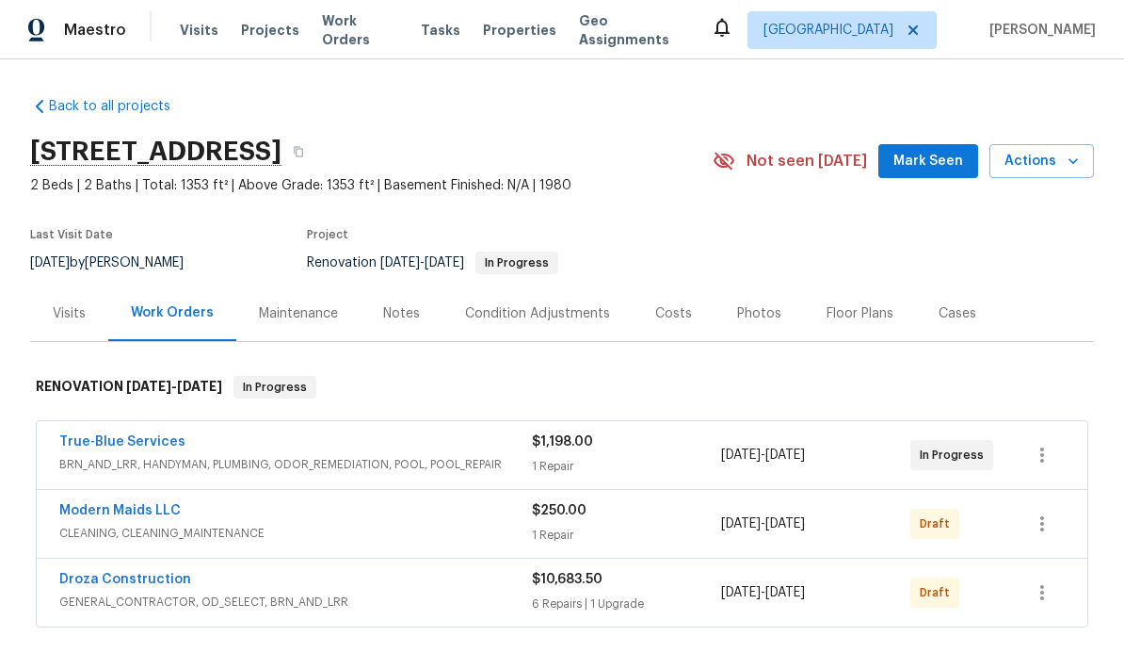
click at [117, 582] on link "Droza Construction" at bounding box center [125, 579] width 132 height 13
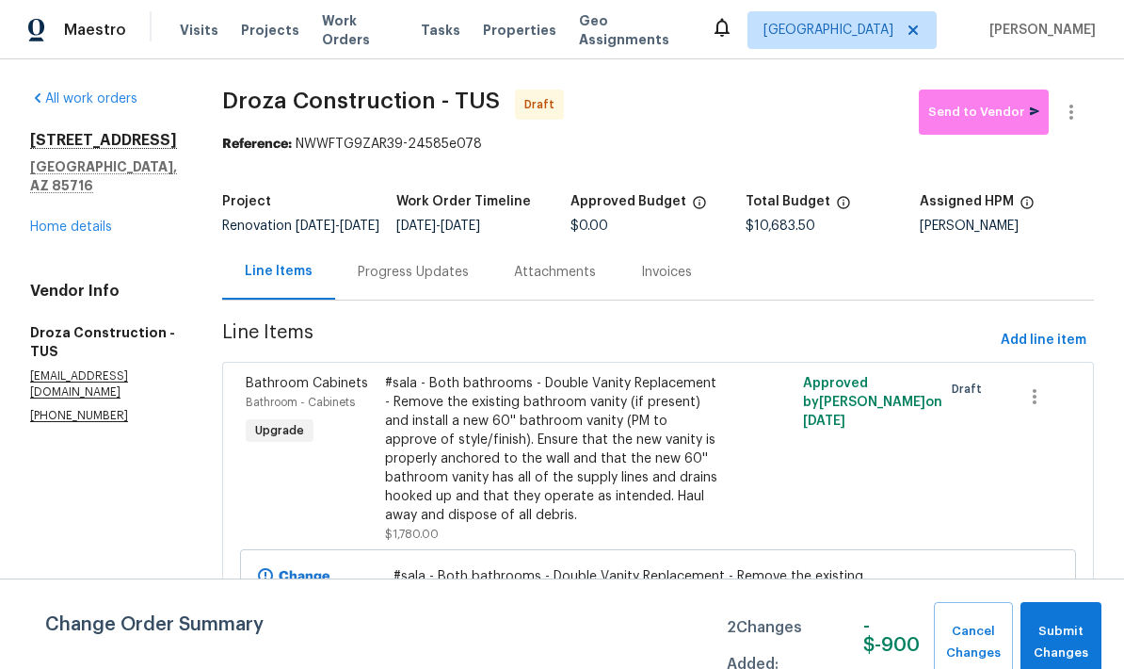
click at [1056, 352] on span "Add line item" at bounding box center [1044, 341] width 86 height 24
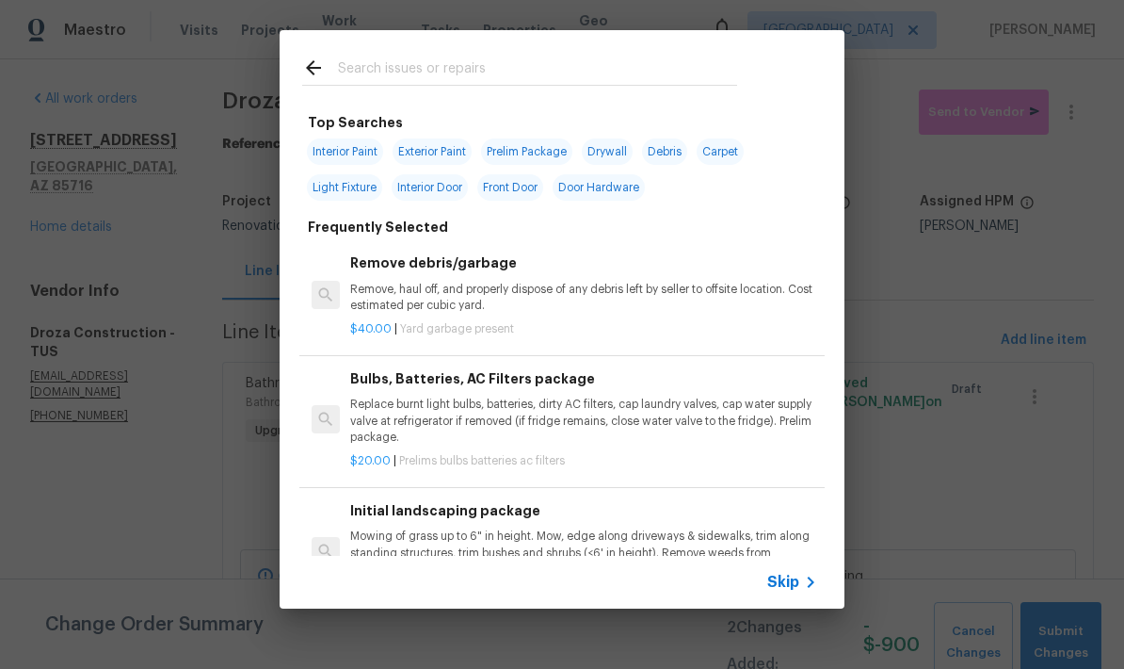
click at [322, 150] on span "Interior Paint" at bounding box center [345, 151] width 76 height 26
type input "Interior Paint"
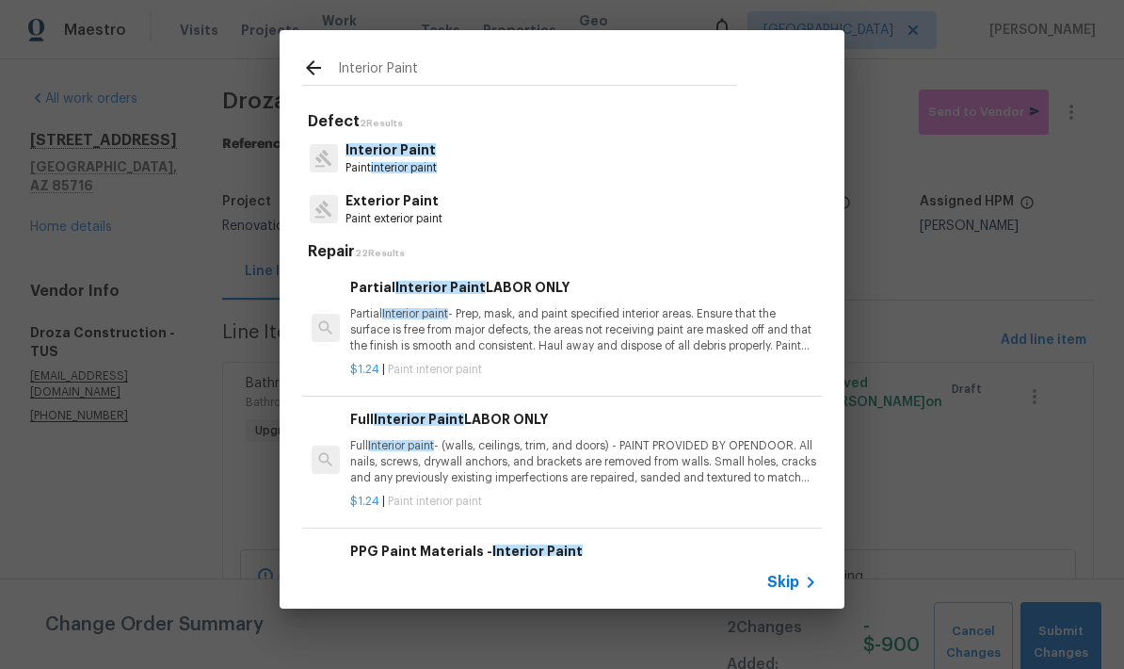
click at [606, 451] on p "Full Interior paint - (walls, ceilings, trim, and doors) - PAINT PROVIDED BY OP…" at bounding box center [583, 462] width 467 height 48
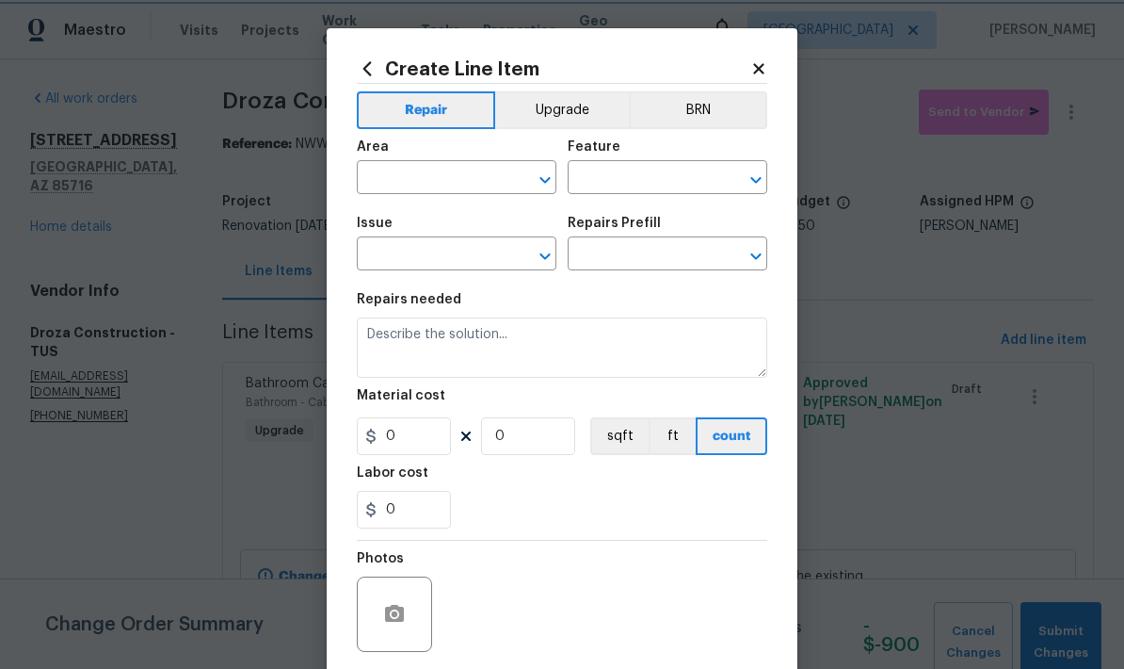
type input "Overall Paint"
type input "Interior Paint"
type input "Full Interior Paint LABOR ONLY $1.24"
type textarea "Full Interior paint - (walls, ceilings, trim, and doors) - PAINT PROVIDED BY OP…"
type input "1.24"
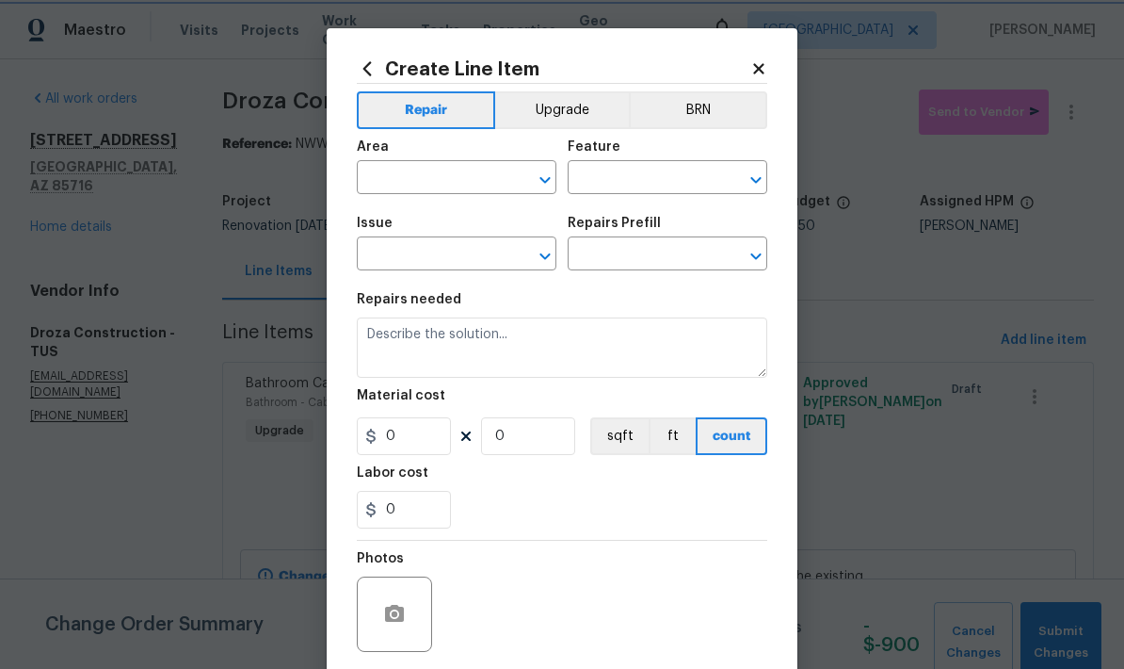
type input "1"
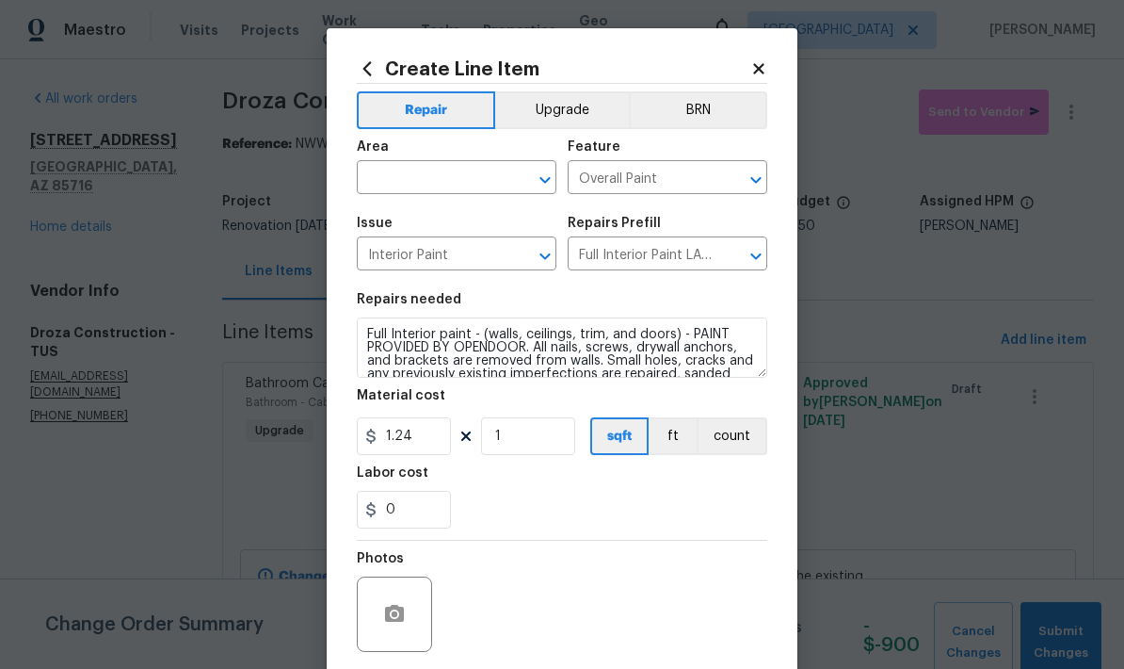
click at [409, 185] on input "text" at bounding box center [430, 179] width 147 height 29
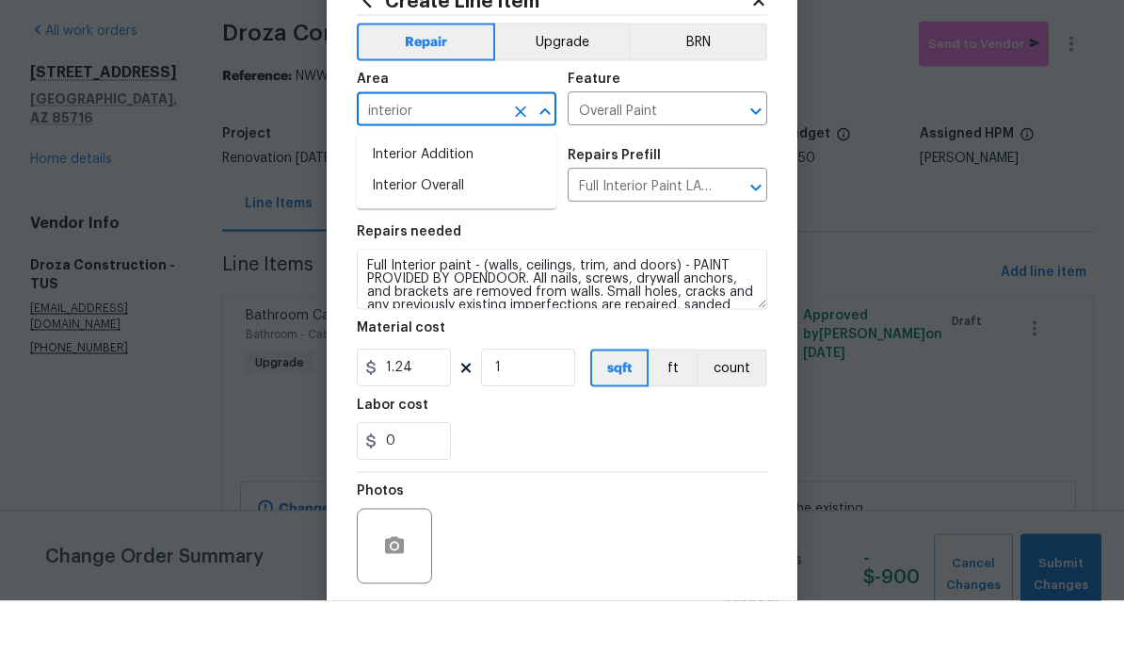
click at [400, 238] on li "Interior Overall" at bounding box center [457, 253] width 200 height 31
type input "Interior Overall"
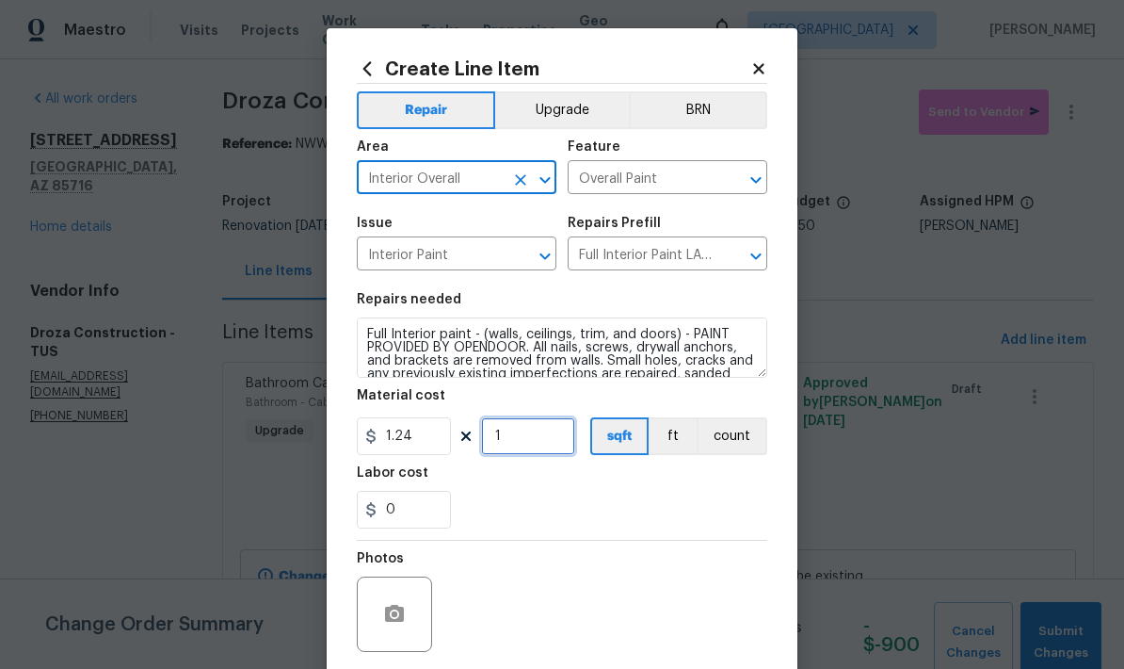
click at [526, 455] on input "1" at bounding box center [528, 436] width 94 height 38
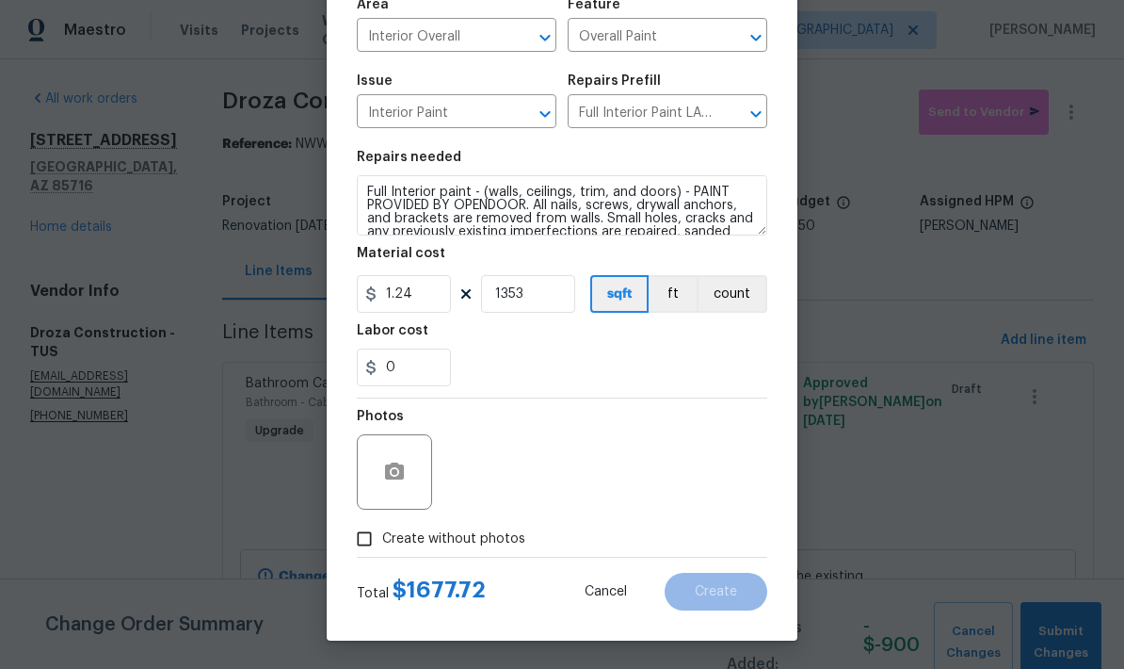
scroll to position [146, 0]
type input "1353"
click at [392, 464] on icon "button" at bounding box center [394, 470] width 19 height 17
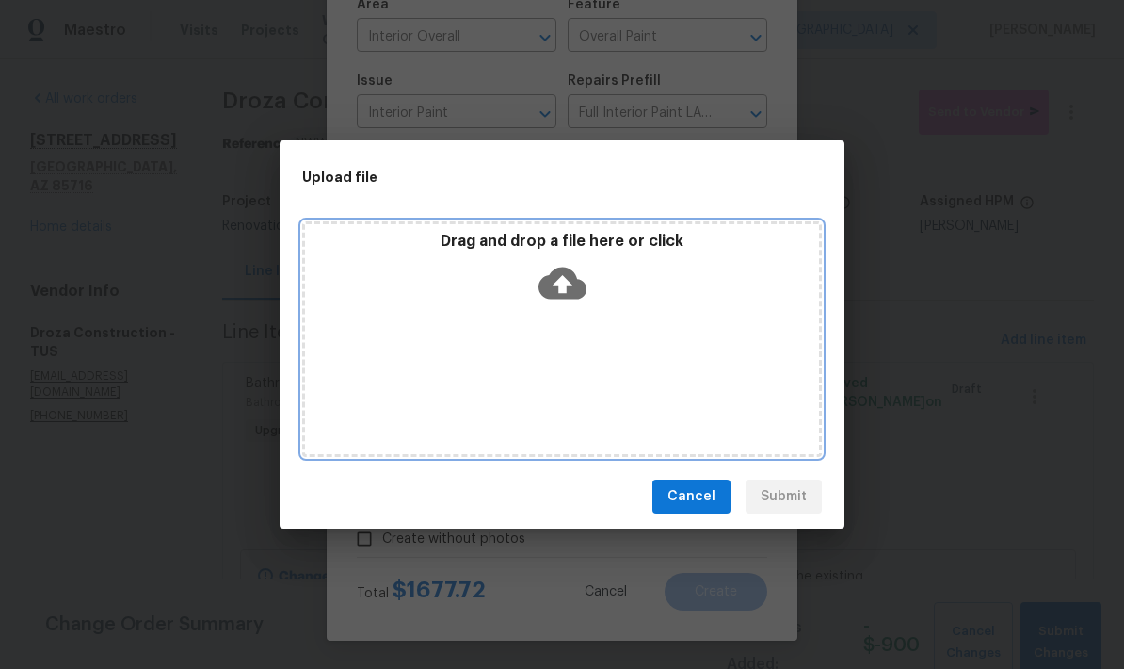
click at [564, 283] on icon at bounding box center [563, 283] width 48 height 48
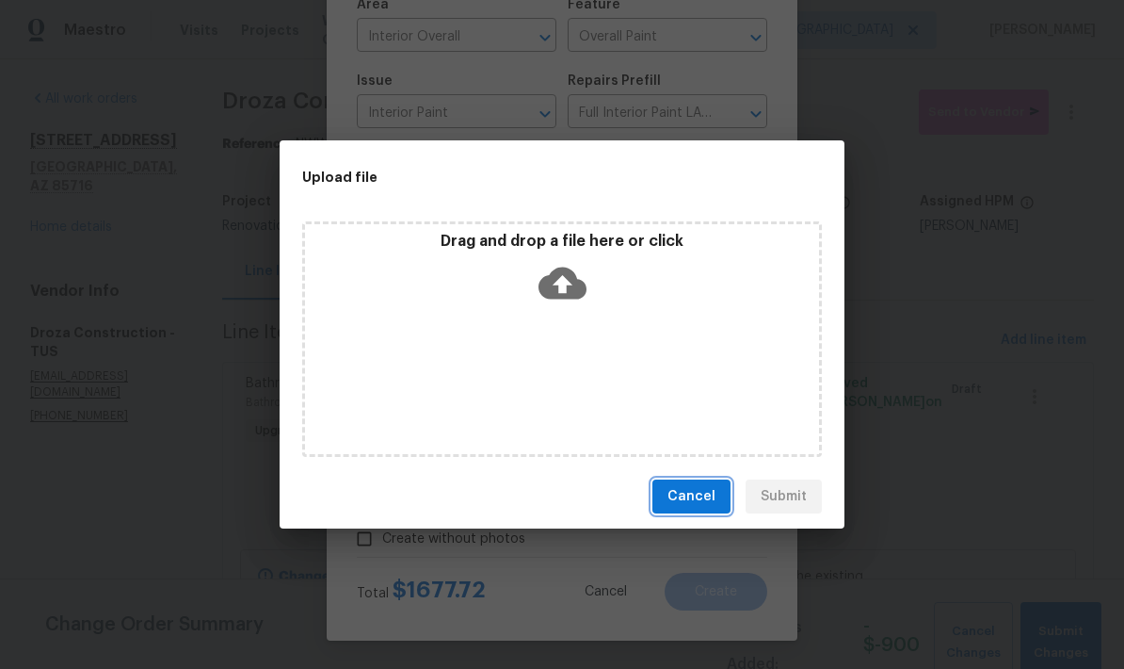
click at [703, 497] on span "Cancel" at bounding box center [692, 497] width 48 height 24
